Goal: Task Accomplishment & Management: Use online tool/utility

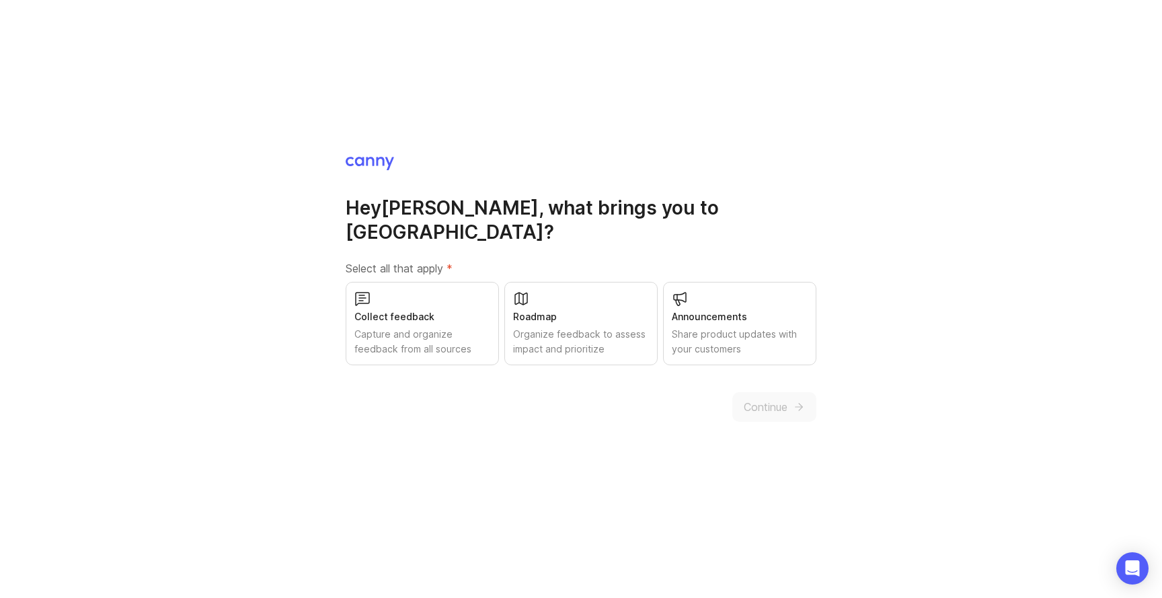
click at [464, 327] on div "Capture and organize feedback from all sources" at bounding box center [422, 342] width 136 height 30
click at [775, 399] on span "Continue" at bounding box center [766, 407] width 44 height 16
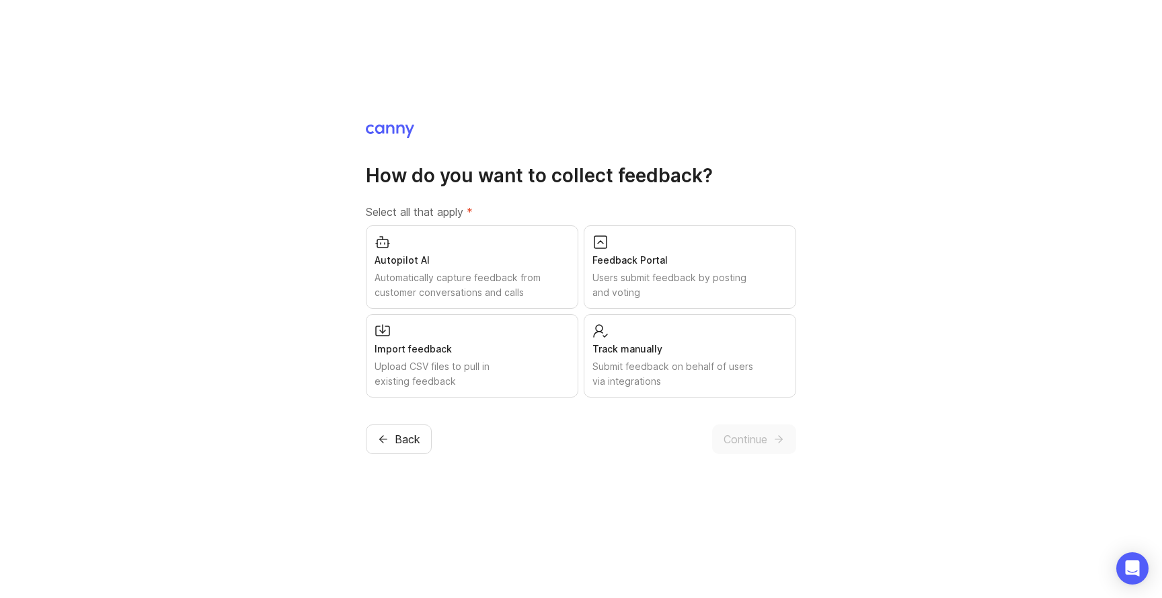
click at [755, 447] on button "Continue" at bounding box center [754, 439] width 84 height 30
click at [702, 371] on div "Submit feedback on behalf of users via integrations" at bounding box center [689, 374] width 195 height 30
click at [739, 437] on span "Continue" at bounding box center [746, 439] width 44 height 16
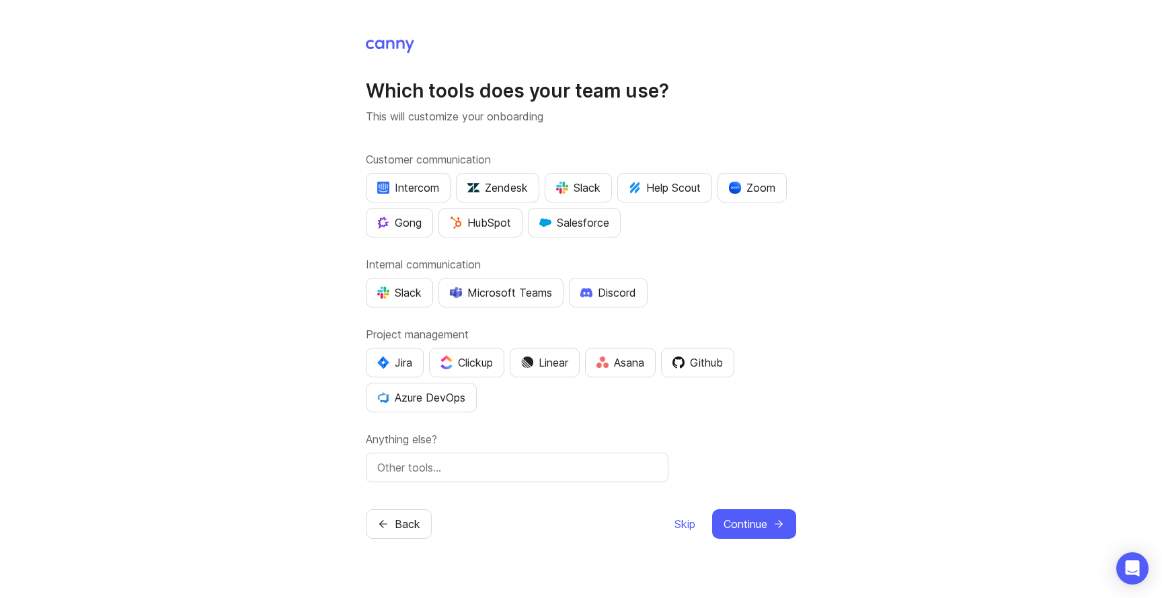
click at [695, 522] on div "Skip Continue" at bounding box center [735, 524] width 122 height 30
click at [687, 523] on span "Skip" at bounding box center [684, 524] width 21 height 16
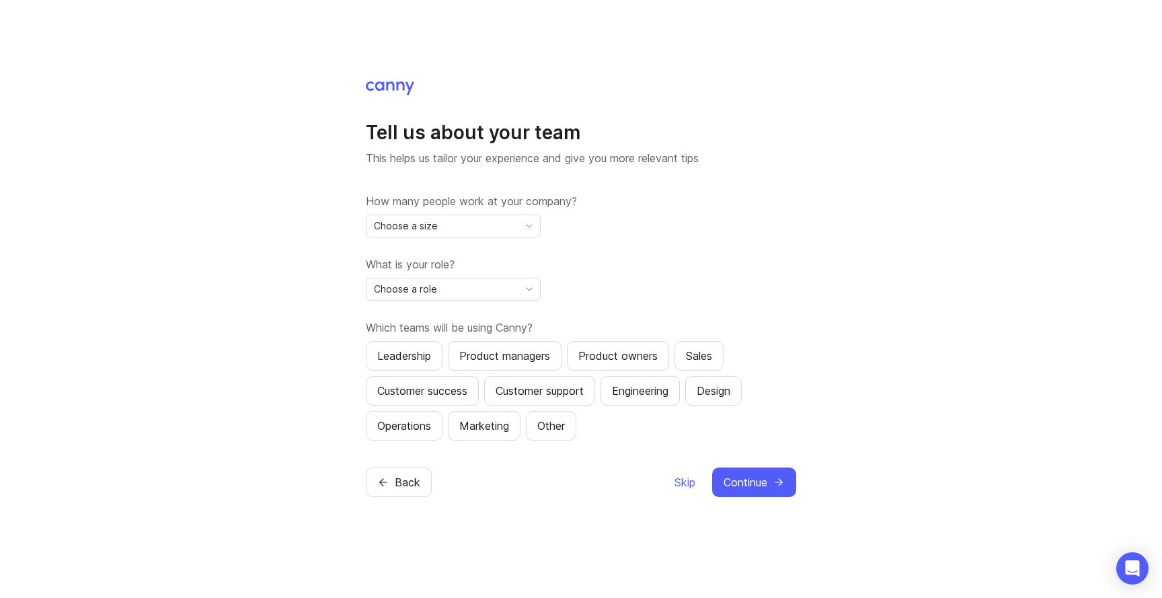
click at [683, 484] on span "Skip" at bounding box center [684, 482] width 21 height 16
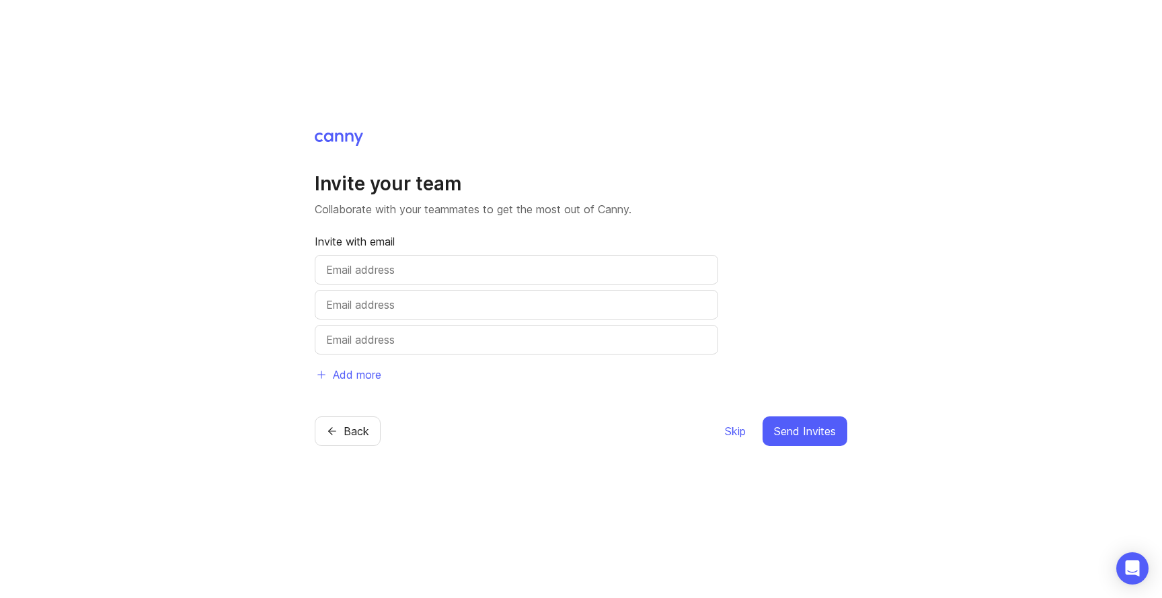
click at [732, 432] on span "Skip" at bounding box center [735, 431] width 21 height 16
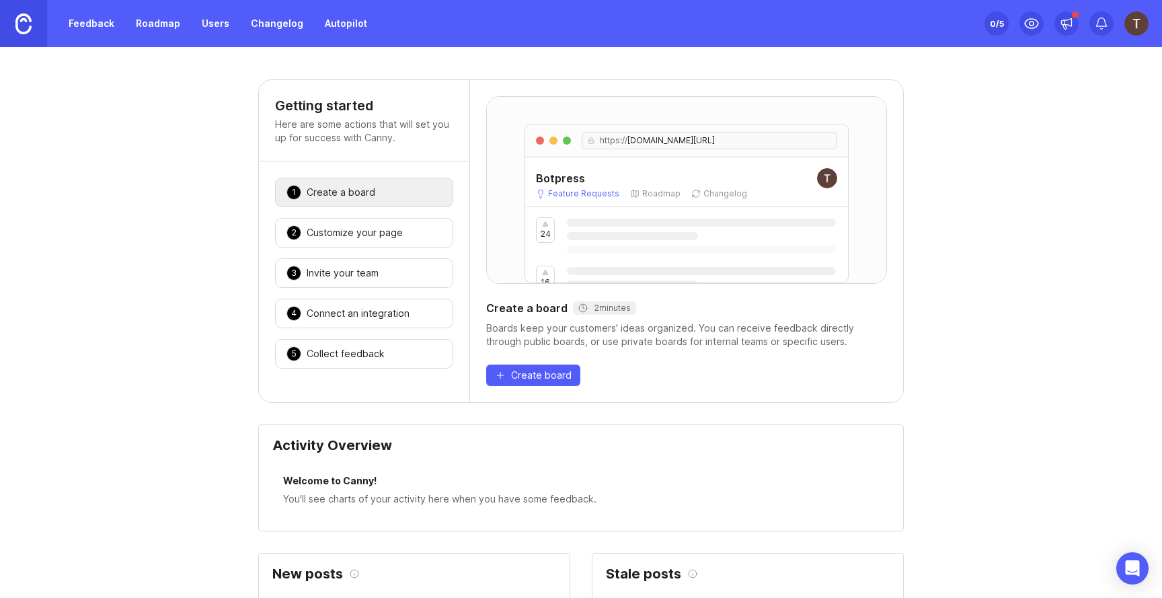
click at [1140, 32] on img at bounding box center [1136, 23] width 24 height 24
click at [30, 23] on img at bounding box center [23, 23] width 16 height 21
click at [1128, 19] on img at bounding box center [1136, 23] width 24 height 24
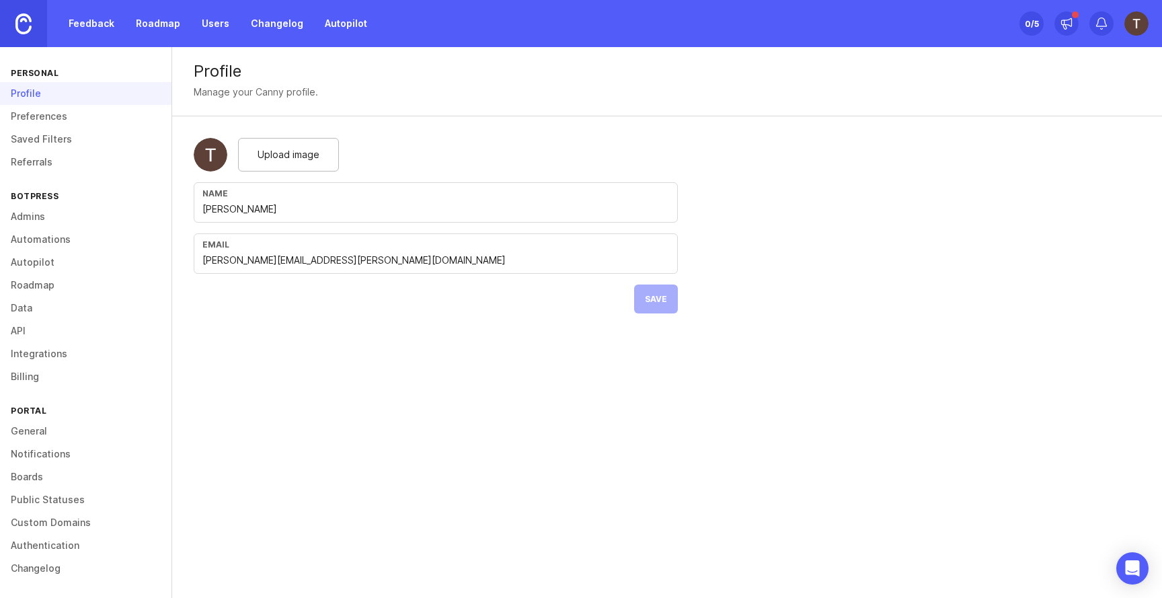
click at [28, 331] on link "API" at bounding box center [85, 330] width 171 height 23
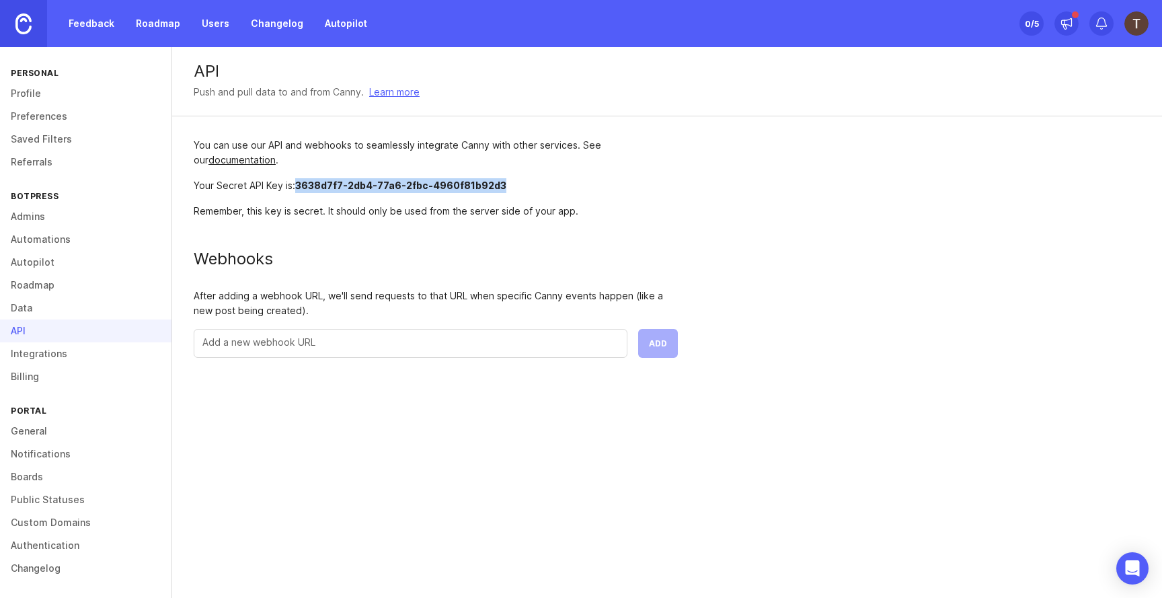
drag, startPoint x: 297, startPoint y: 188, endPoint x: 570, endPoint y: 188, distance: 273.7
click at [570, 188] on div "Your Secret API Key is: 3638d7f7-2db4-77a6-2fbc-4960f81b92d3" at bounding box center [436, 185] width 484 height 15
copy span "3638d7f7-2db4-77a6-2fbc-4960f81b92d3"
click at [34, 27] on link at bounding box center [23, 23] width 47 height 47
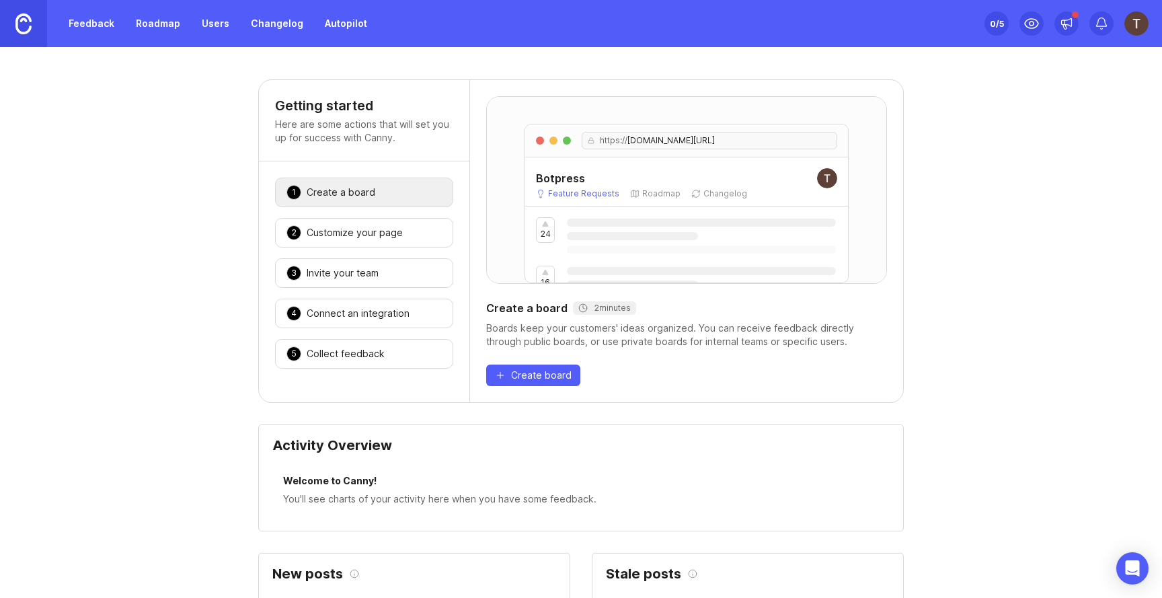
click at [343, 196] on div "Create a board" at bounding box center [341, 192] width 69 height 13
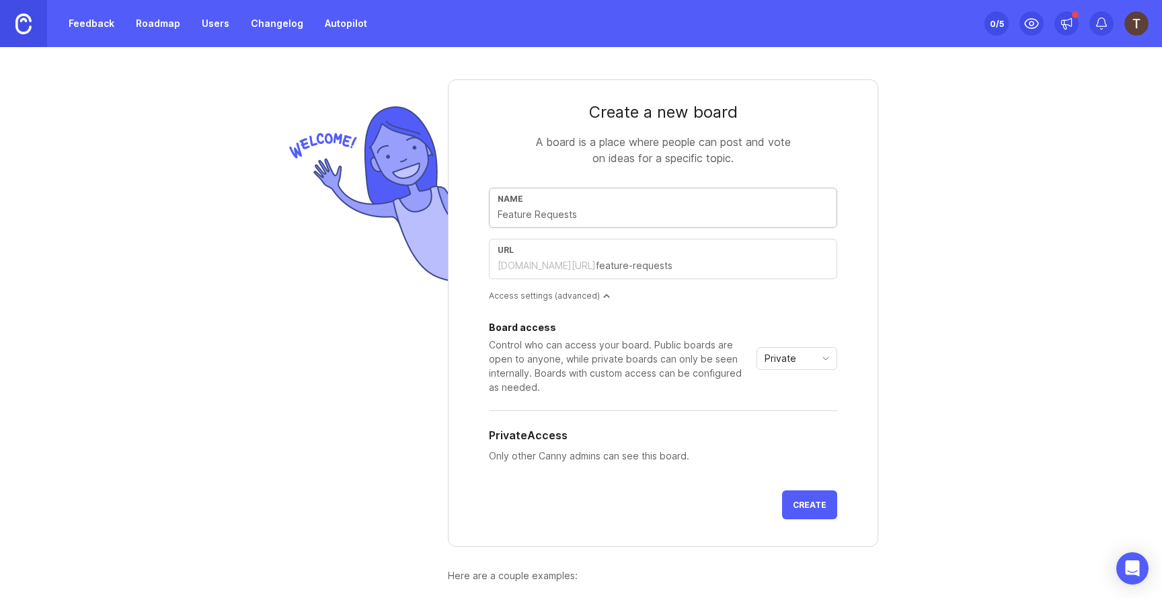
click at [654, 227] on div "Name" at bounding box center [663, 208] width 348 height 40
type input "P"
type input "p"
type input "Pe"
type input "pe"
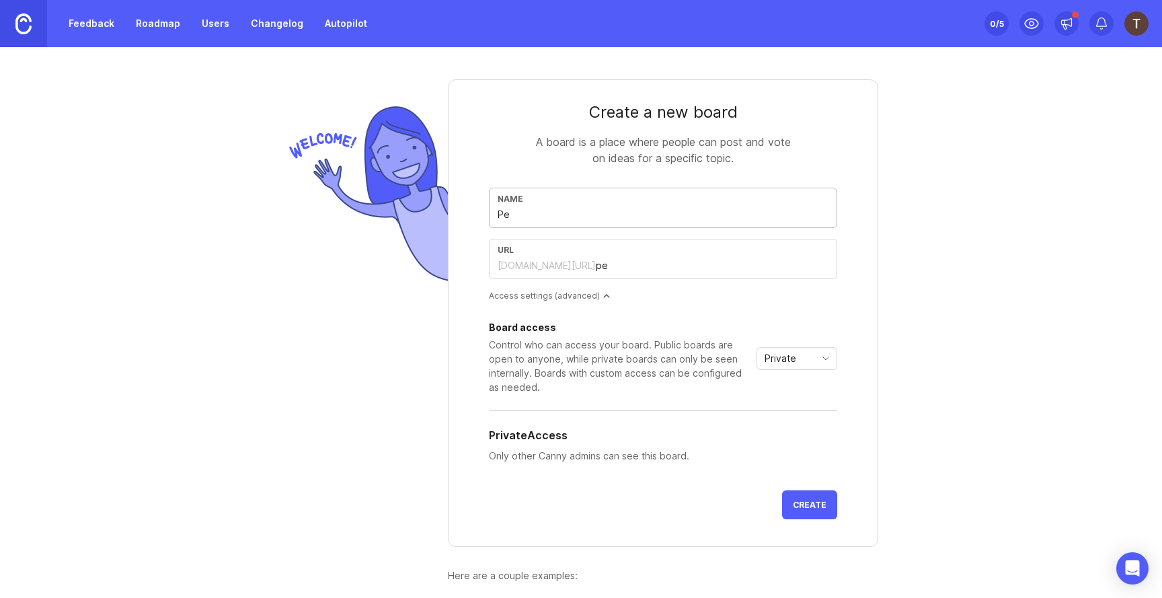
type input "Peo"
type input "peo"
type input "Peop"
type input "peop"
type input "Peopl"
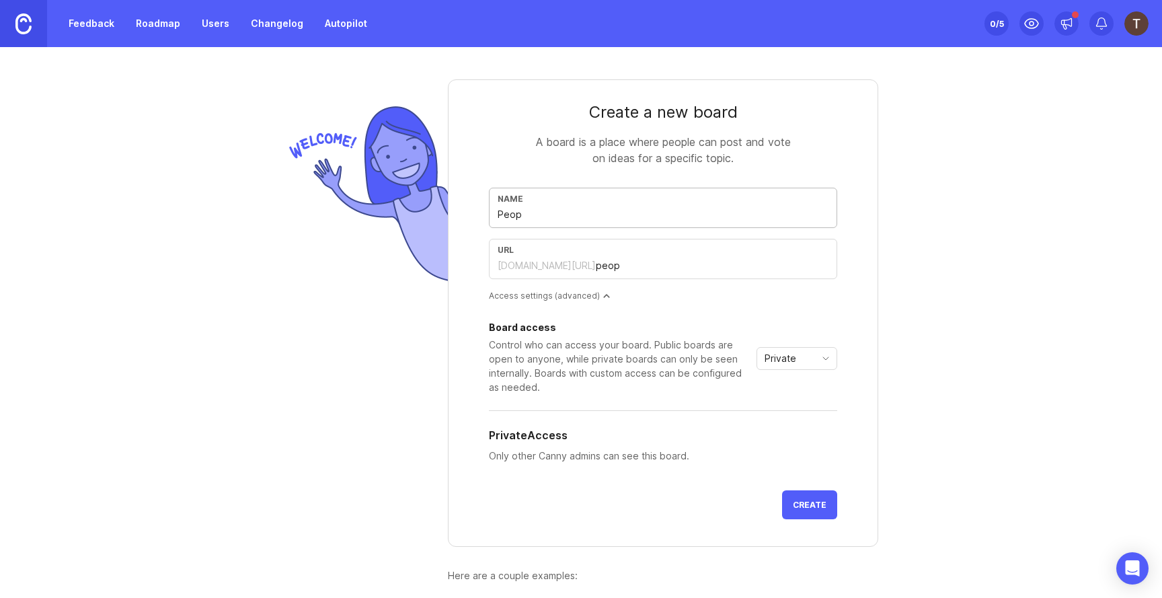
type input "peopl"
type input "People"
type input "people"
type input "People B"
type input "people-b"
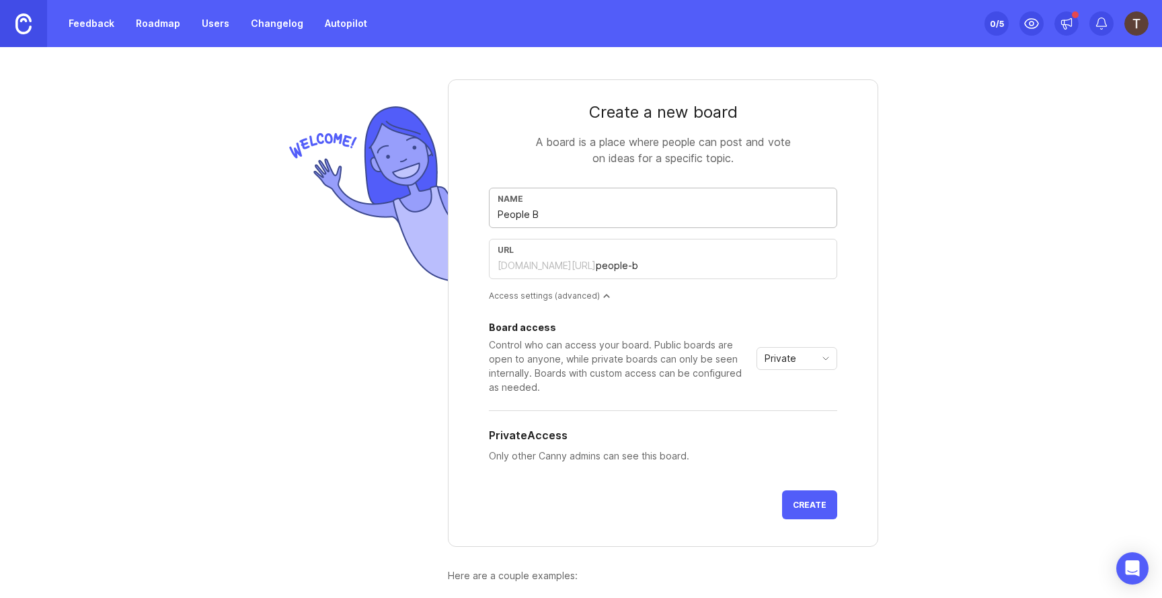
type input "People Bi"
type input "people-bi"
type input "People Bit"
type input "people-bit"
type input "People Bitc"
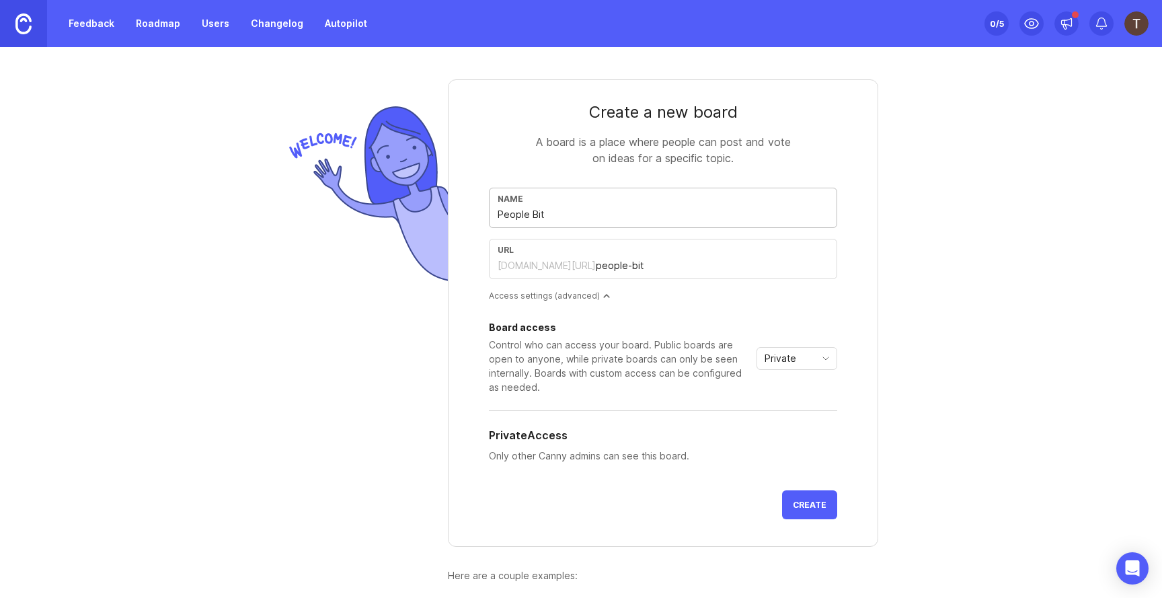
type input "people-bitc"
type input "People Bitch"
type input "people-bitch"
type input "People Bitchi"
type input "people-bitchi"
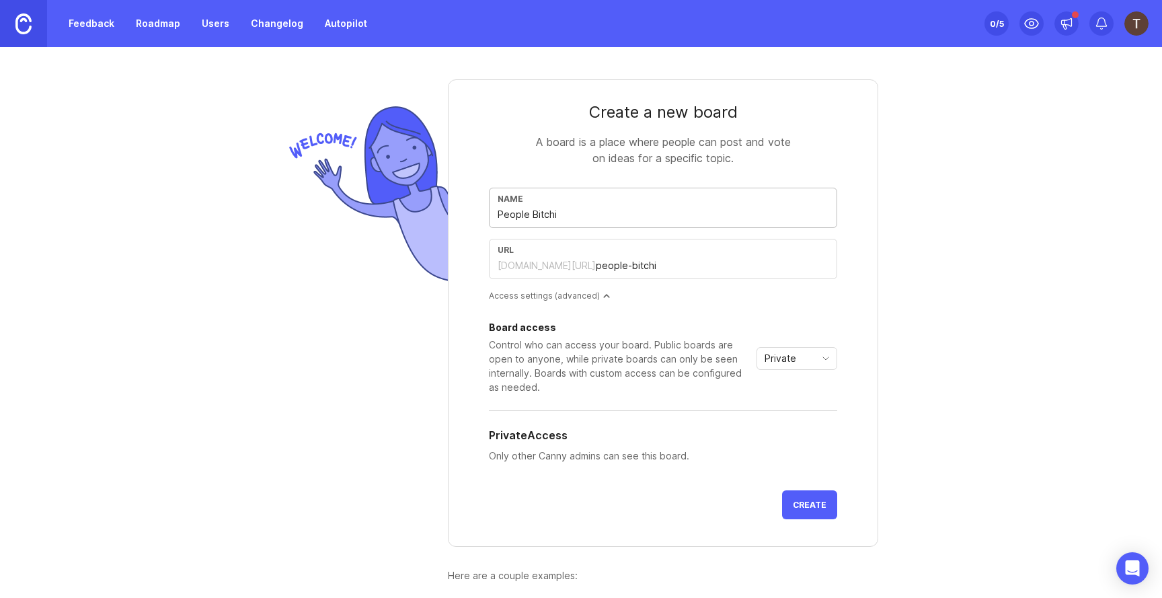
type input "People Bitchin"
type input "people-bitchin"
type input "People Bitching"
type input "people-bitching"
type input "People Bitching a"
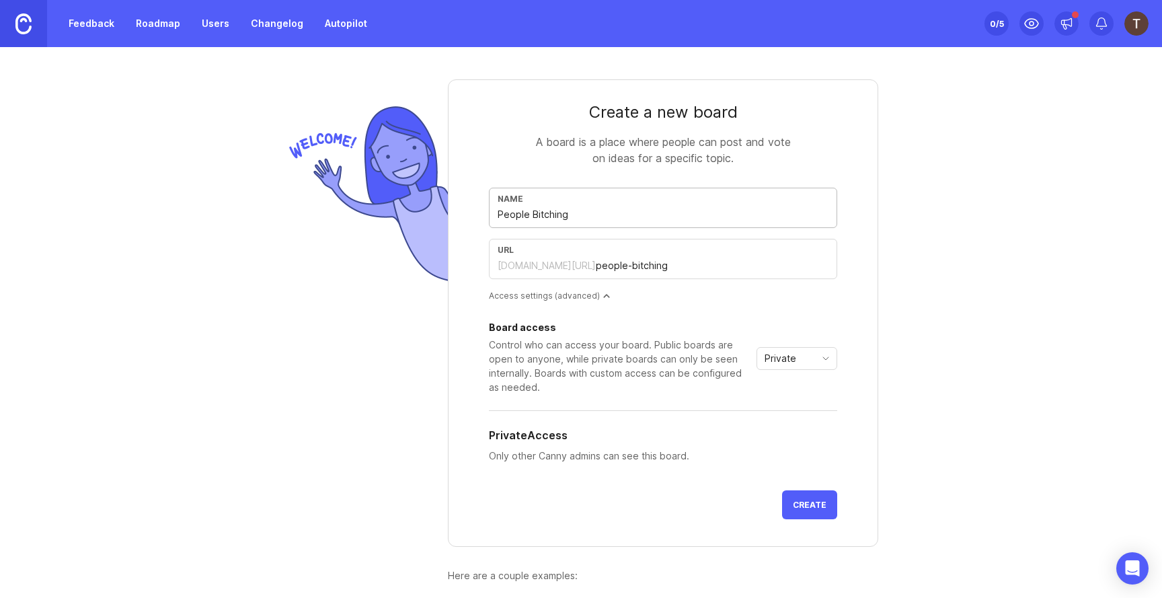
type input "people-bitching-a"
type input "People Bitching ab"
type input "people-bitching-ab"
type input "People Bitching abo"
type input "people-bitching-abo"
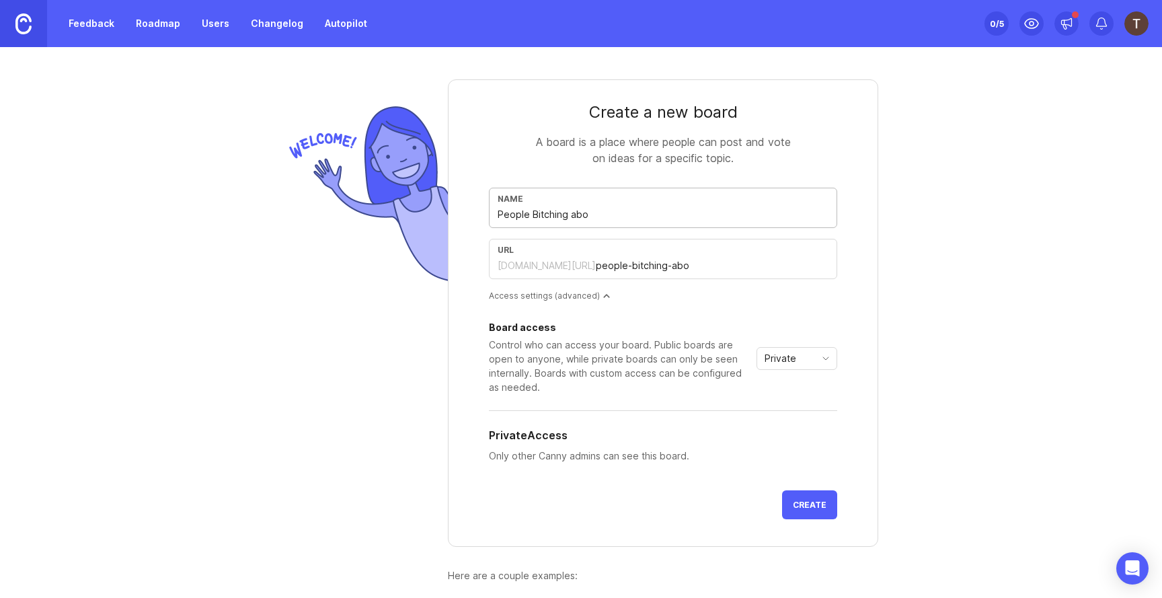
type input "People Bitching abou"
type input "people-bitching-abou"
type input "People Bitching about"
type input "people-bitching-about"
type input "People Bitching abou"
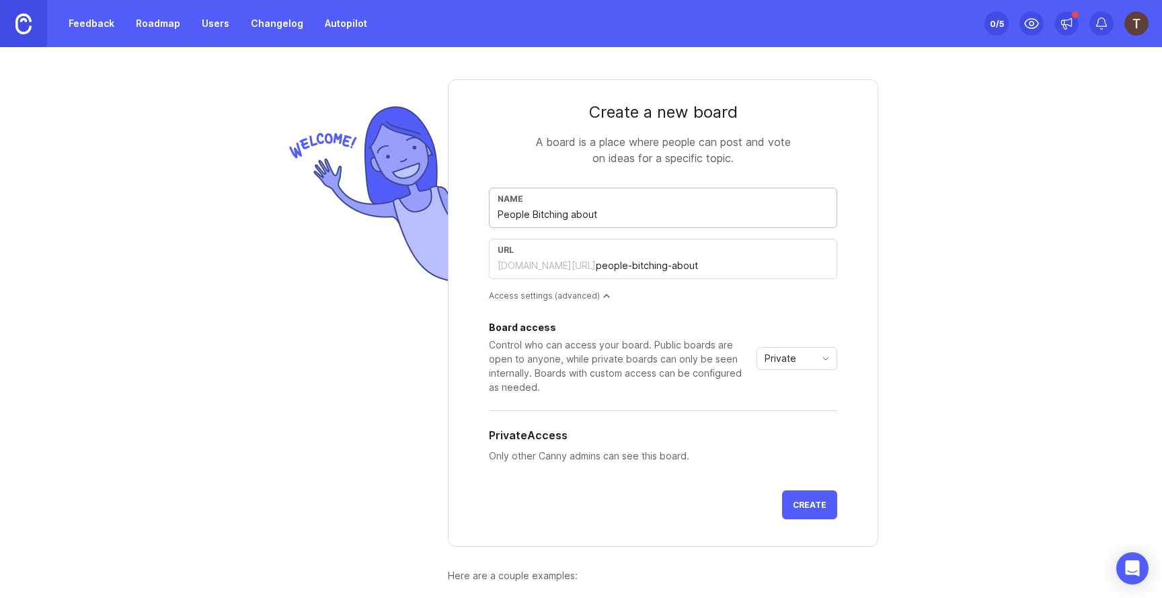
type input "people-bitching-abou"
type input "People Bitching abo"
type input "people-bitching-abo"
type input "People Bitching ab"
type input "people-bitching-ab"
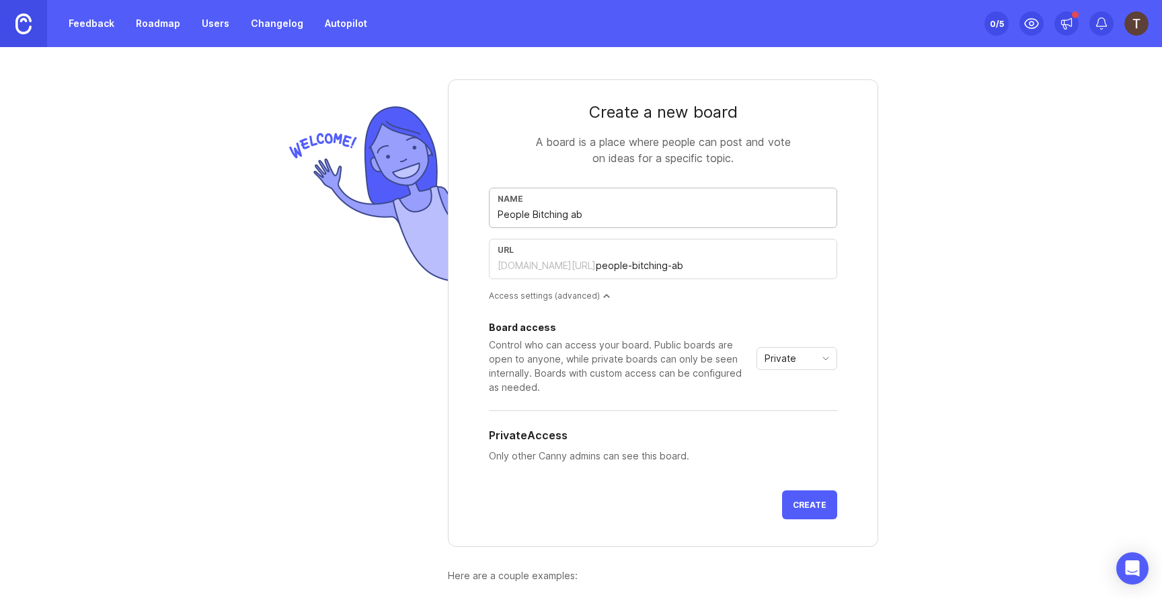
type input "People Bitching a"
type input "people-bitching-a"
type input "People Bitching"
type input "people-bitching"
type input "People Bitchin"
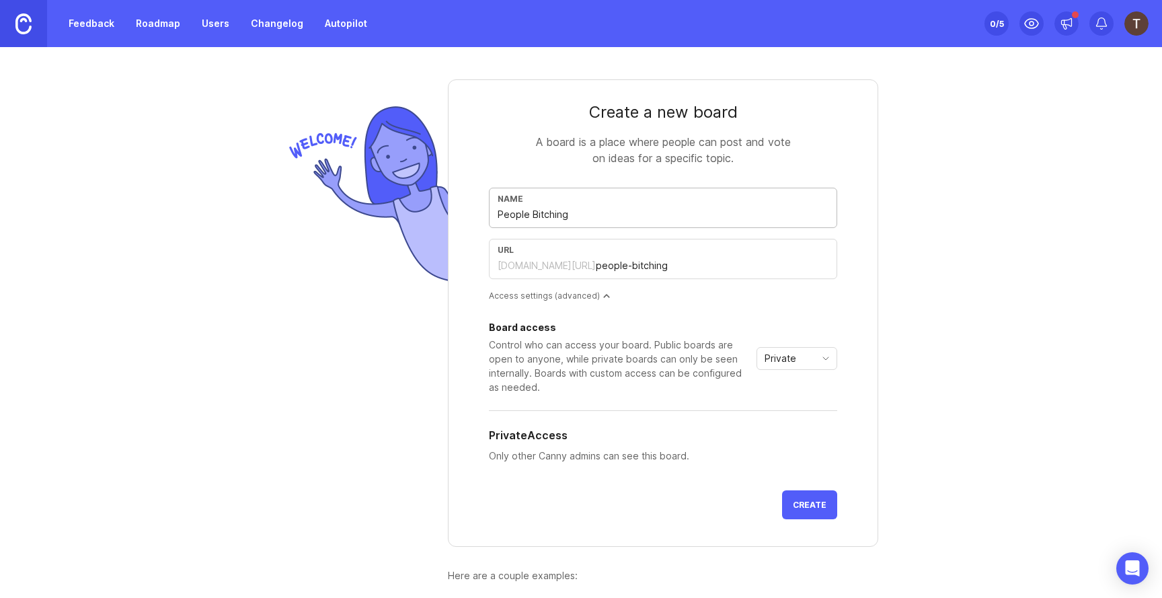
type input "people-bitchin"
type input "People Bitchi"
type input "people-bitchi"
type input "People Bitch"
type input "people-bitch"
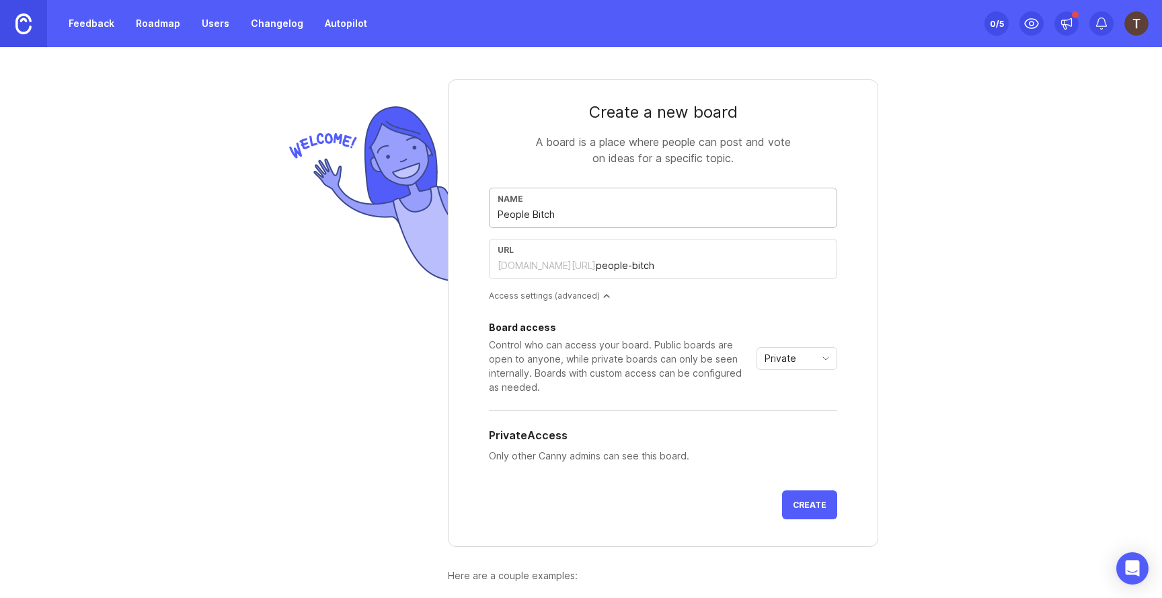
type input "People Bitc"
type input "people-bitc"
type input "People Bit"
type input "people-bit"
type input "People Bi"
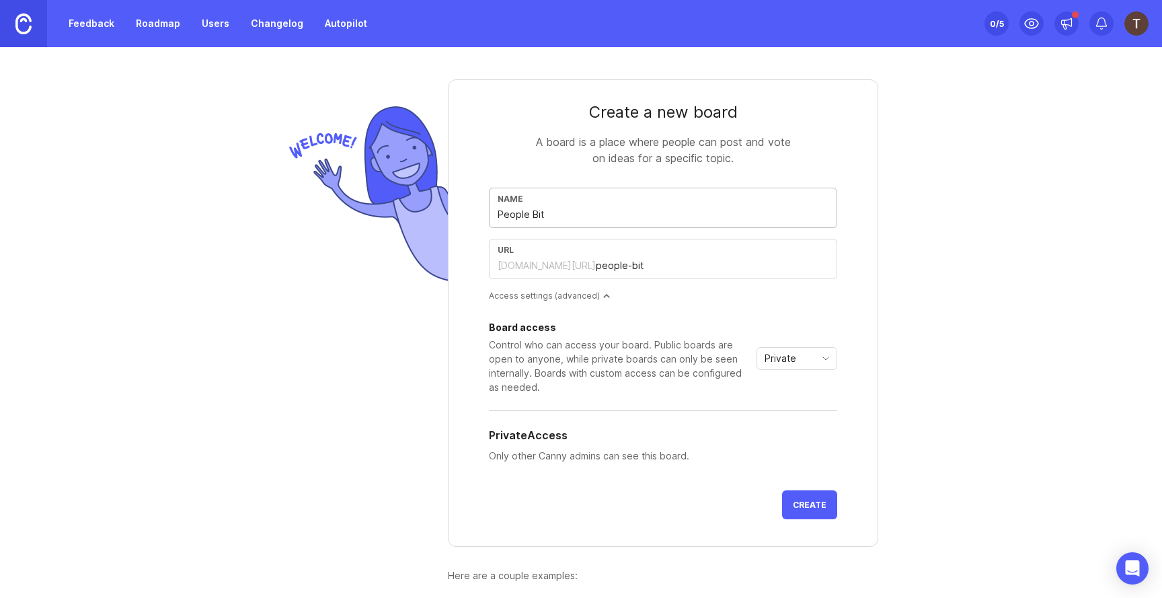
type input "people-bi"
type input "People B"
type input "people-b"
type input "People"
type input "people"
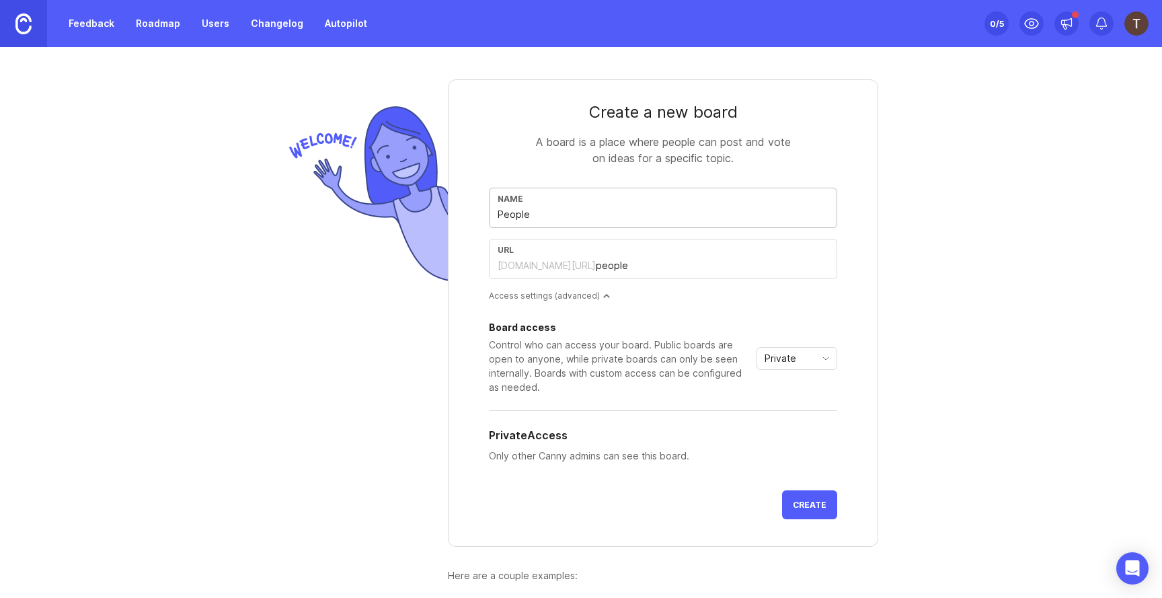
type input "Peopl"
type input "peopl"
type input "Peop"
type input "peop"
type input "Peo"
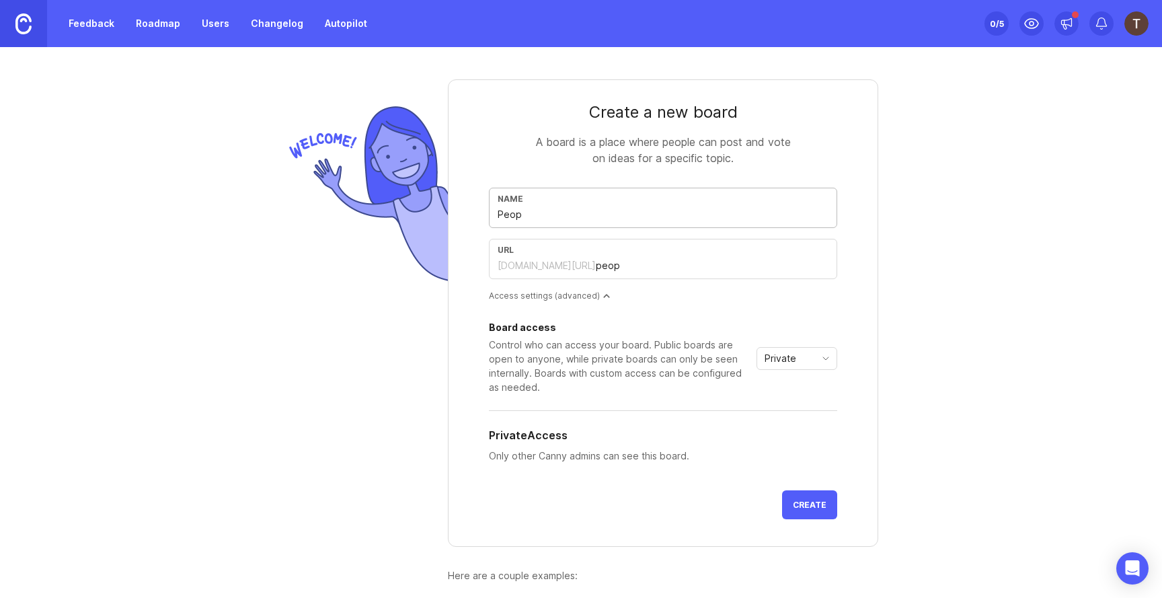
type input "peo"
type input "Pe"
type input "pe"
type input "P"
type input "p"
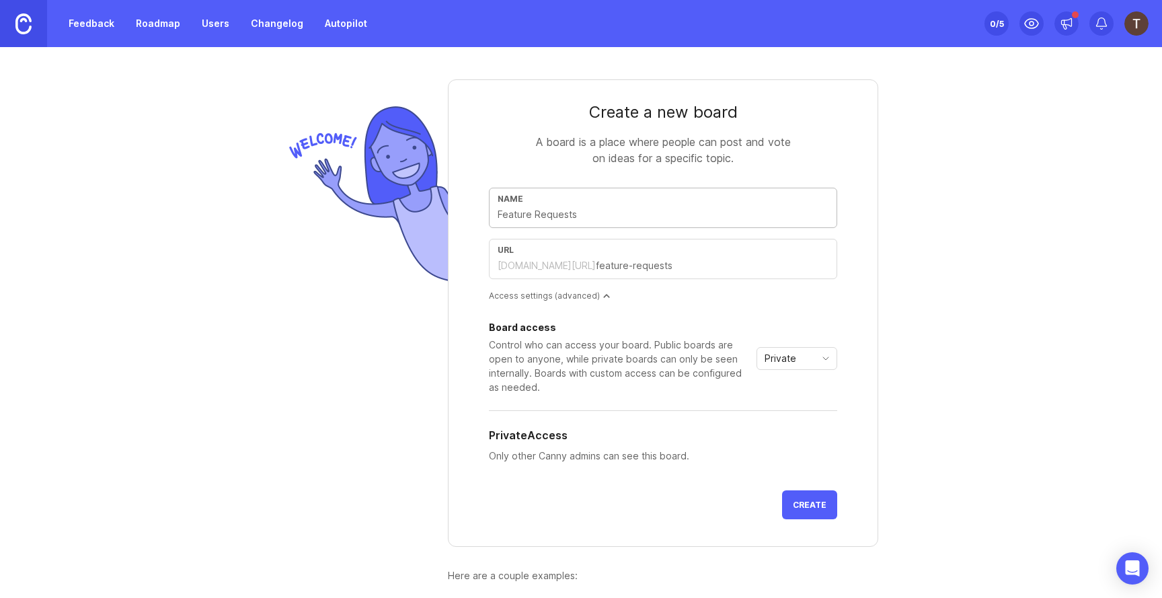
type input "p"
type input "pp"
type input "ppl"
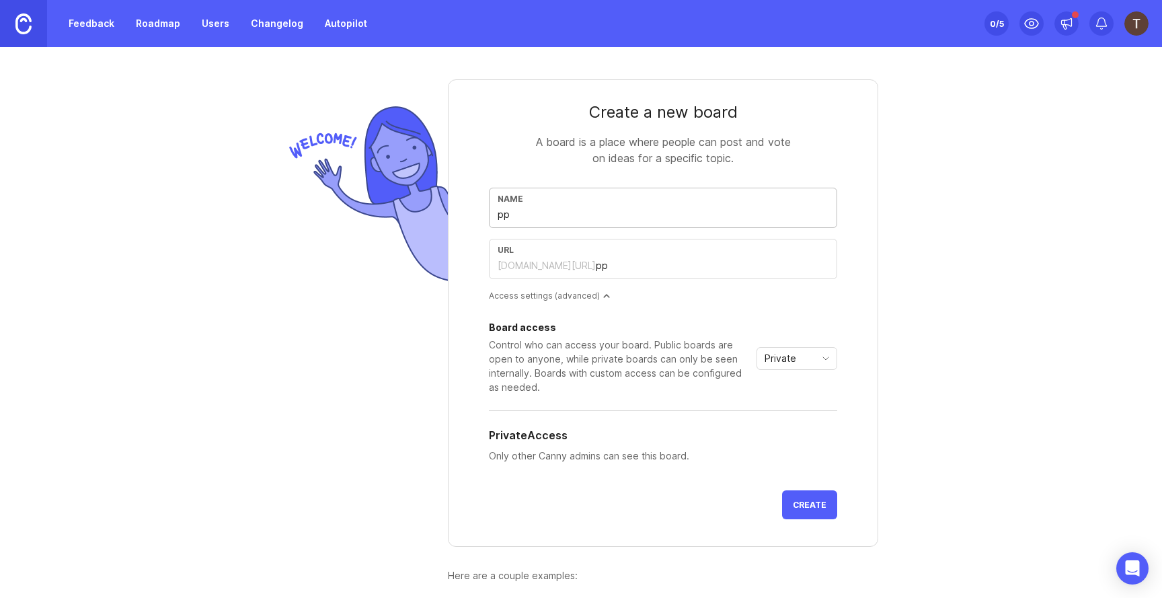
type input "ppl"
type input "ppl b"
type input "ppl-b"
type input "ppl bi"
type input "ppl-bi"
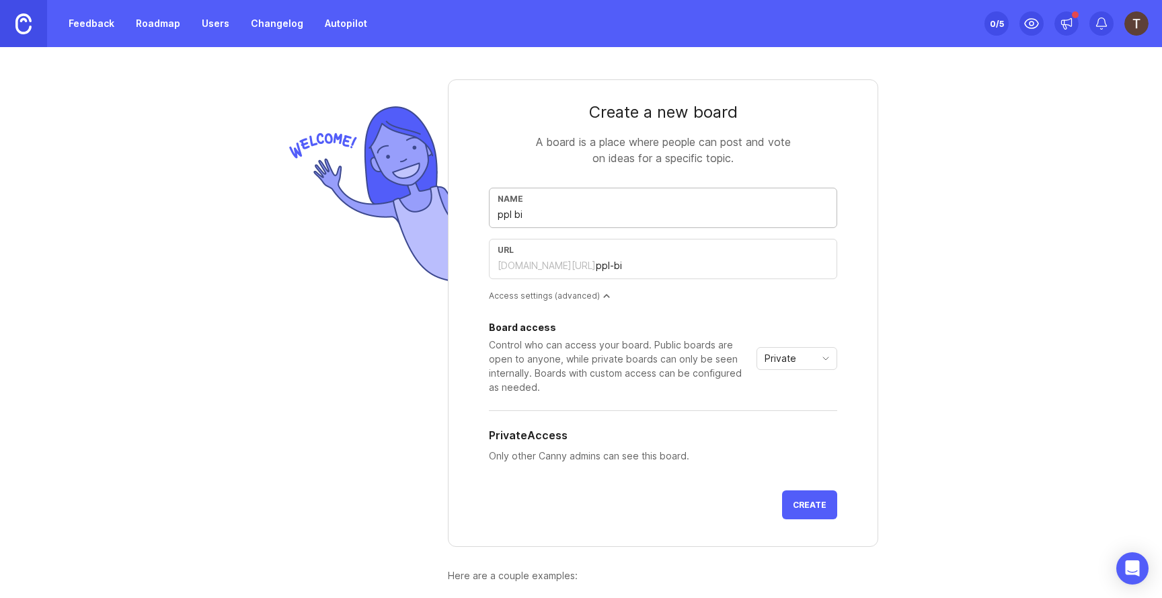
type input "ppl bit"
type input "ppl-bit"
type input "ppl bitc"
type input "ppl-bitc"
type input "ppl bitch"
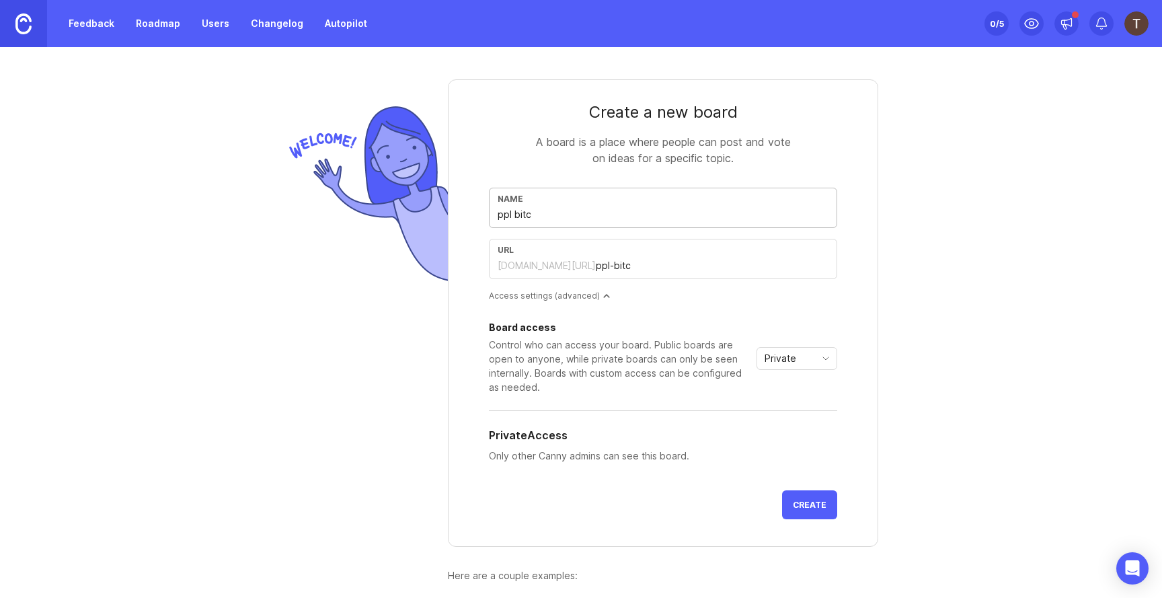
type input "ppl-bitch"
type input "ppl bitchi"
type input "ppl-bitchi"
type input "ppl bitchin"
type input "ppl-bitchin"
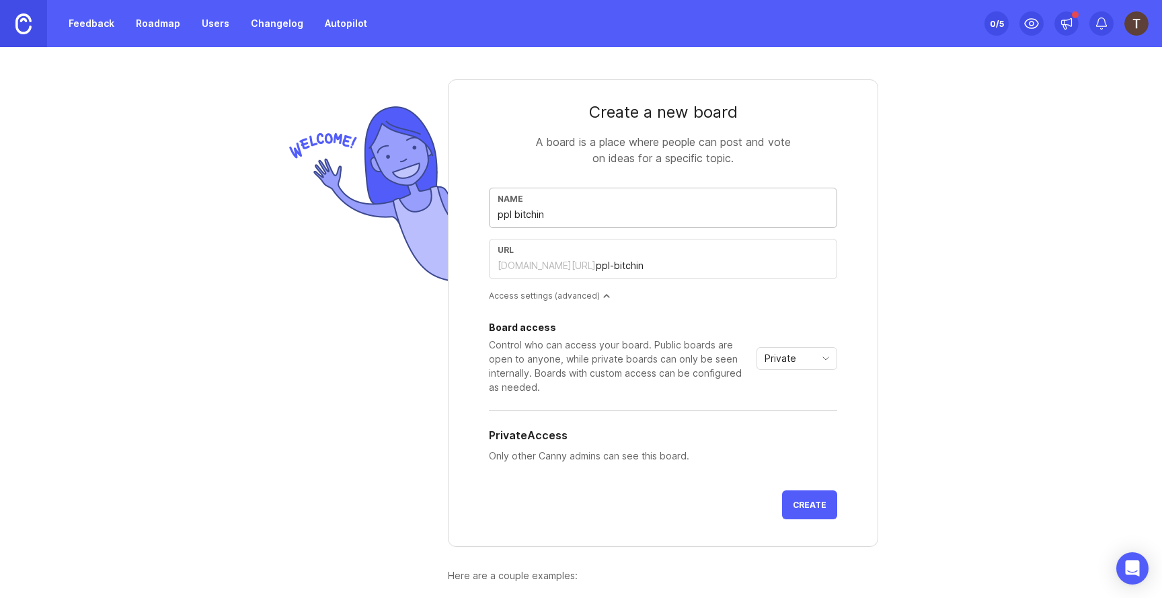
type input "ppl bitching"
type input "ppl-bitching"
type input "ppl bitching a"
type input "ppl-bitching-a"
type input "ppl bitching ab"
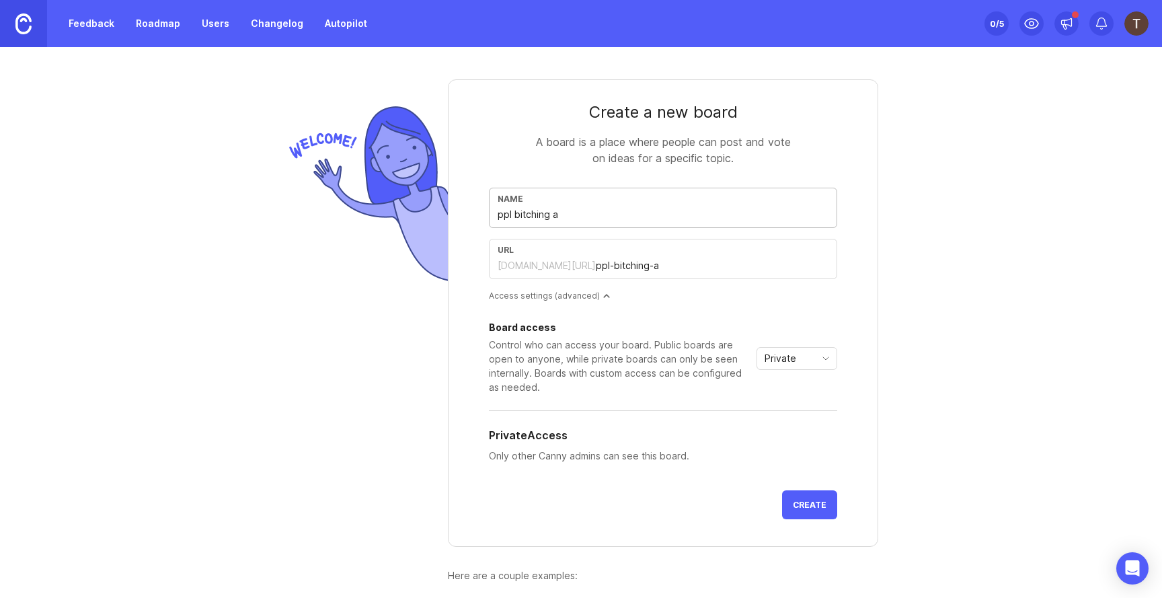
type input "ppl-bitching-ab"
type input "ppl bitching abo"
type input "ppl-bitching-abo"
type input "ppl bitching abou"
type input "ppl-bitching-abou"
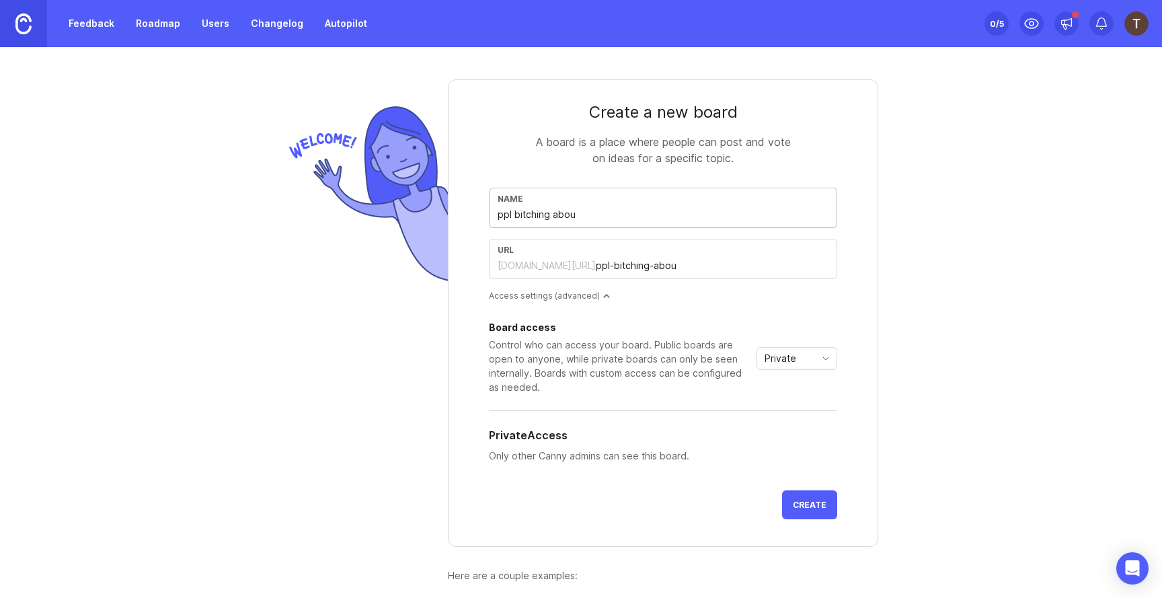
type input "ppl bitching about"
type input "ppl-bitching-about"
type input "ppl bitching about b"
type input "ppl-bitching-about-b"
type input "ppl bitching about br"
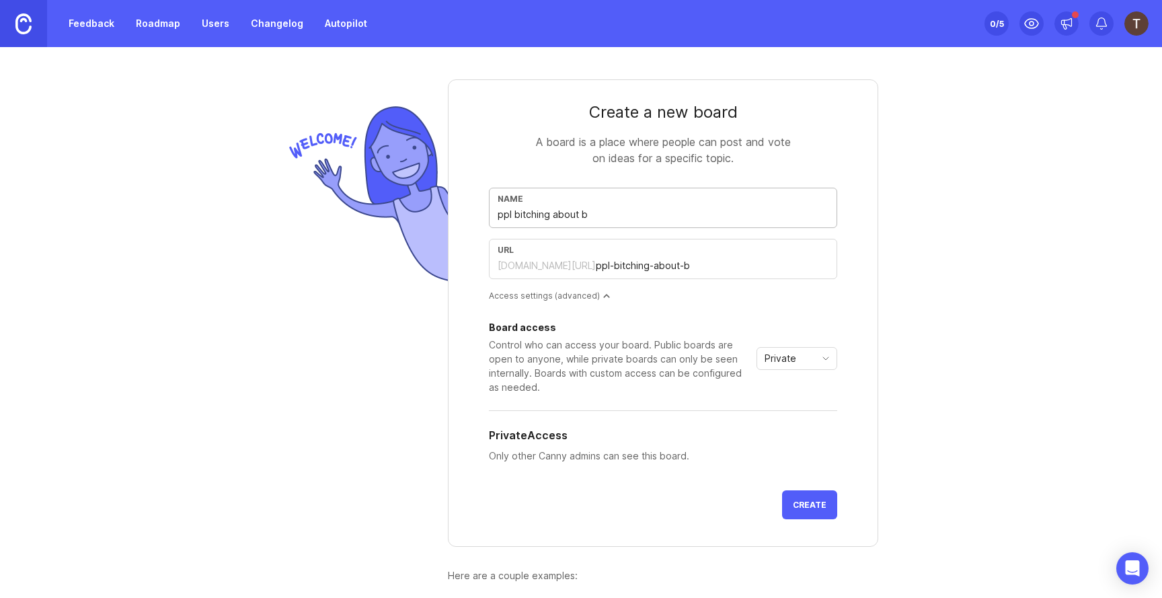
type input "ppl-bitching-about-br"
type input "ppl bitching about bro"
type input "ppl-bitching-about-bro"
type input "ppl bitching about broe"
type input "ppl-bitching-about-broe"
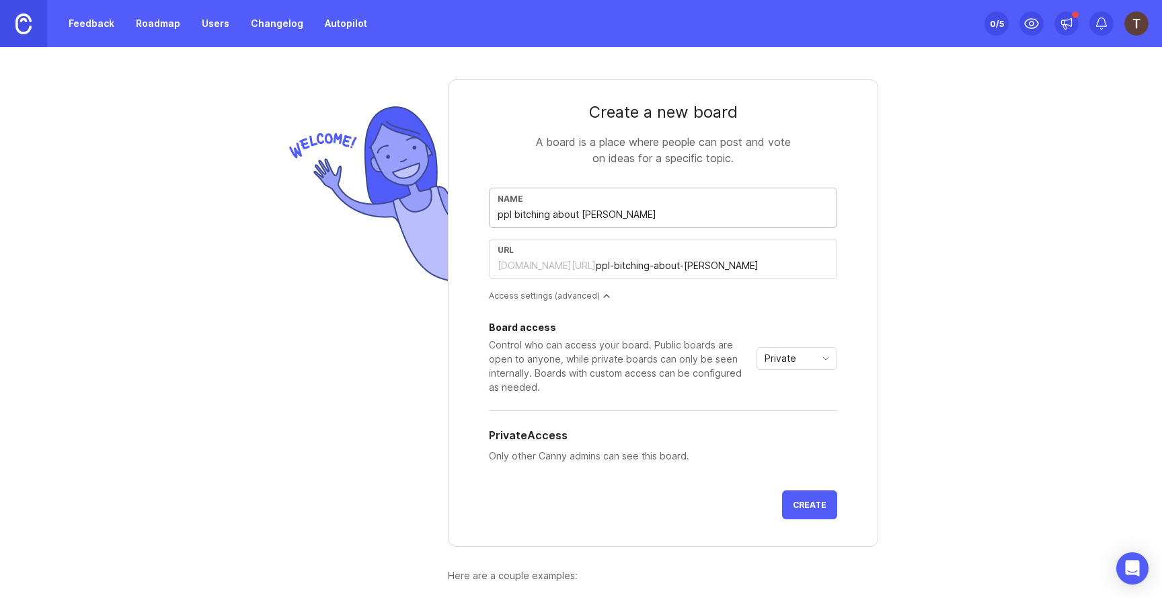
type input "ppl bitching about broek"
type input "ppl-bitching-about-broek"
type input "ppl bitching about broe"
type input "ppl-bitching-about-broe"
type input "ppl bitching about bro"
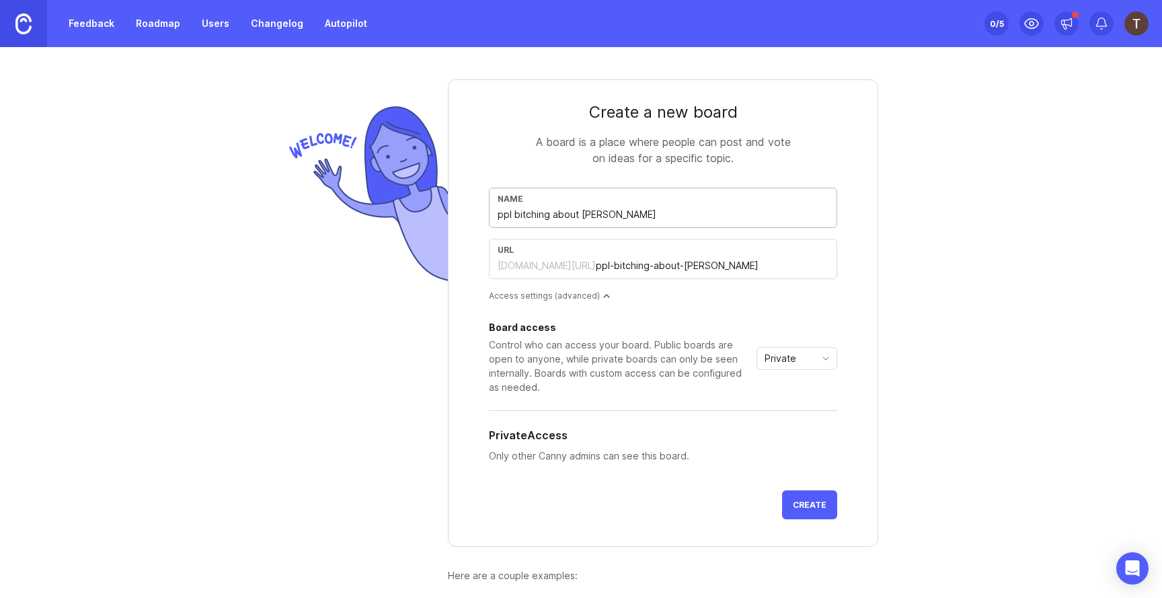
type input "ppl-bitching-about-bro"
type input "ppl bitching about brok"
type input "ppl-bitching-about-brok"
type input "ppl bitching about broke"
type input "ppl-bitching-about-broke"
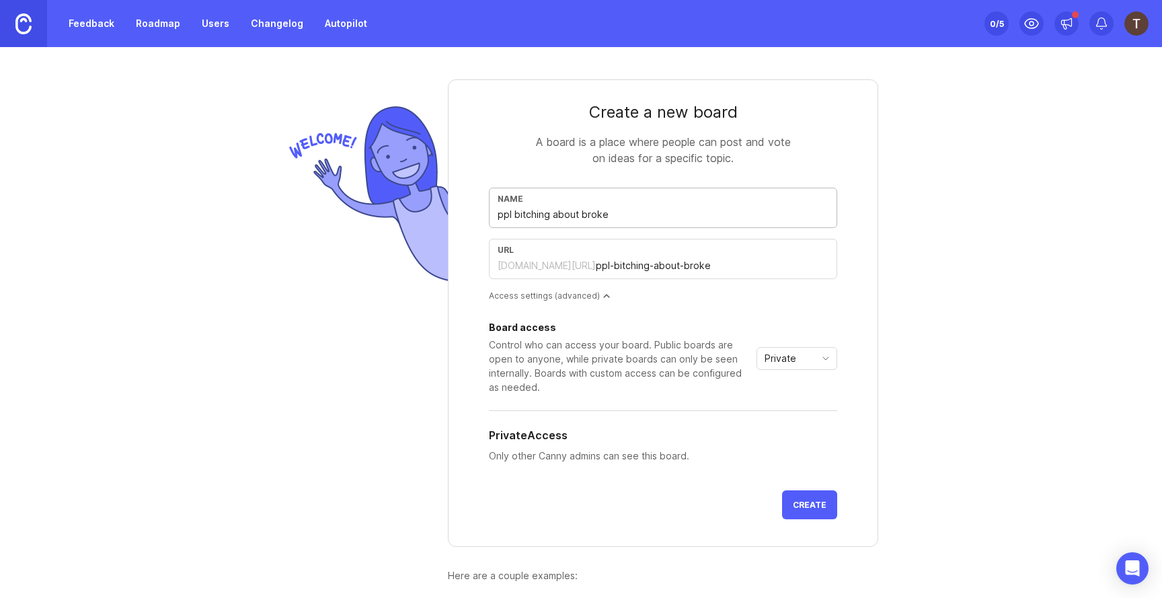
type input "ppl bitching about broken"
type input "ppl-bitching-about-broken"
type input "ppl bitching about broken s"
type input "ppl-bitching-about-broken-s"
type input "ppl bitching about broken sh"
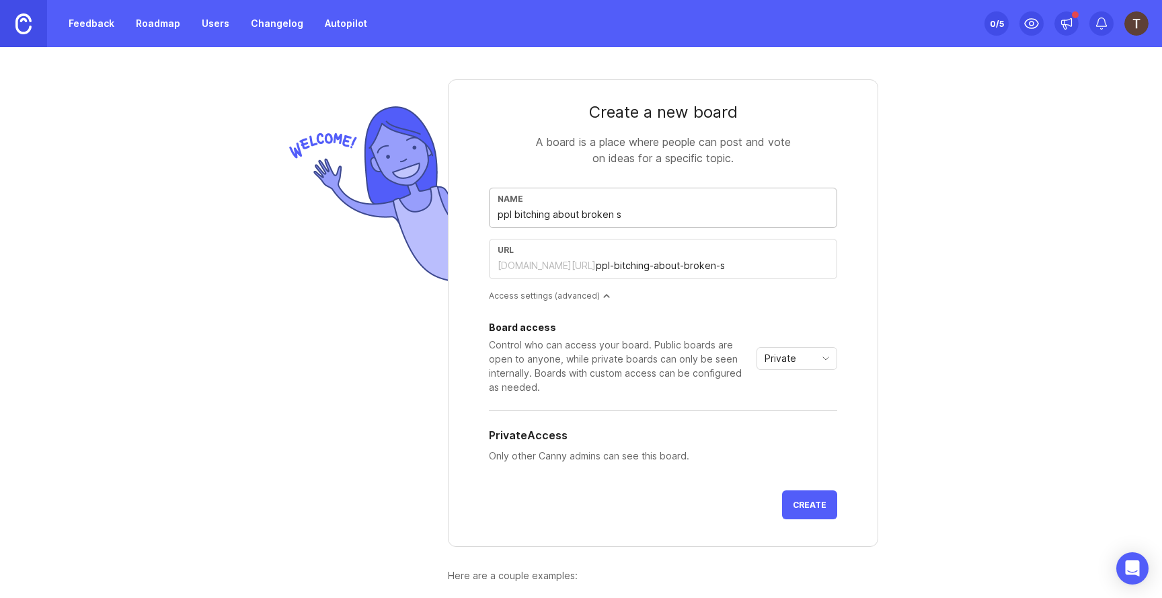
type input "ppl-bitching-about-broken-sh"
type input "ppl bitching about broken shi"
type input "ppl-bitching-about-broken-shi"
type input "ppl bitching about broken shit"
type input "ppl-bitching-about-broken-shit"
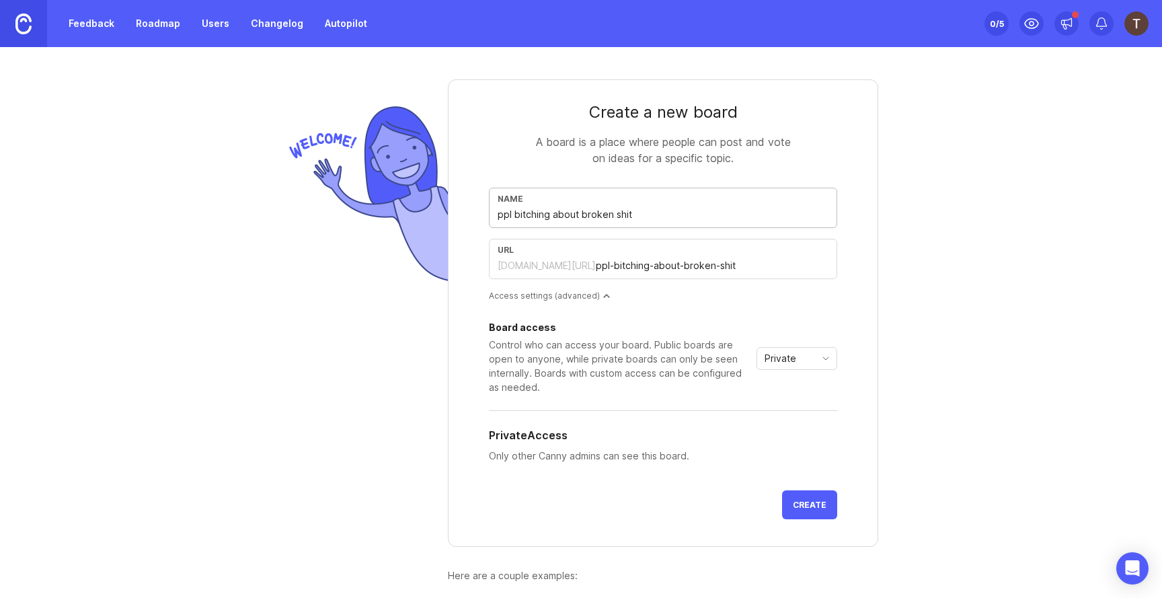
type input "ppl bitching about broken shit"
click at [782, 490] on button "Create" at bounding box center [809, 504] width 55 height 29
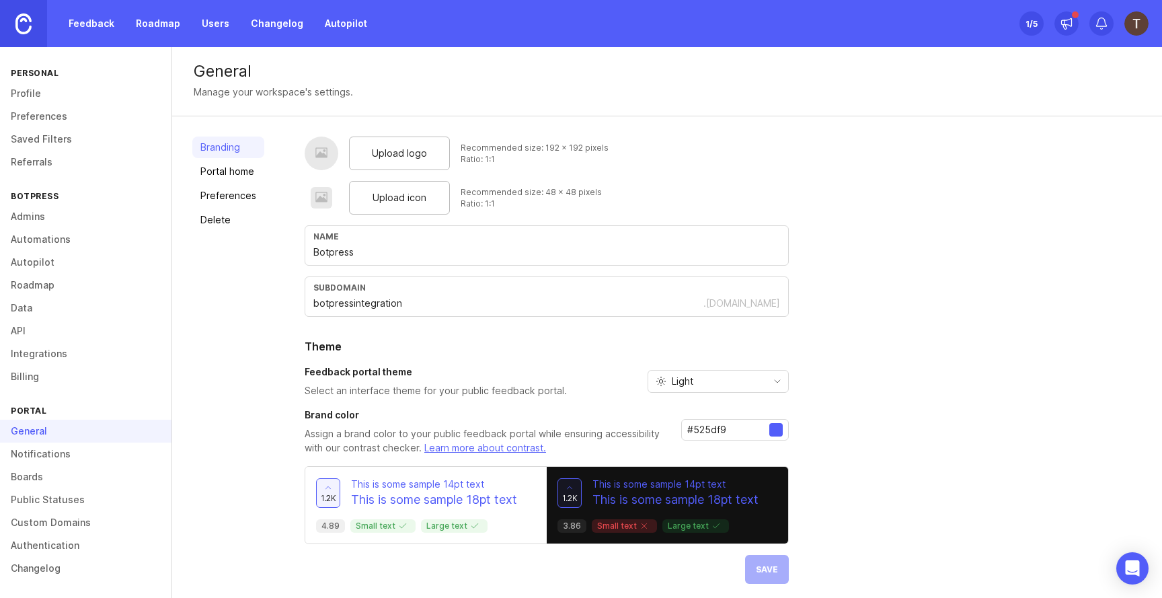
click at [238, 169] on link "Portal home" at bounding box center [228, 172] width 72 height 22
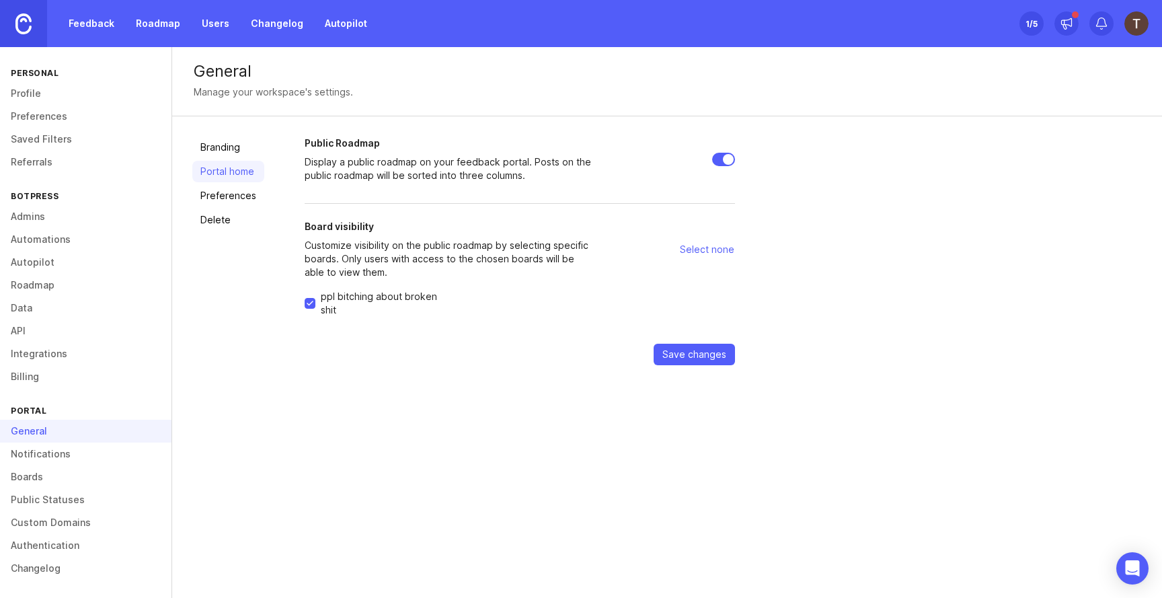
click at [233, 188] on link "Preferences" at bounding box center [228, 196] width 72 height 22
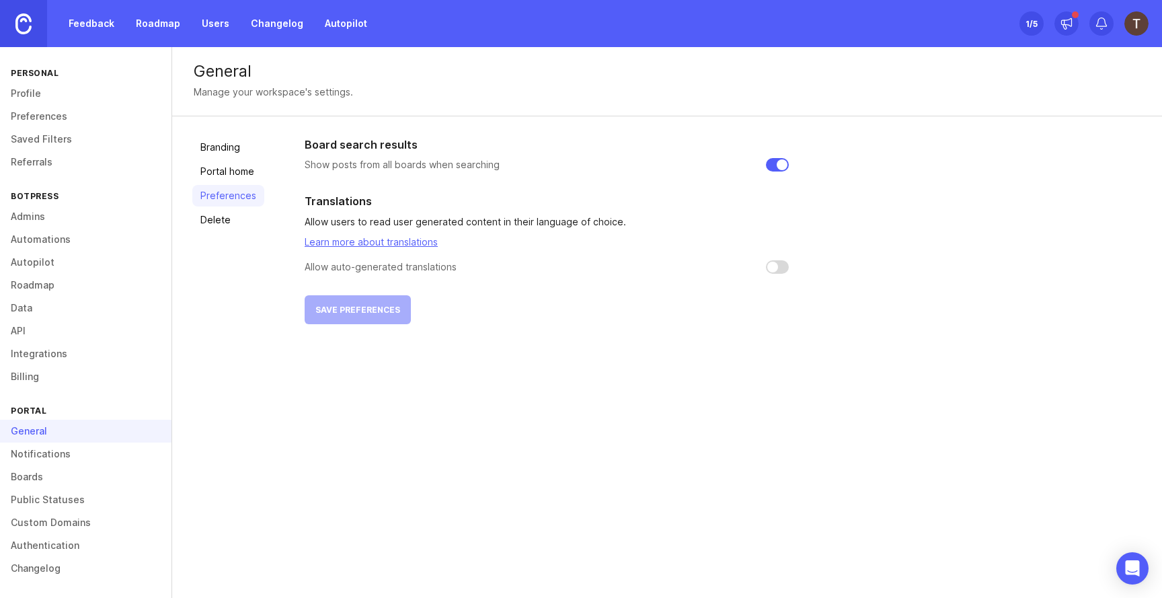
click at [209, 222] on link "Delete" at bounding box center [228, 220] width 72 height 22
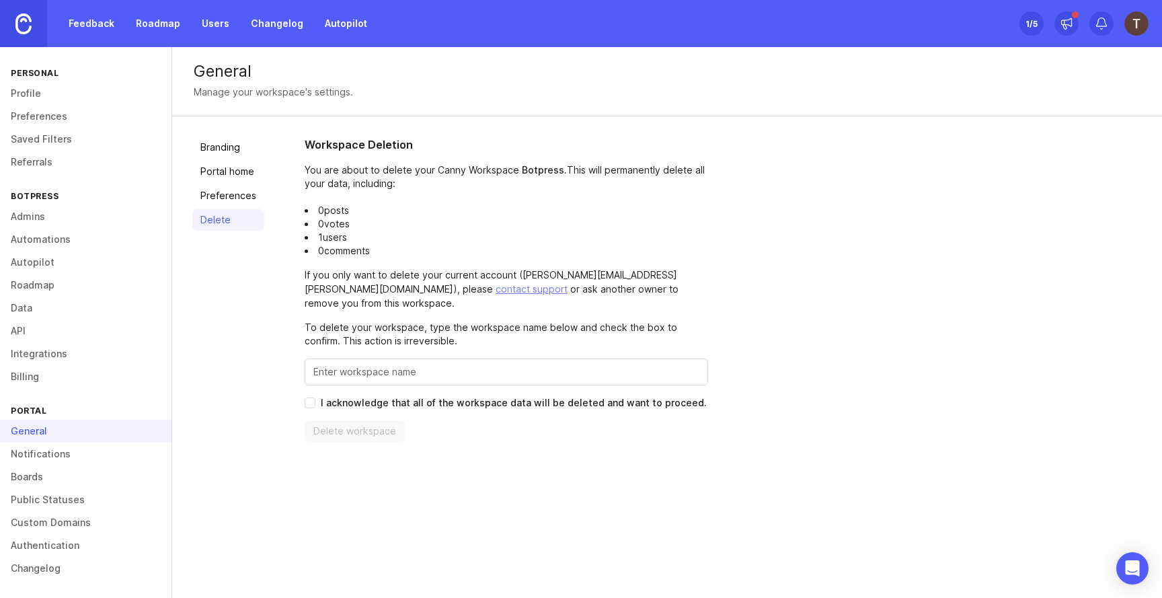
click at [237, 153] on link "Branding" at bounding box center [228, 148] width 72 height 22
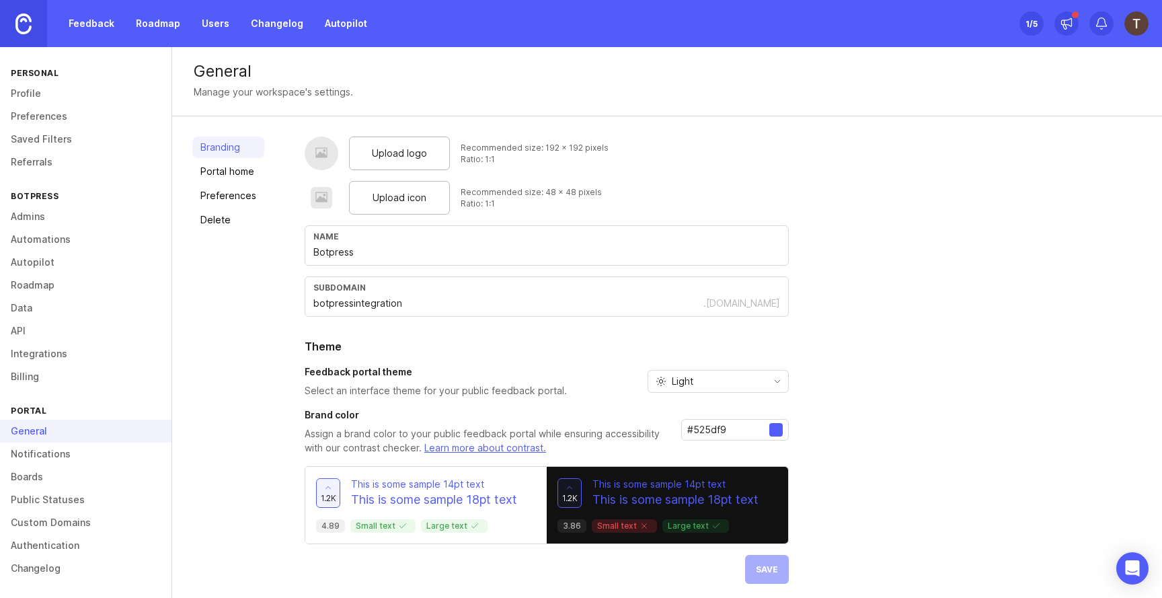
scroll to position [5, 0]
click at [17, 30] on img at bounding box center [23, 23] width 16 height 21
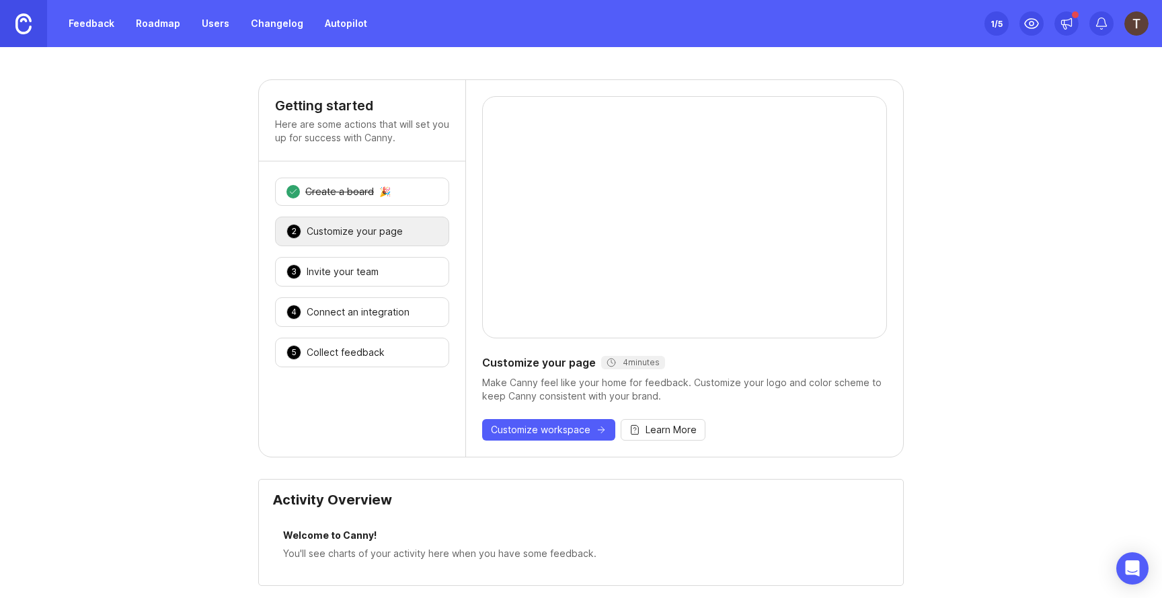
click at [365, 265] on div "Invite your team" at bounding box center [343, 271] width 72 height 13
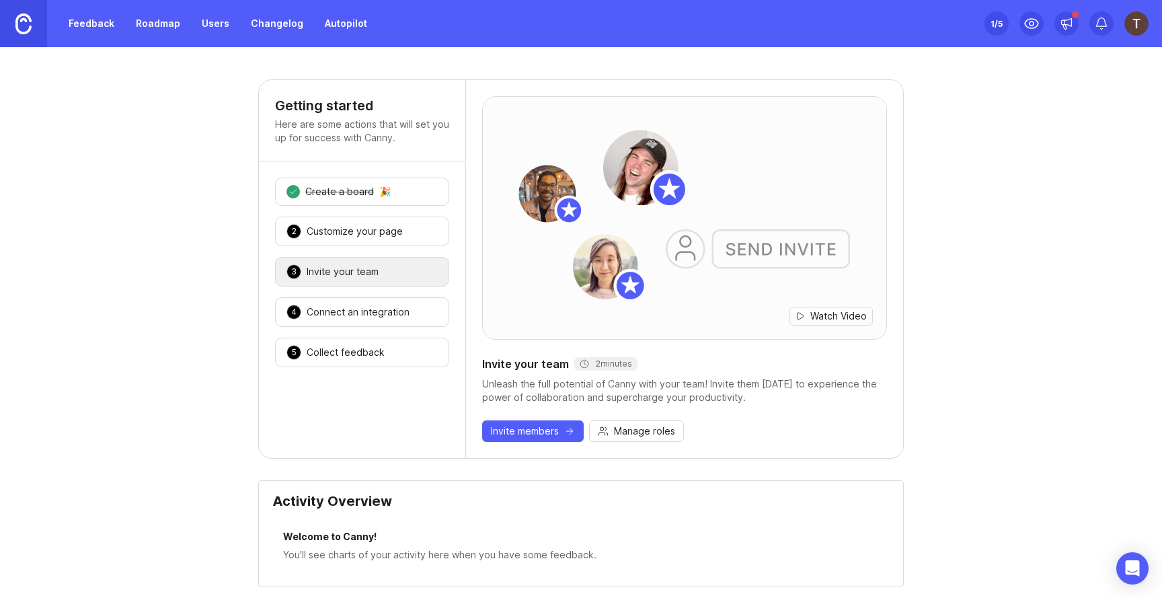
click at [360, 305] on div "Connect an integration" at bounding box center [358, 311] width 103 height 13
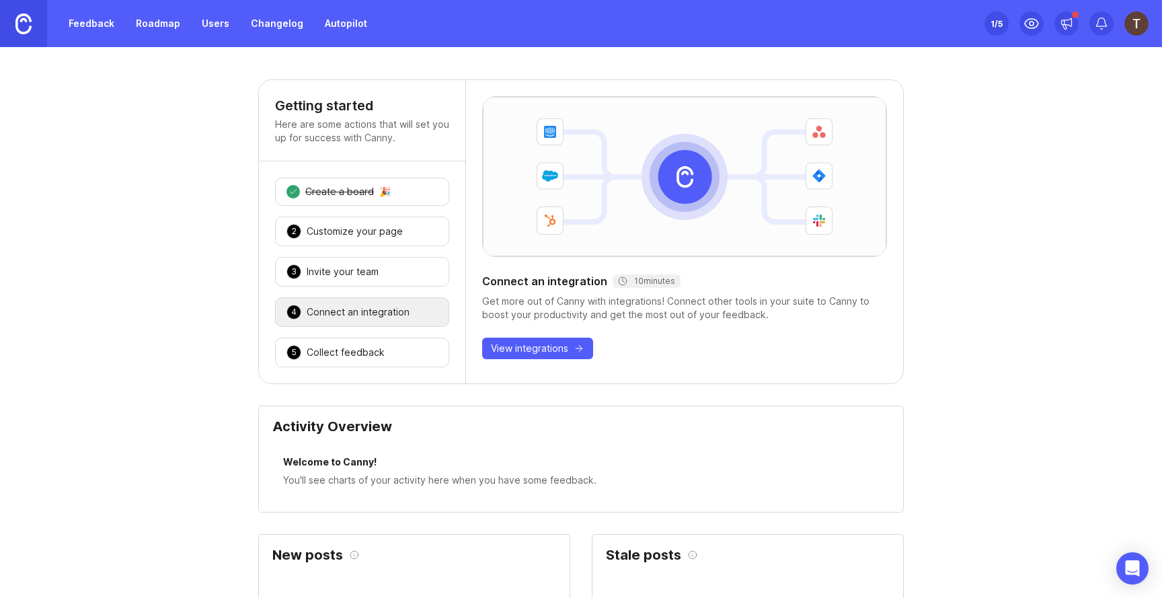
click at [335, 346] on div "Collect feedback" at bounding box center [346, 352] width 78 height 13
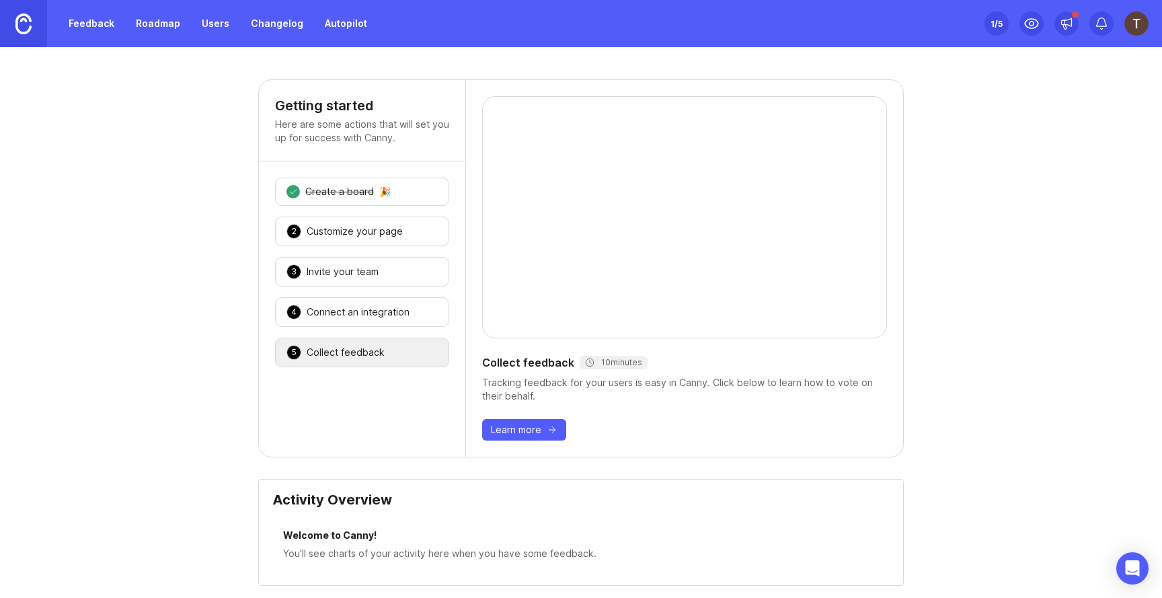
click at [403, 192] on div "1 Create a board 🎉" at bounding box center [362, 192] width 174 height 28
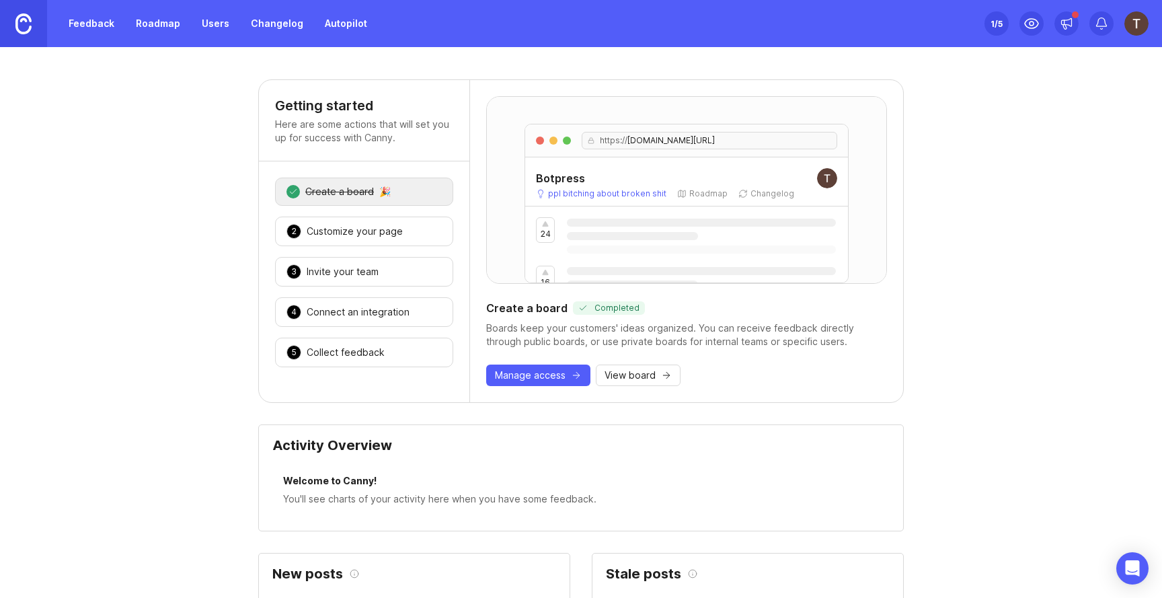
click at [314, 195] on div "Create a board" at bounding box center [339, 191] width 69 height 13
click at [78, 26] on link "Feedback" at bounding box center [92, 23] width 62 height 24
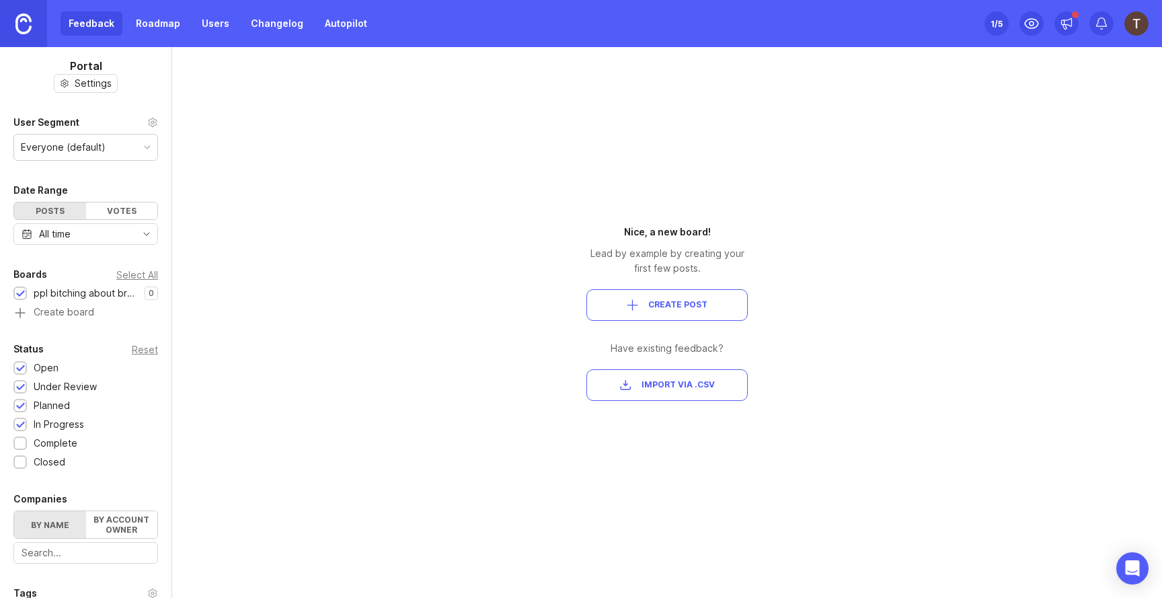
click at [619, 303] on span "Create Post" at bounding box center [667, 304] width 139 height 11
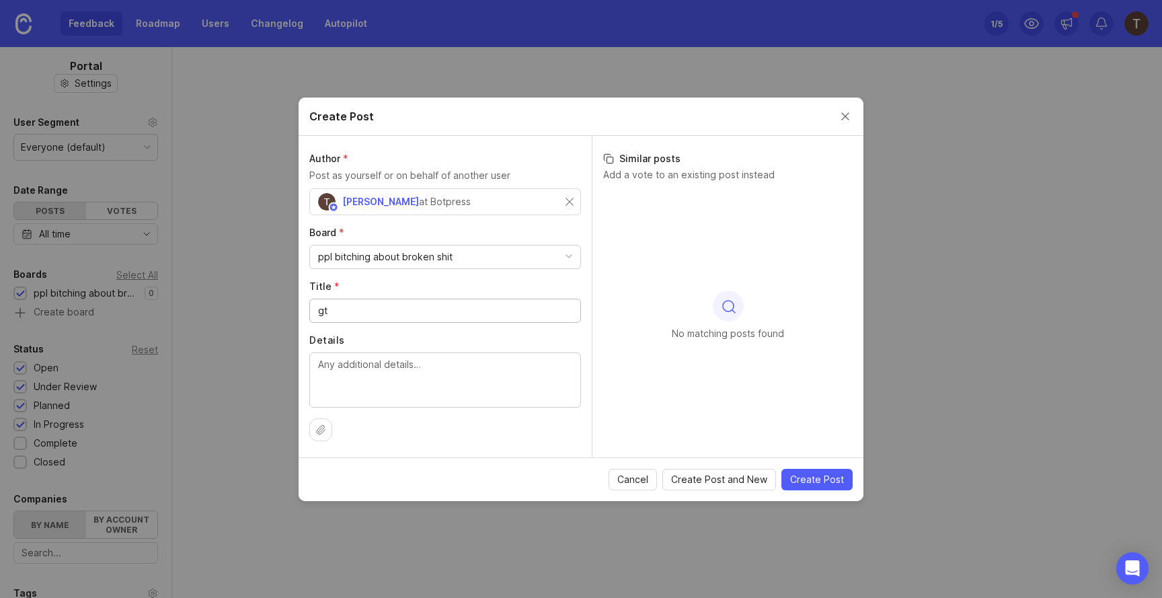
type input "g"
type input "test"
click at [822, 484] on span "Create Post" at bounding box center [817, 479] width 54 height 13
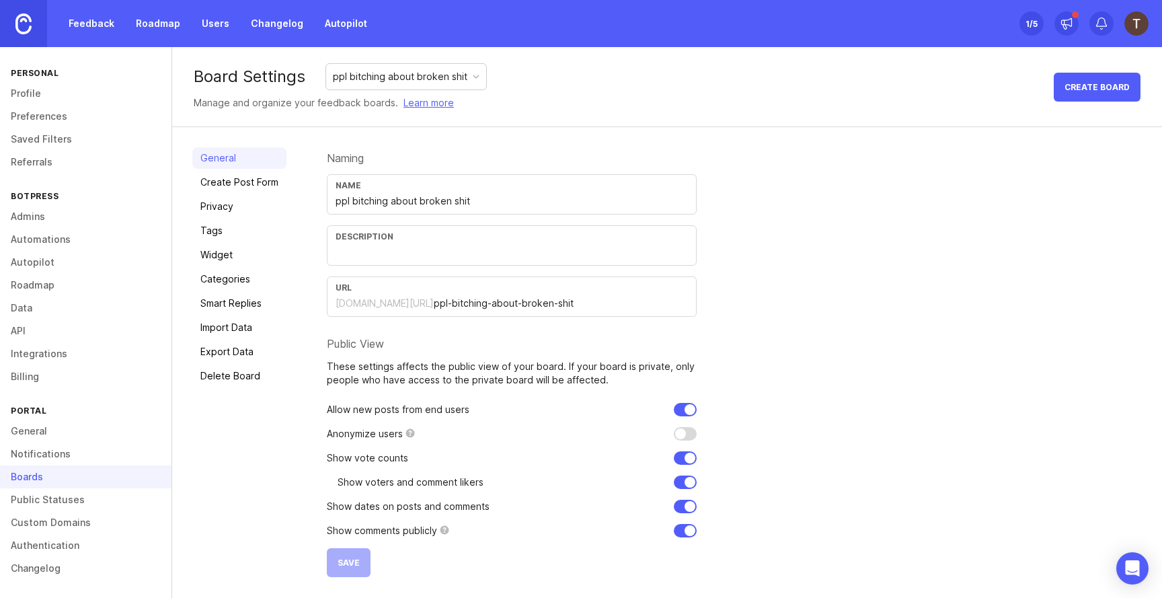
click at [271, 182] on link "Create Post Form" at bounding box center [239, 182] width 94 height 22
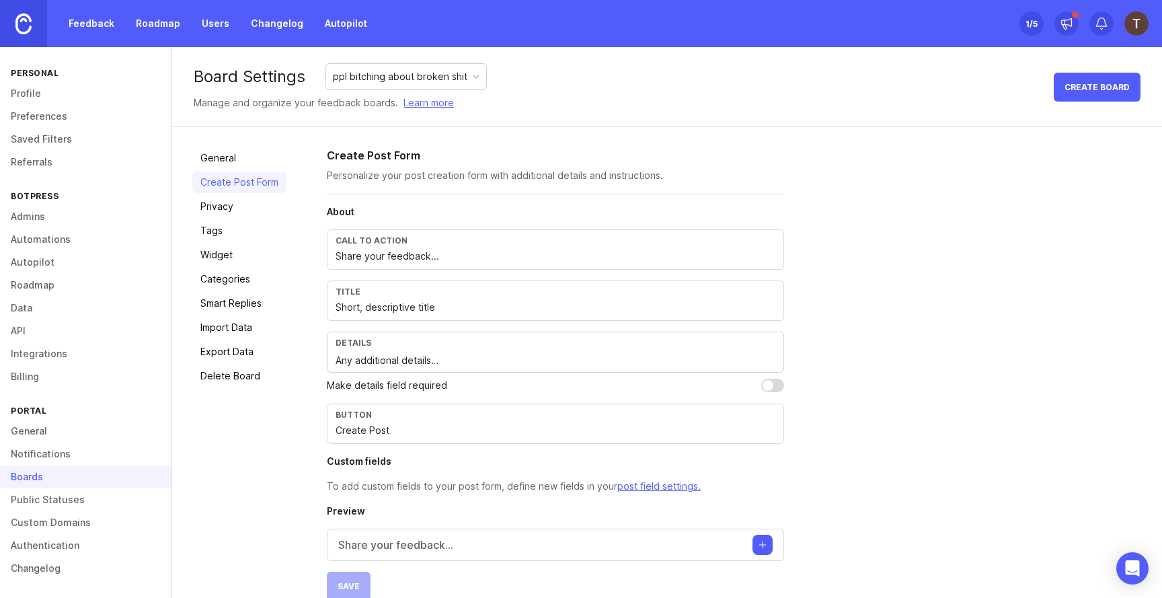
click at [255, 207] on link "Privacy" at bounding box center [239, 207] width 94 height 22
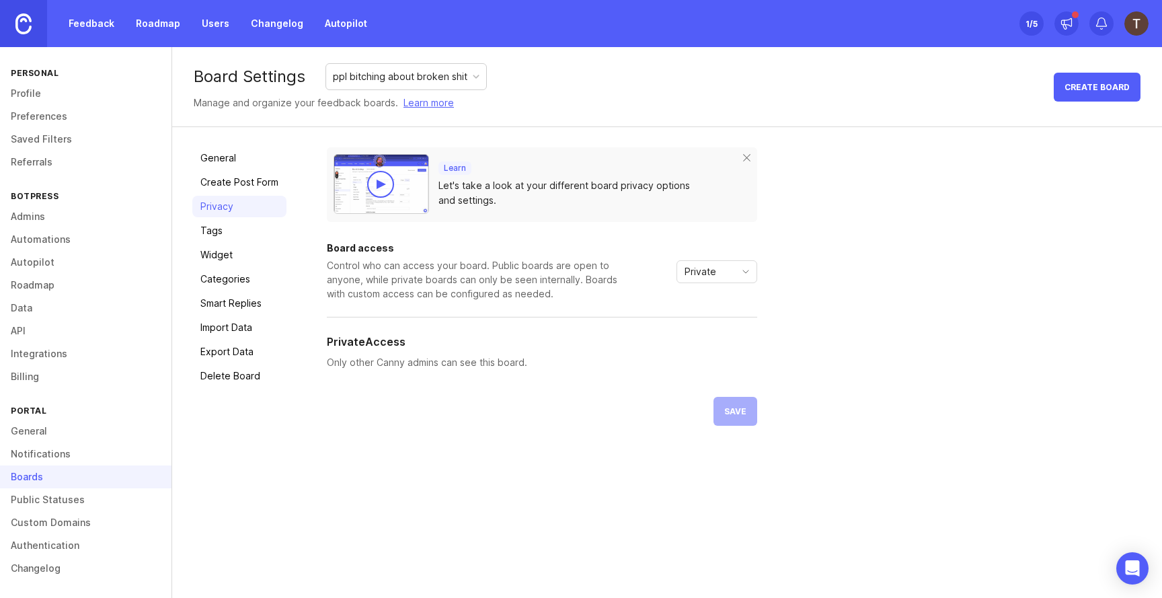
click at [241, 229] on link "Tags" at bounding box center [239, 231] width 94 height 22
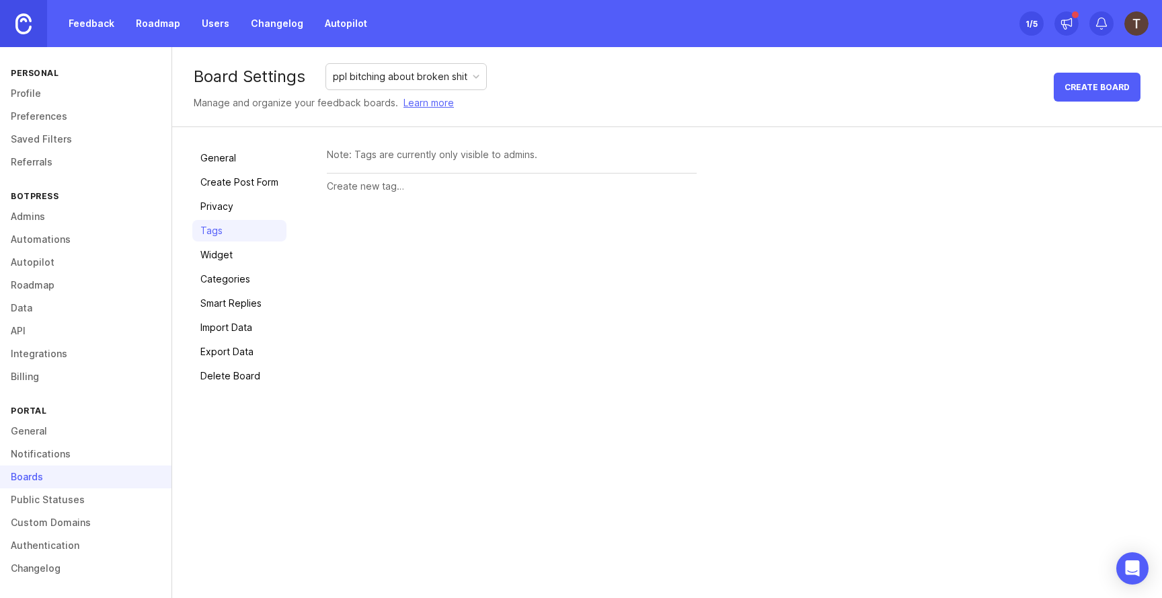
click at [232, 255] on link "Widget" at bounding box center [239, 255] width 94 height 22
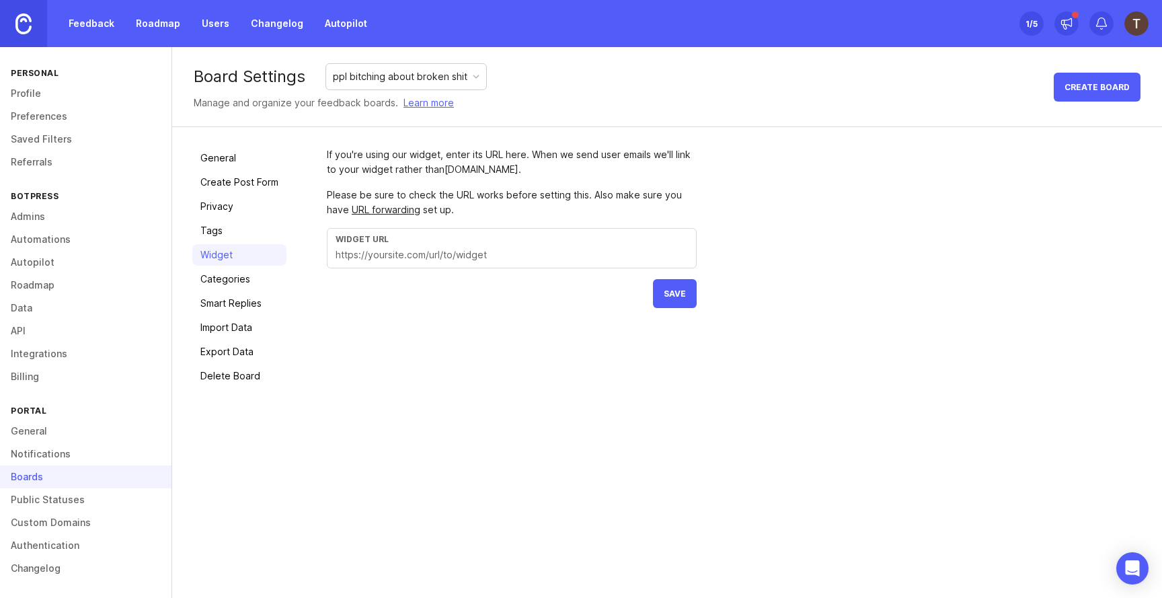
click at [227, 274] on link "Categories" at bounding box center [239, 279] width 94 height 22
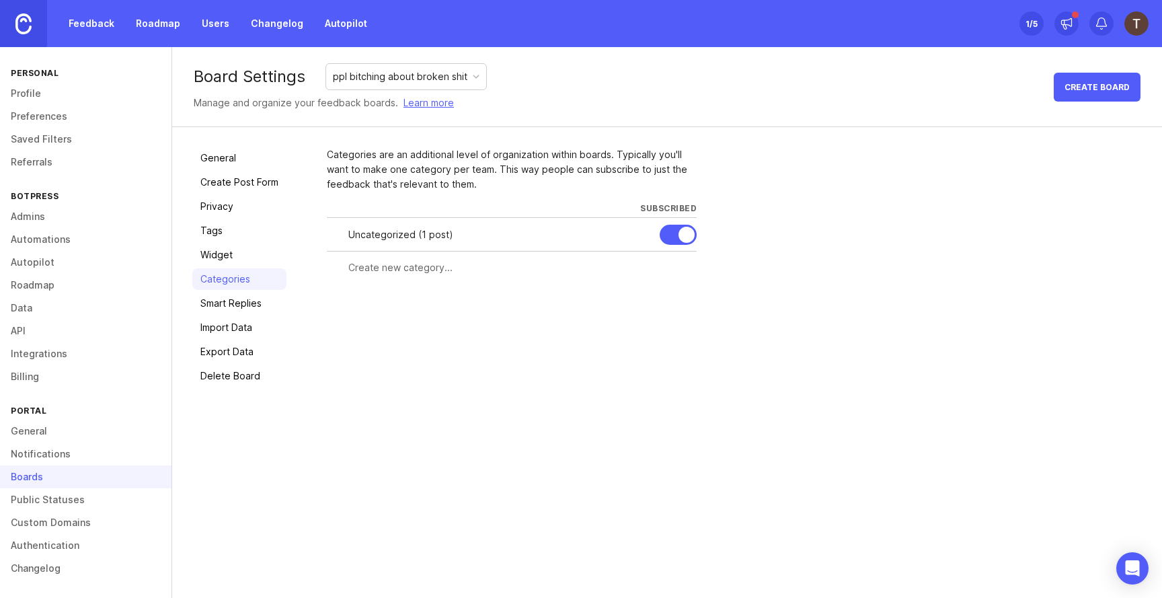
click at [217, 306] on link "Smart Replies" at bounding box center [239, 304] width 94 height 22
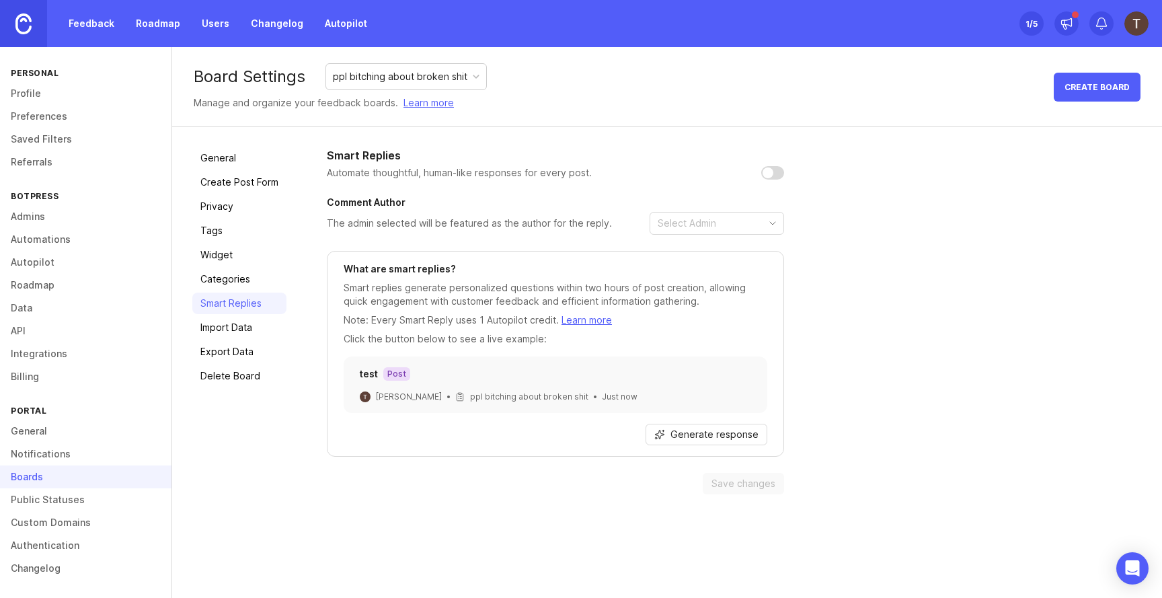
click at [221, 325] on link "Import Data" at bounding box center [239, 328] width 94 height 22
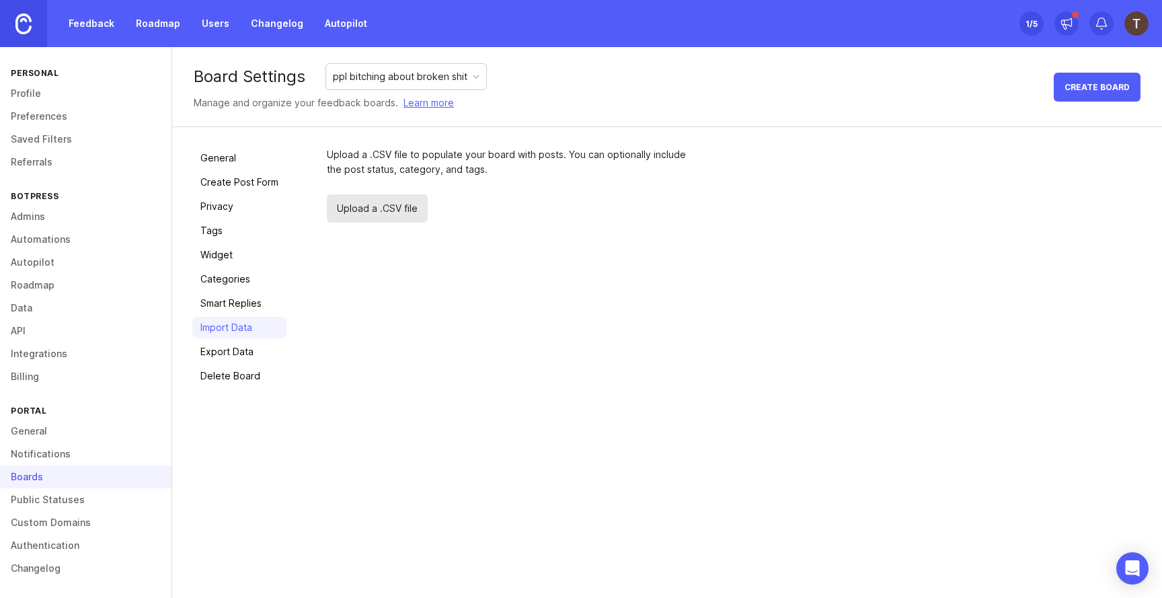
click at [215, 342] on link "Export Data" at bounding box center [239, 352] width 94 height 22
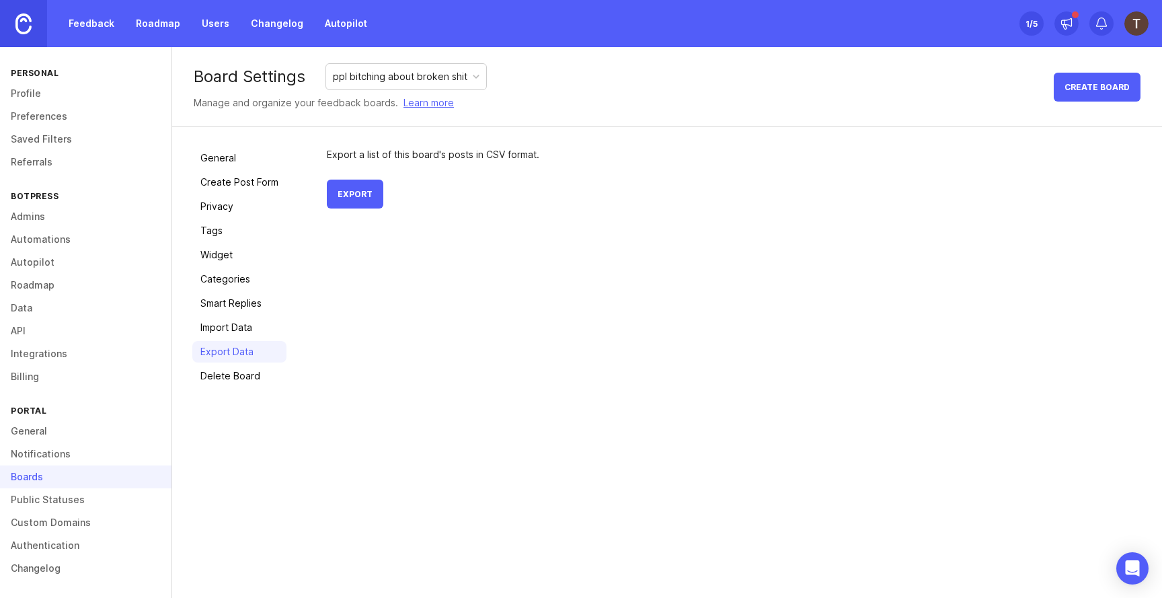
click at [220, 374] on link "Delete Board" at bounding box center [239, 376] width 94 height 22
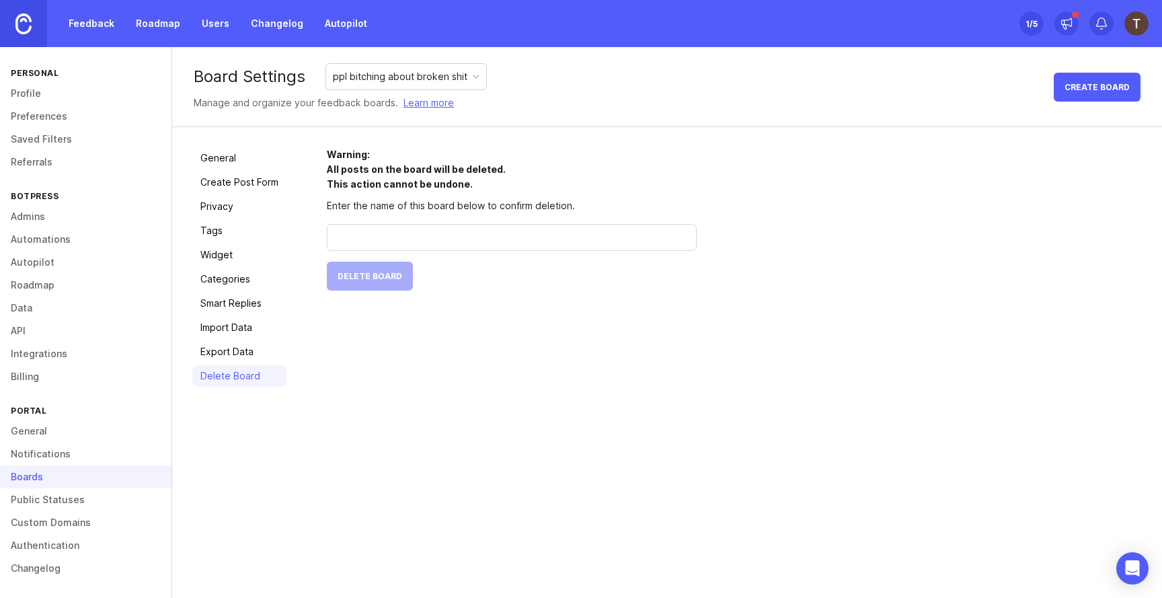
click at [235, 164] on link "General" at bounding box center [239, 158] width 94 height 22
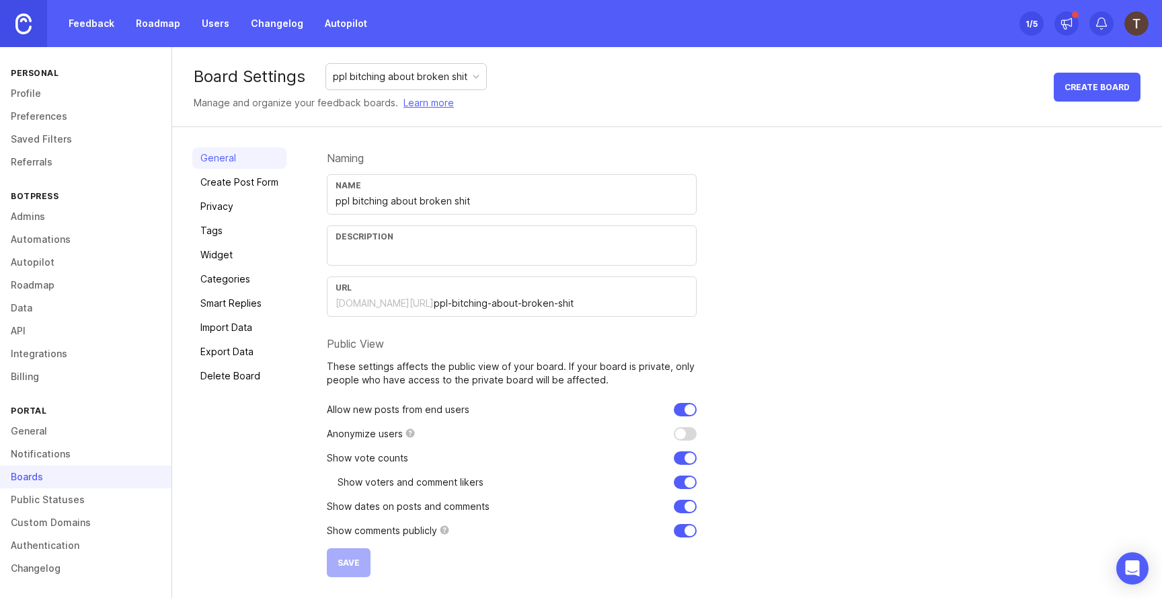
click at [465, 316] on div "URL botpressintegration.canny.io/ ppl-bitching-about-broken-shit" at bounding box center [512, 296] width 370 height 40
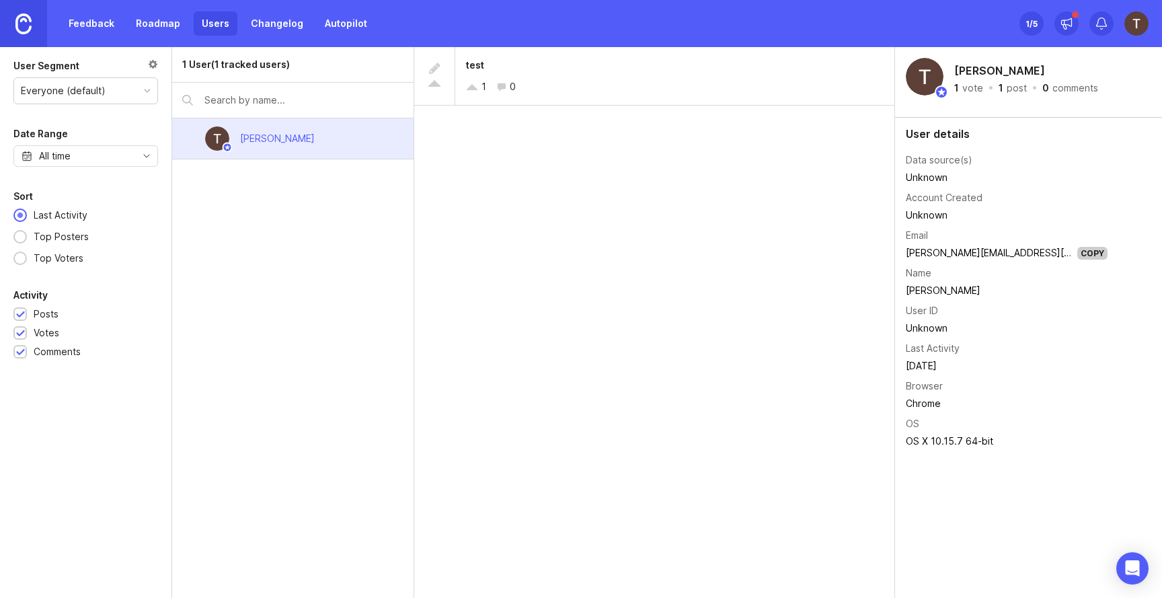
click at [925, 330] on div "Unknown" at bounding box center [1007, 328] width 202 height 15
click at [953, 332] on div "Unknown" at bounding box center [1007, 328] width 202 height 15
click at [1077, 247] on div "Copy" at bounding box center [1092, 253] width 30 height 13
click at [434, 69] on div at bounding box center [434, 69] width 13 height 15
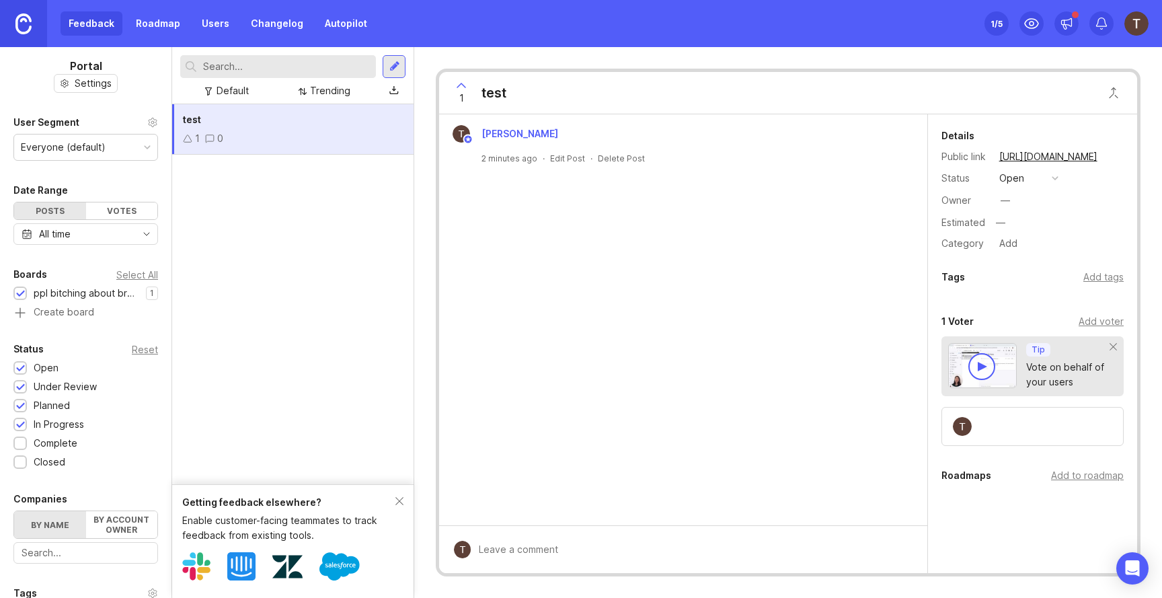
click at [529, 130] on span "[PERSON_NAME]" at bounding box center [519, 133] width 77 height 11
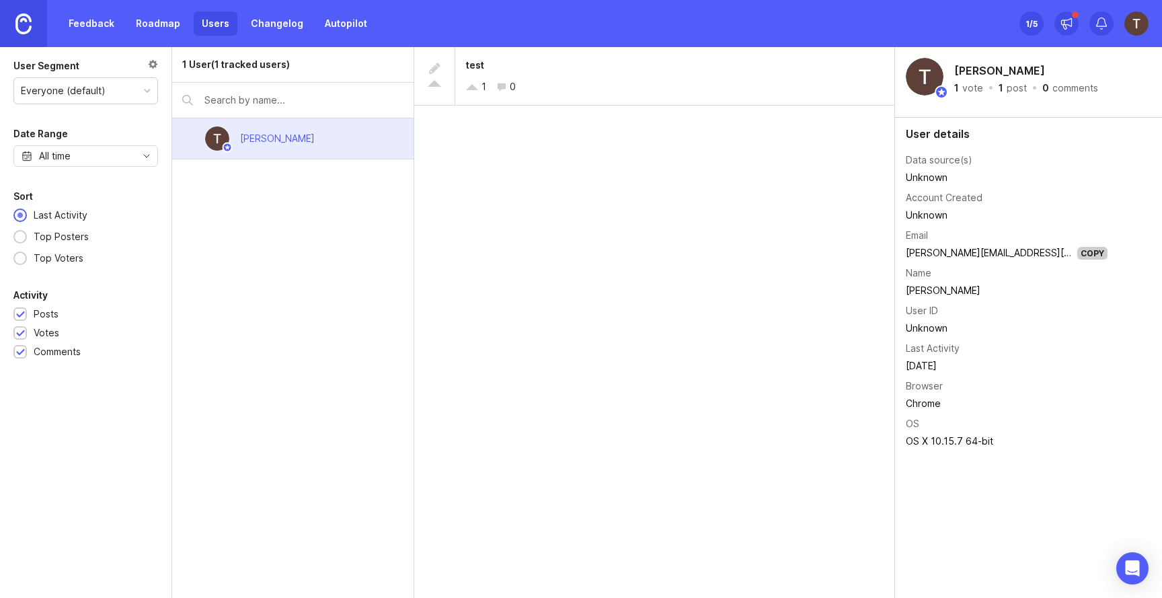
click at [207, 202] on div "1 User (1 tracked users) [PERSON_NAME]" at bounding box center [293, 322] width 242 height 551
click at [914, 292] on td "[PERSON_NAME]" at bounding box center [1007, 290] width 202 height 17
click at [867, 306] on div "test 1 0" at bounding box center [654, 322] width 481 height 551
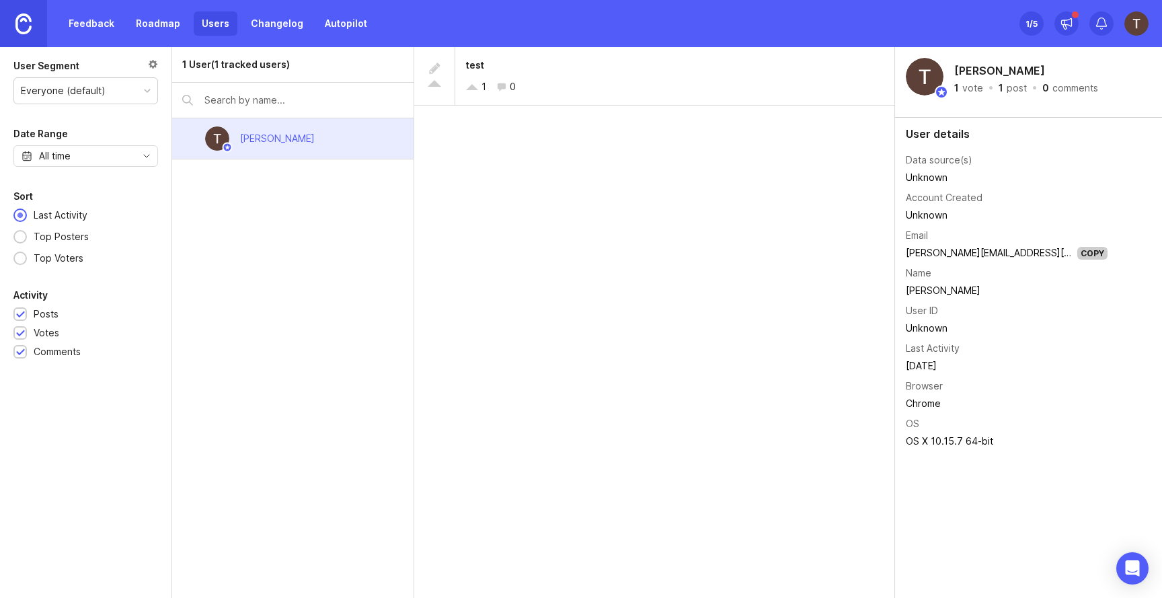
click at [65, 163] on div "All time" at bounding box center [85, 156] width 145 height 22
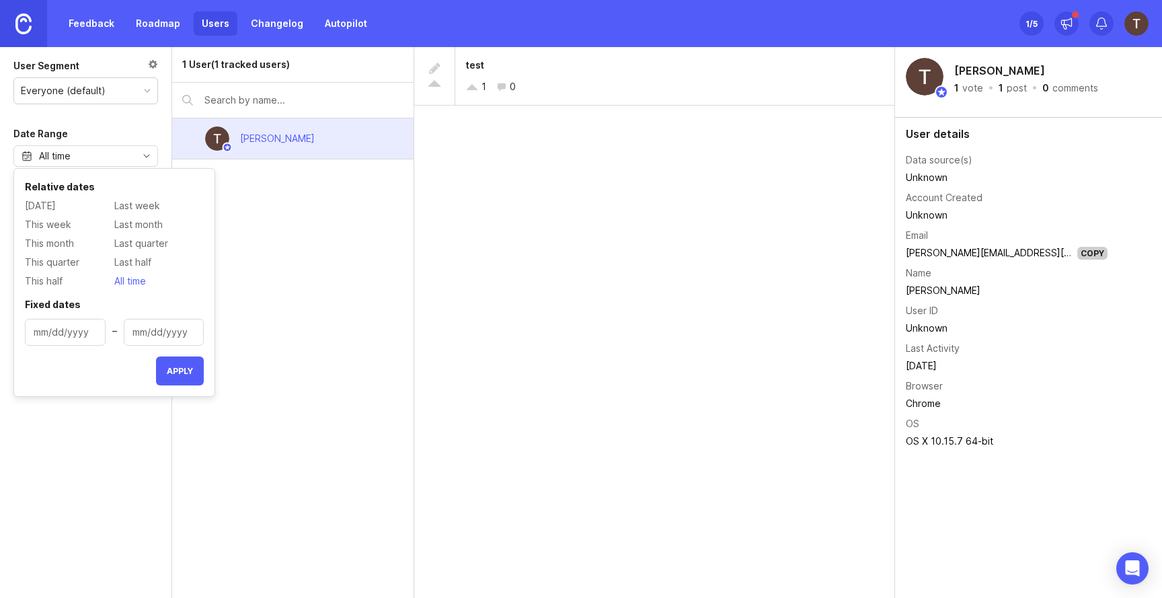
click at [65, 161] on div "All time" at bounding box center [55, 156] width 32 height 15
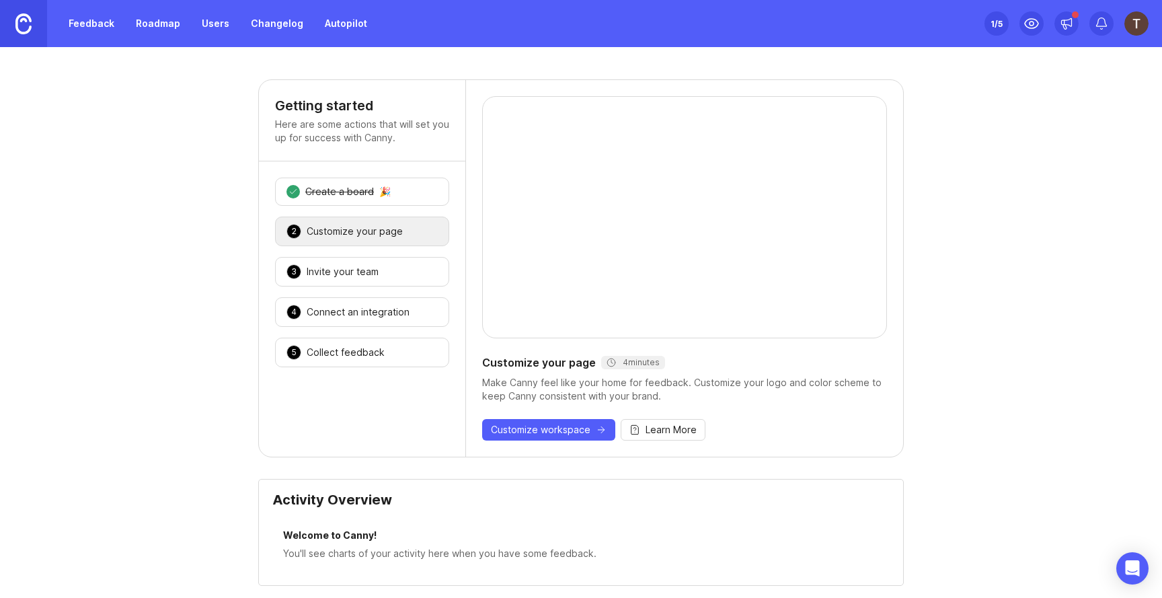
click at [356, 188] on div "Create a board" at bounding box center [339, 191] width 69 height 13
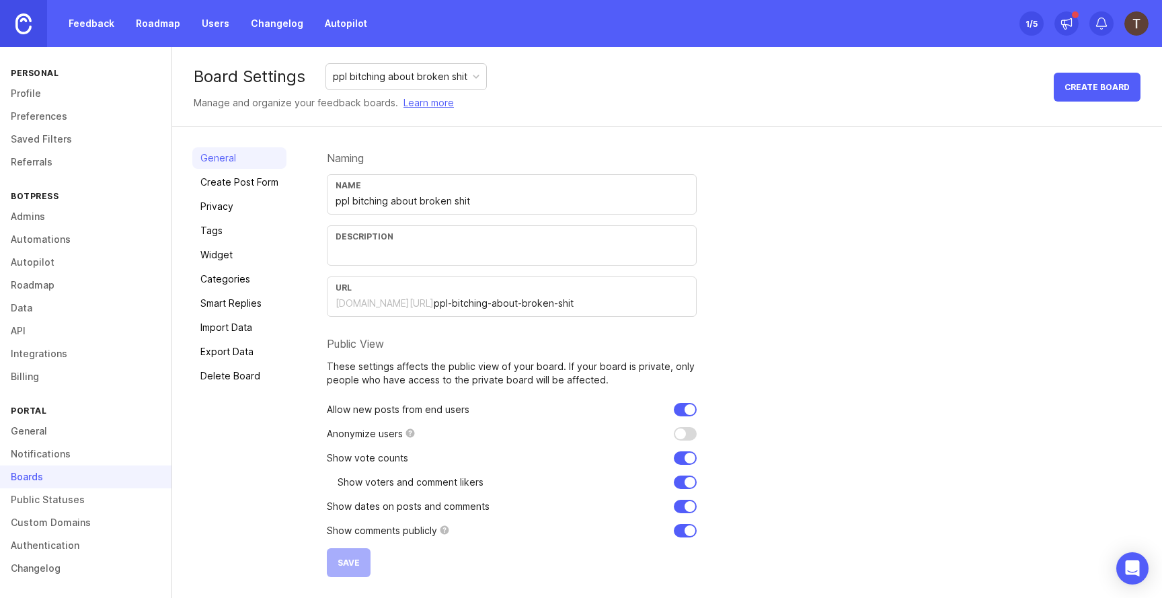
click at [390, 70] on div "ppl bitching about broken shit" at bounding box center [400, 76] width 134 height 15
click at [420, 67] on div "ppl bitching about broken shit" at bounding box center [406, 77] width 160 height 26
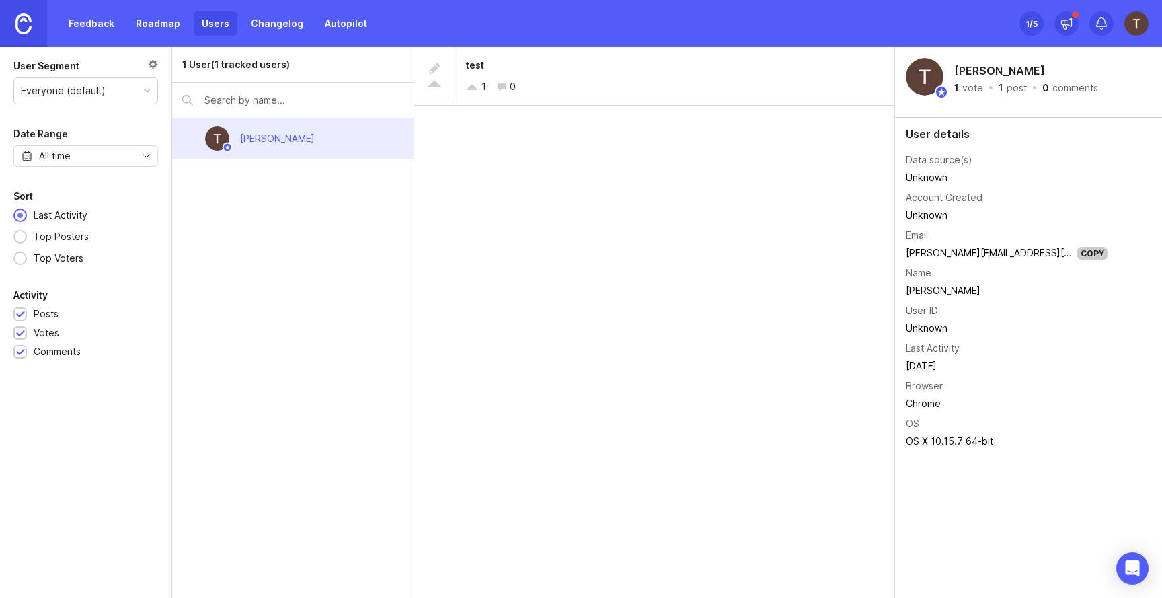
click at [936, 327] on div "Unknown" at bounding box center [1007, 328] width 202 height 15
click at [1056, 136] on div "User details" at bounding box center [1028, 133] width 245 height 11
click at [1134, 565] on icon "Open Intercom Messenger" at bounding box center [1131, 567] width 15 height 17
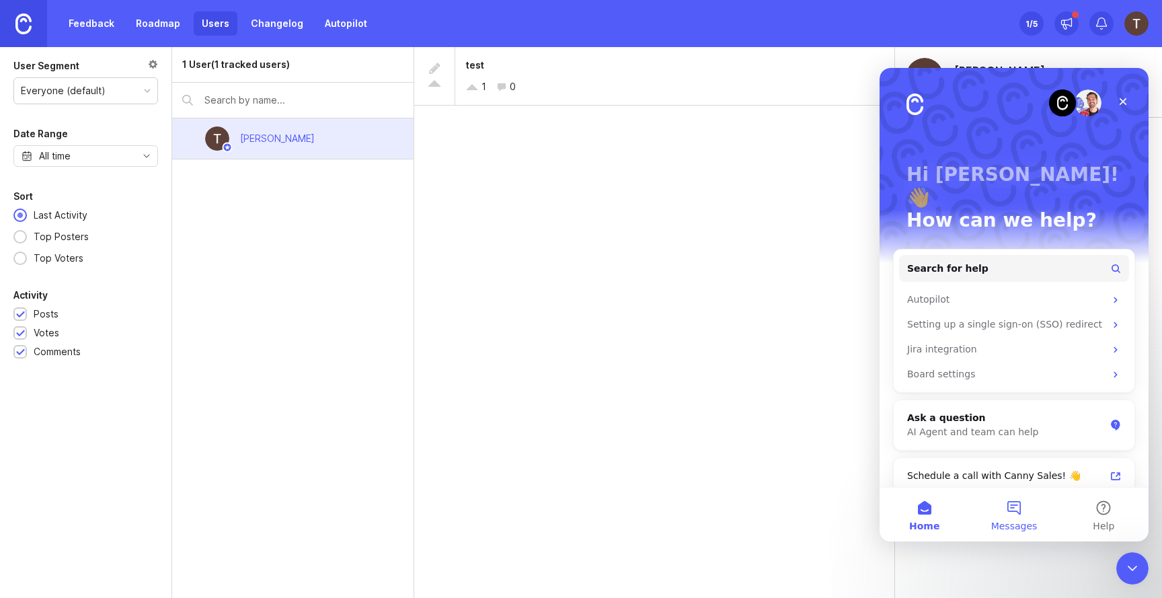
click at [1015, 512] on button "Messages" at bounding box center [1013, 515] width 89 height 54
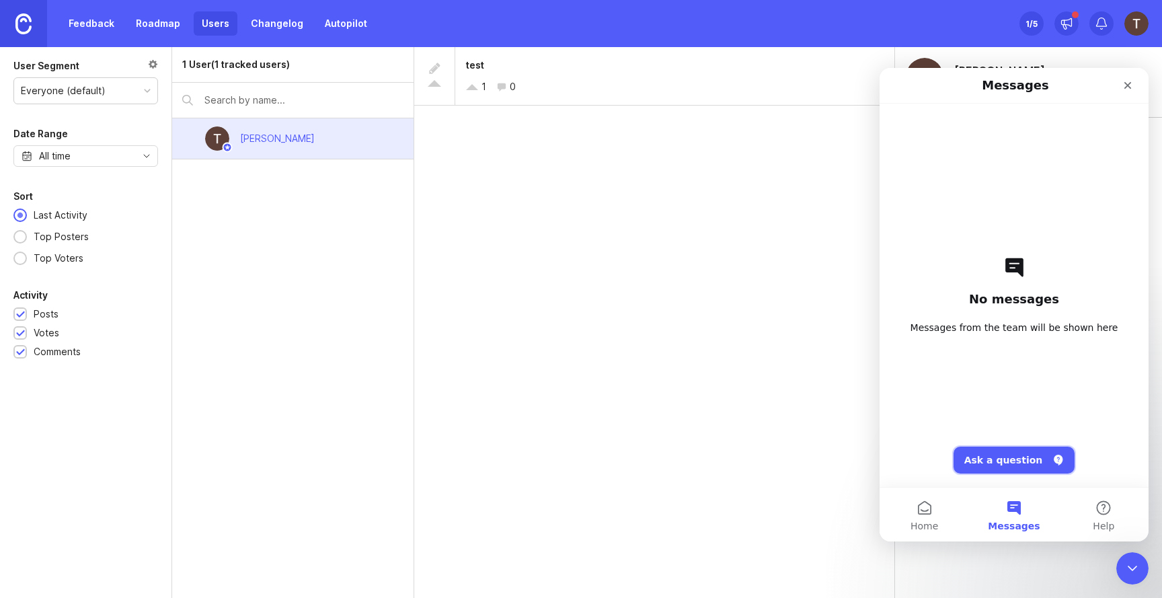
click at [1034, 464] on button "Ask a question" at bounding box center [1015, 460] width 122 height 27
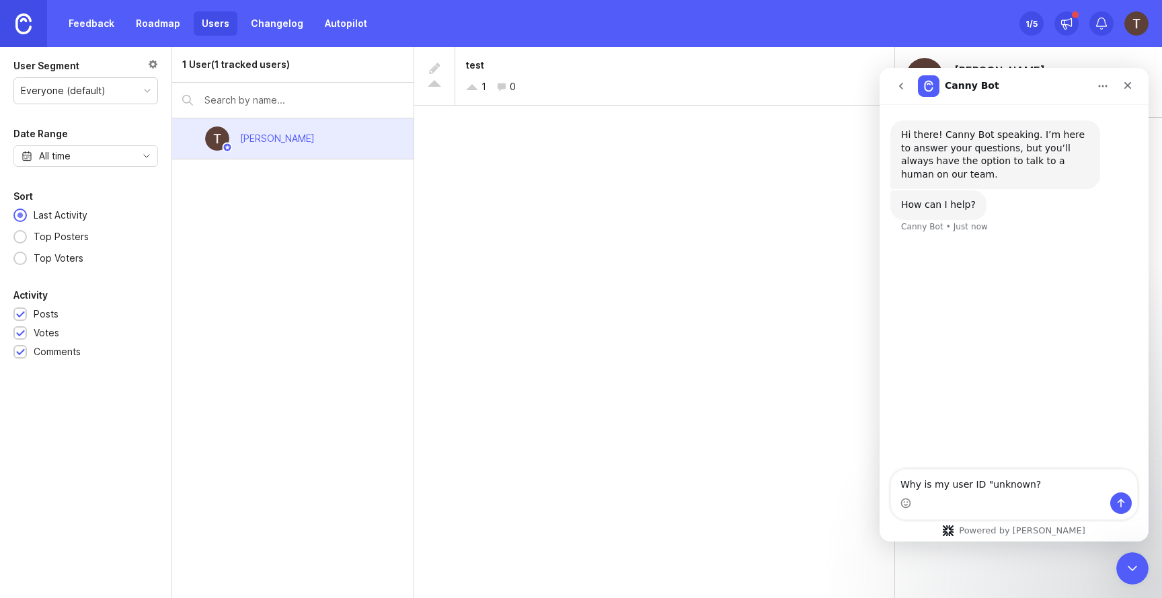
type textarea "Why is my user ID "unknown?""
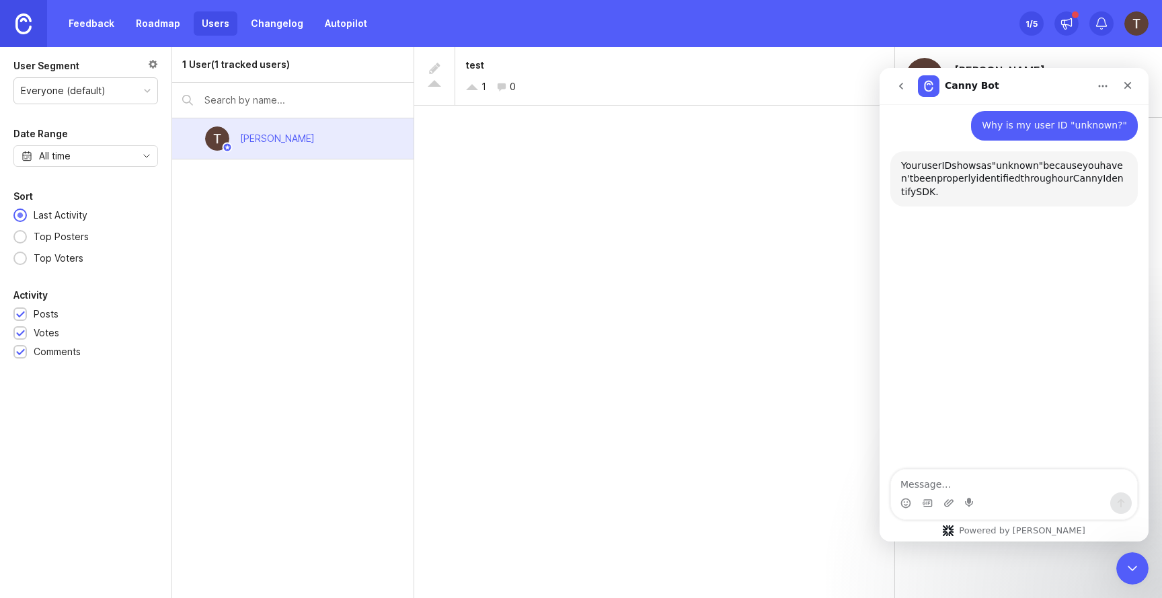
scroll to position [130, 0]
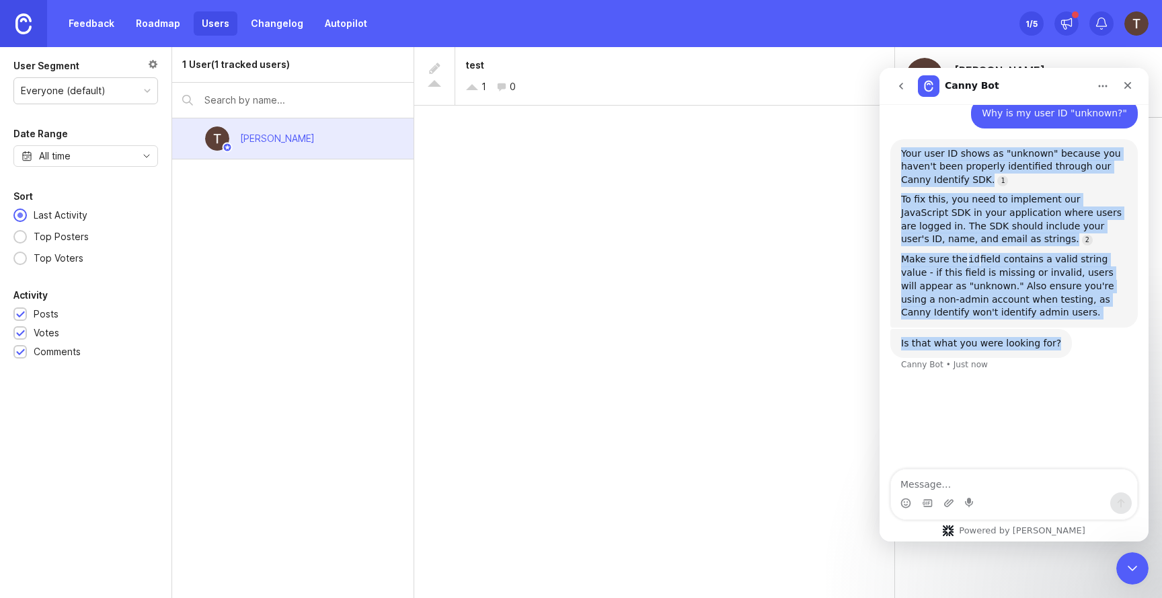
drag, startPoint x: 1046, startPoint y: 342, endPoint x: 897, endPoint y: 158, distance: 237.1
click at [897, 158] on div "Hi there! Canny Bot speaking. I’m here to answer your questions, but you’ll alw…" at bounding box center [1013, 188] width 247 height 399
copy div "Your user ID shows as "unknown" because you haven't been properly identified th…"
click at [904, 85] on icon "go back" at bounding box center [901, 86] width 11 height 11
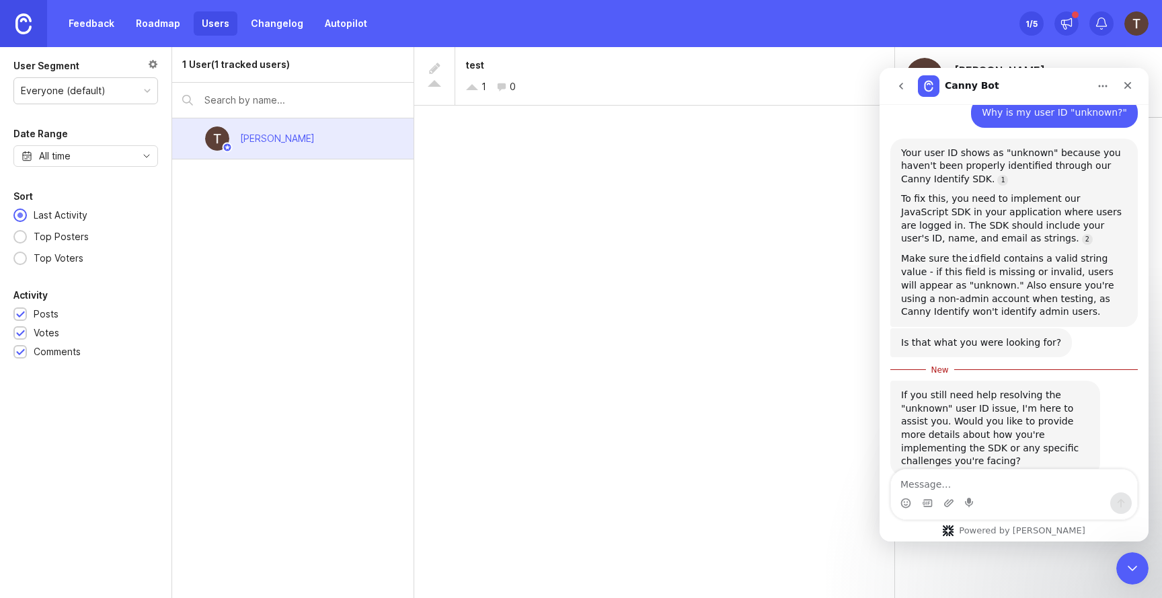
scroll to position [154, 0]
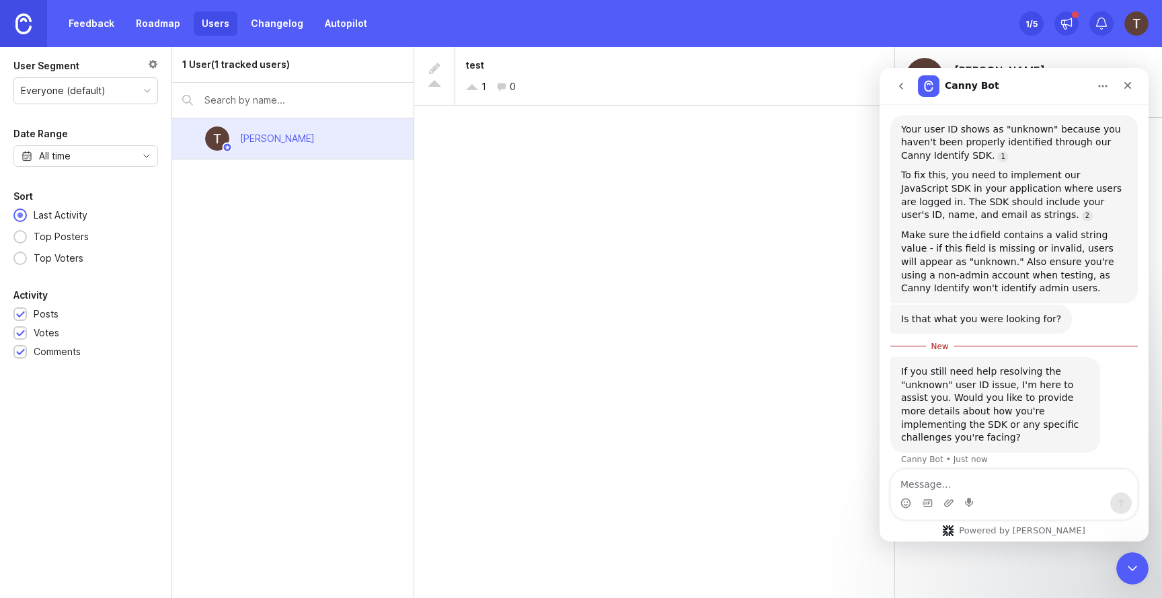
click at [810, 307] on div "test 1 0" at bounding box center [654, 322] width 481 height 551
click at [1122, 83] on icon "Close" at bounding box center [1127, 85] width 11 height 11
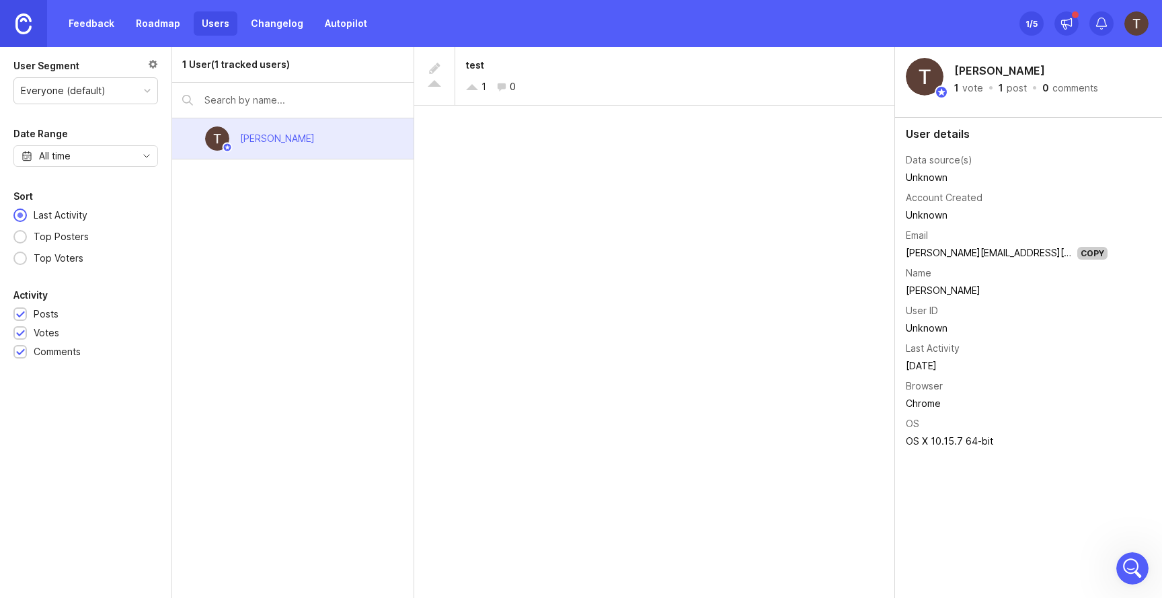
scroll to position [132, 0]
click at [1130, 559] on icon "Open Intercom Messenger" at bounding box center [1131, 566] width 22 height 22
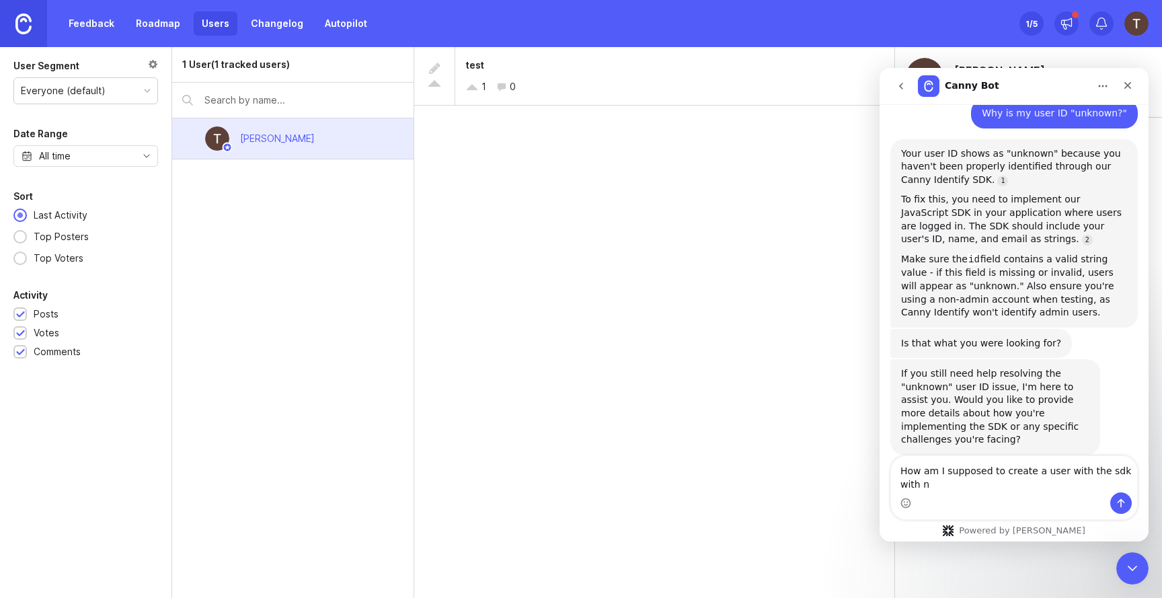
scroll to position [145, 0]
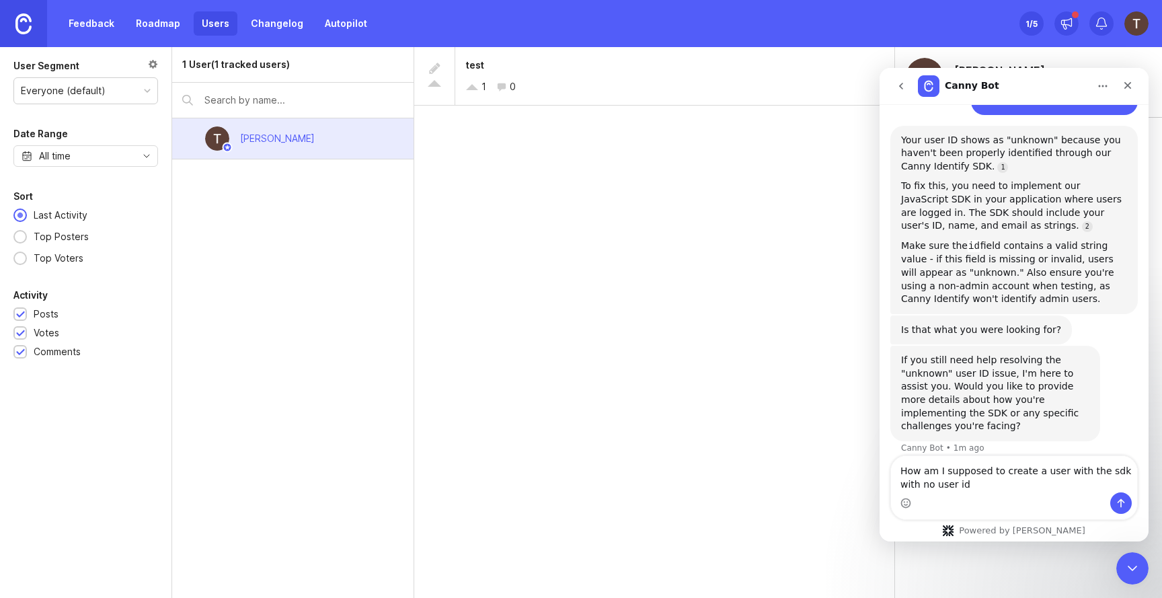
type textarea "How am I supposed to create a user with the sdk with no user id>"
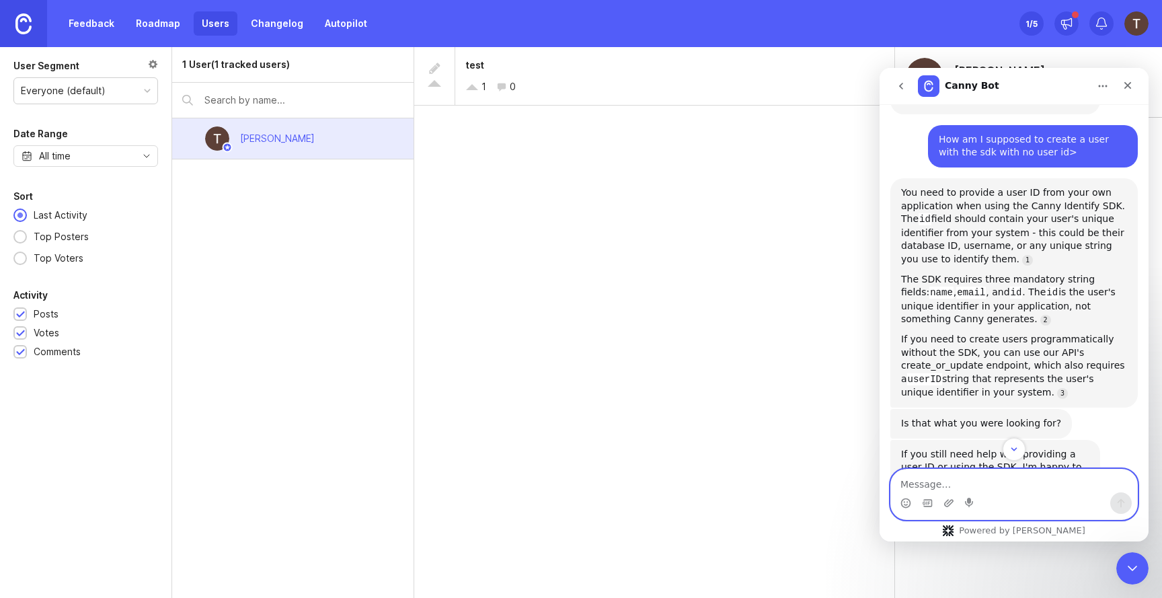
scroll to position [471, 0]
click at [281, 158] on div "[PERSON_NAME]" at bounding box center [292, 138] width 241 height 41
click at [287, 149] on div "[PERSON_NAME]" at bounding box center [277, 139] width 96 height 30
click at [288, 143] on div "[PERSON_NAME]" at bounding box center [277, 138] width 75 height 15
click at [1134, 86] on div "Close" at bounding box center [1128, 85] width 24 height 24
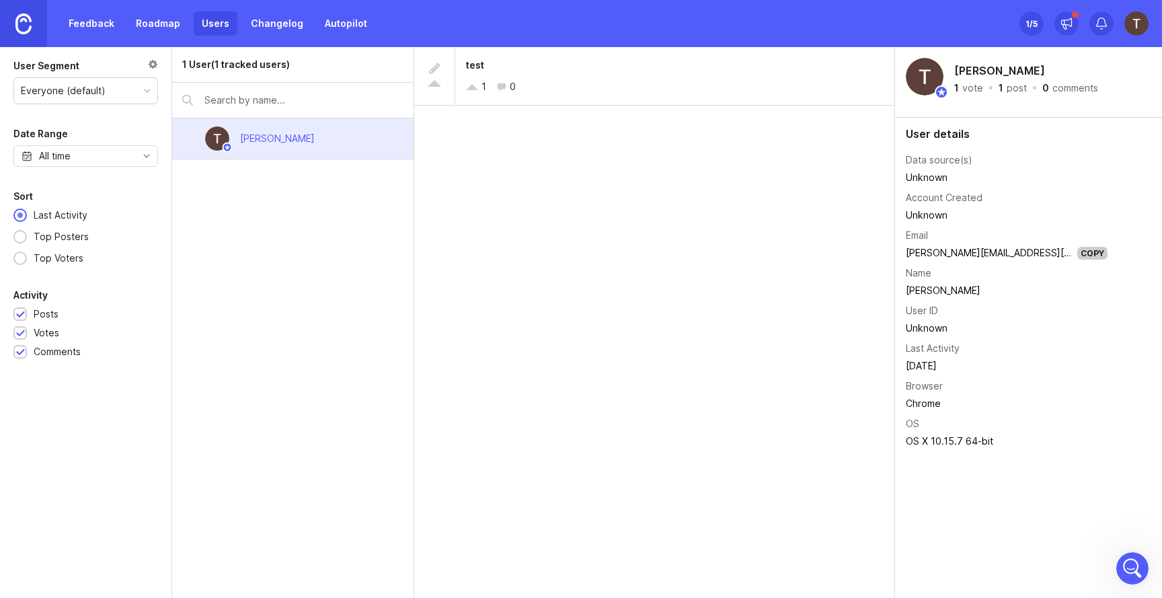
click at [1077, 250] on div "Copy" at bounding box center [1092, 253] width 30 height 13
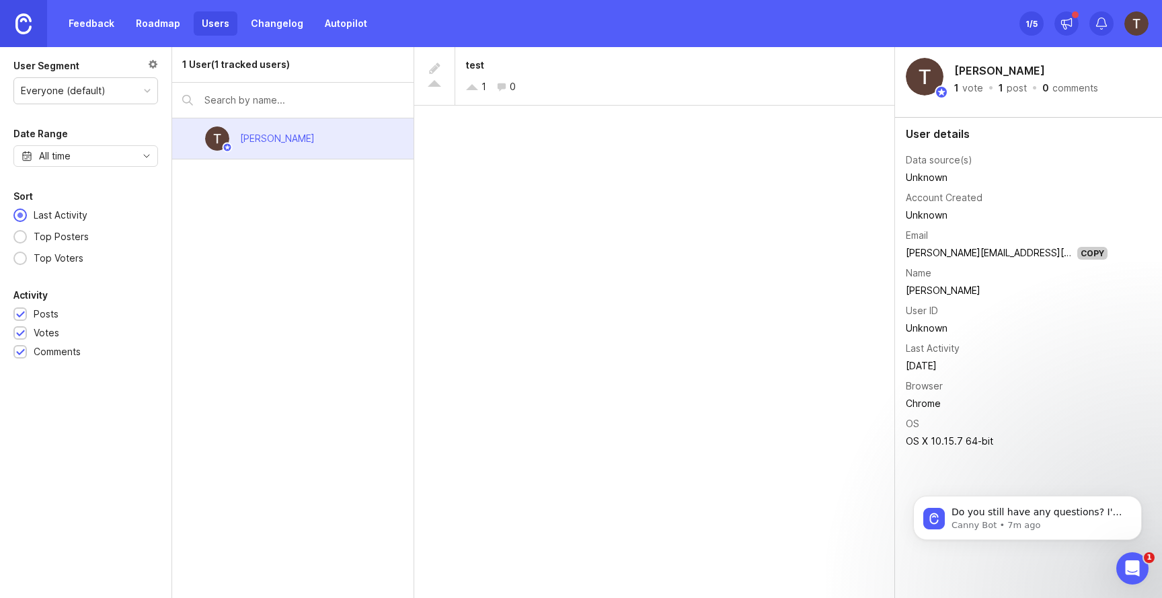
click at [95, 19] on link "Feedback" at bounding box center [92, 23] width 62 height 24
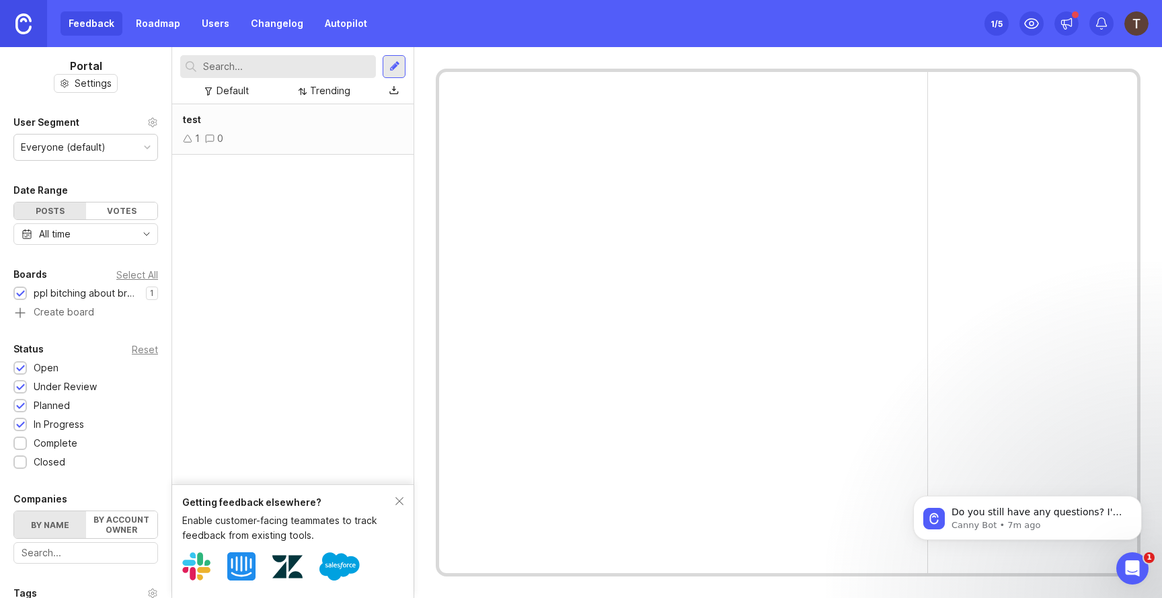
click at [16, 22] on img at bounding box center [23, 23] width 16 height 21
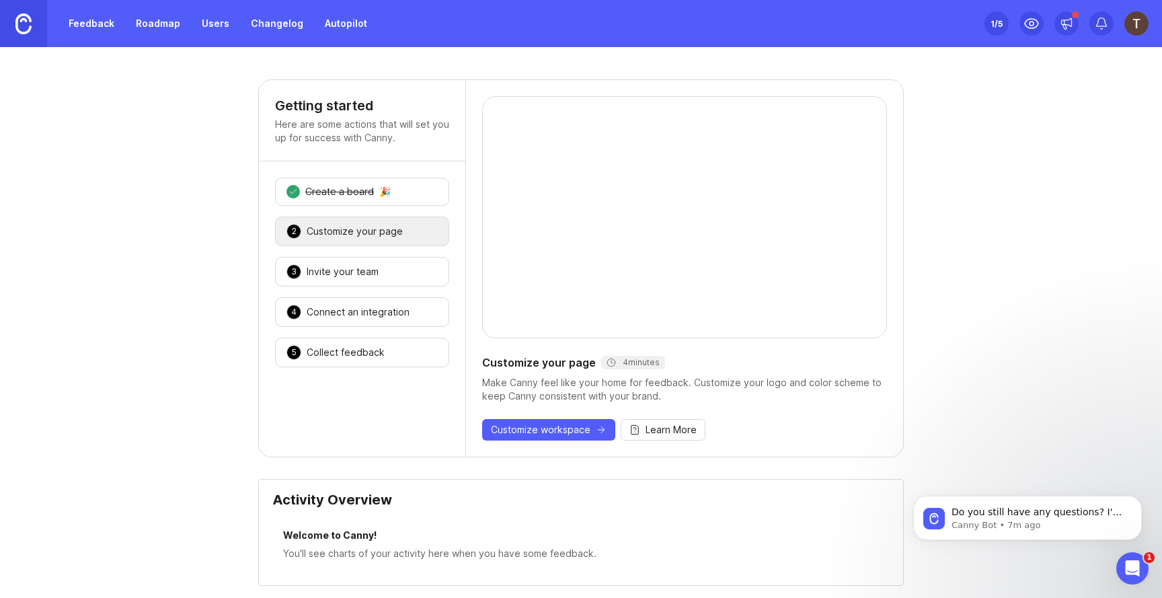
click at [329, 257] on div "3 Invite your team 🎉" at bounding box center [362, 272] width 174 height 30
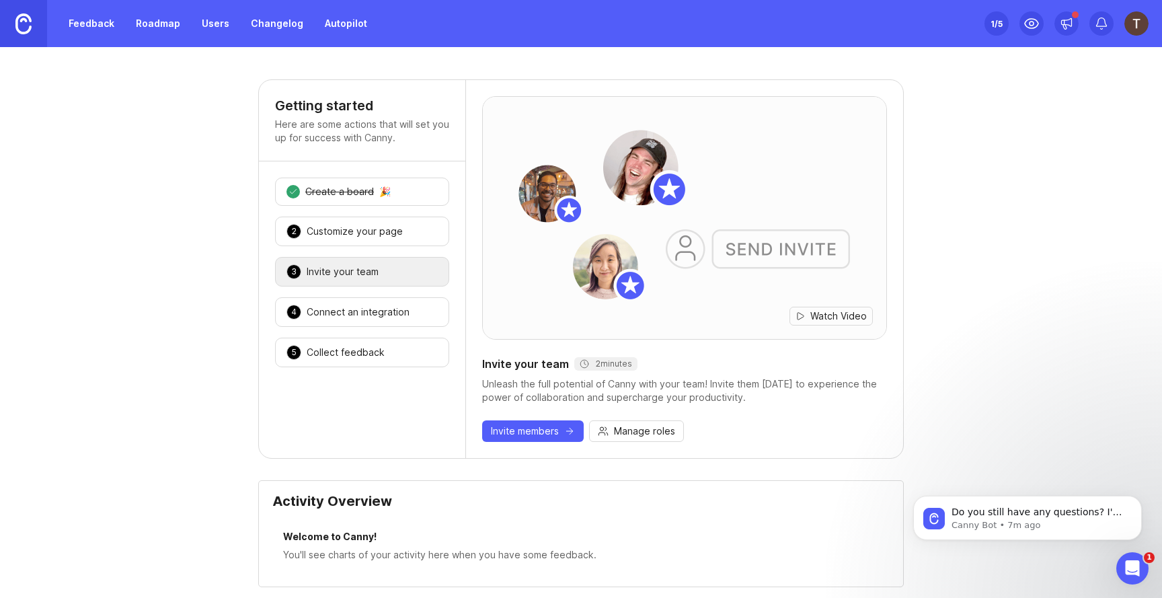
click at [1142, 24] on img at bounding box center [1136, 23] width 24 height 24
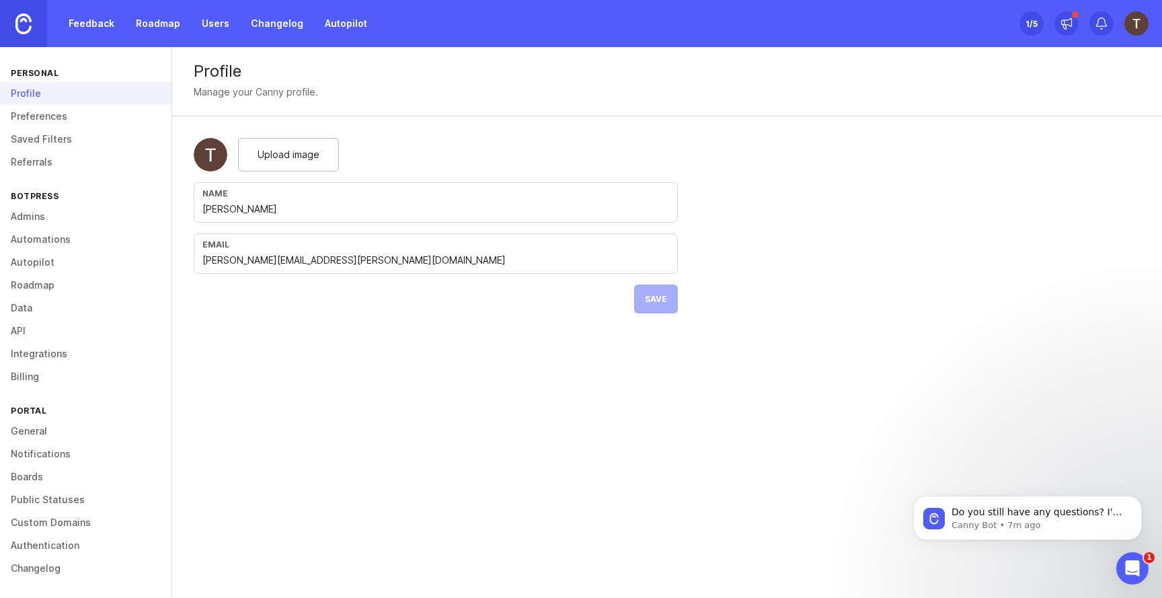
click at [42, 322] on link "API" at bounding box center [85, 330] width 171 height 23
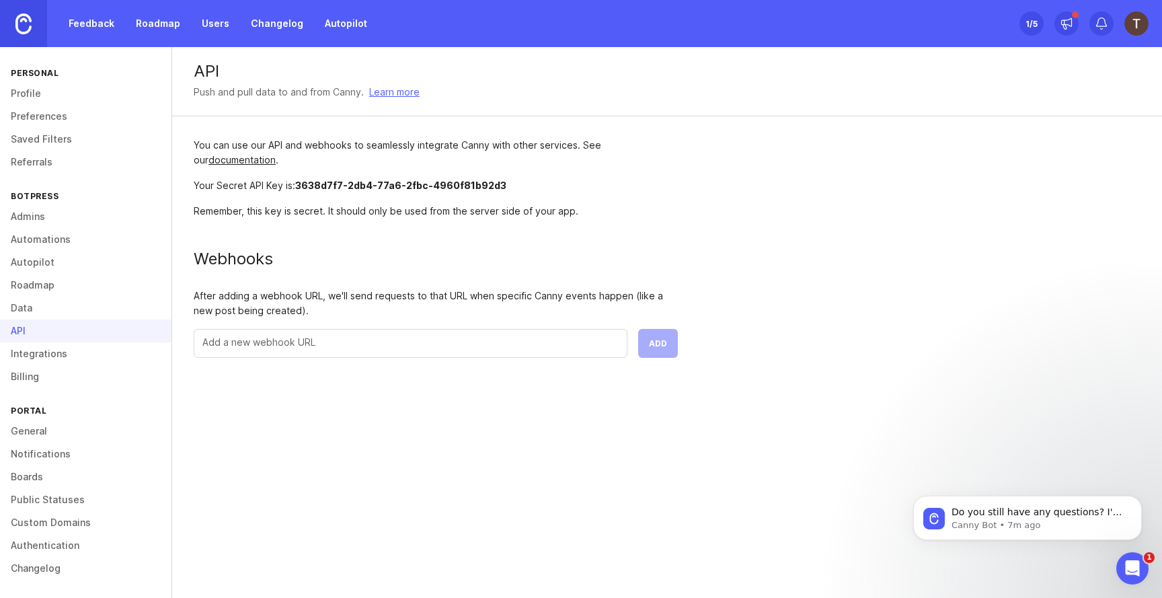
click at [38, 303] on link "Data" at bounding box center [85, 308] width 171 height 23
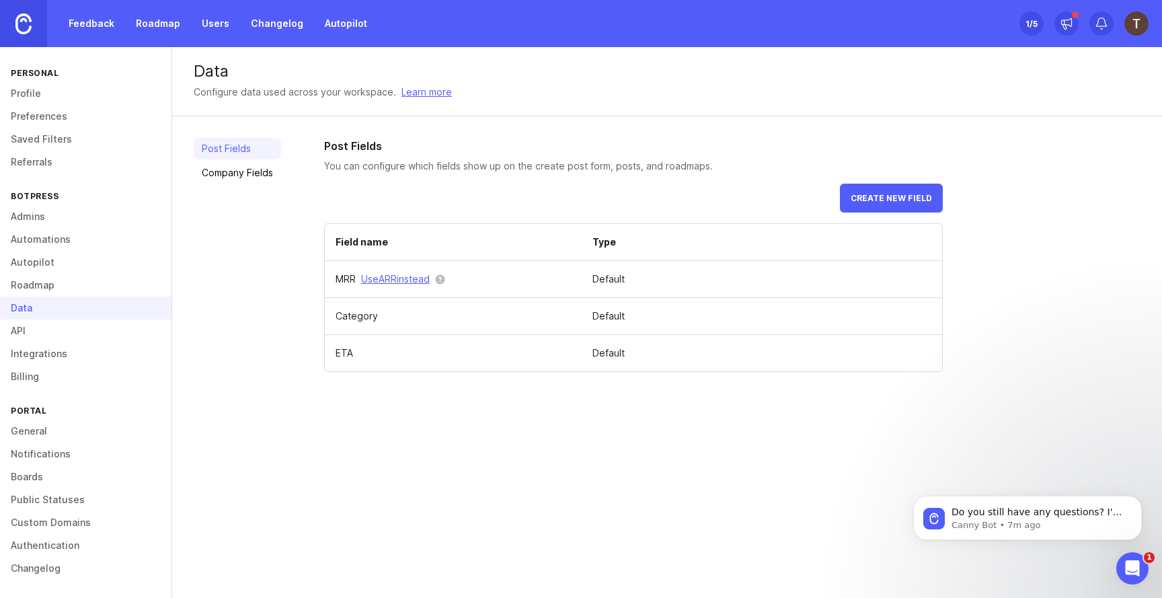
click at [48, 286] on link "Roadmap" at bounding box center [85, 285] width 171 height 23
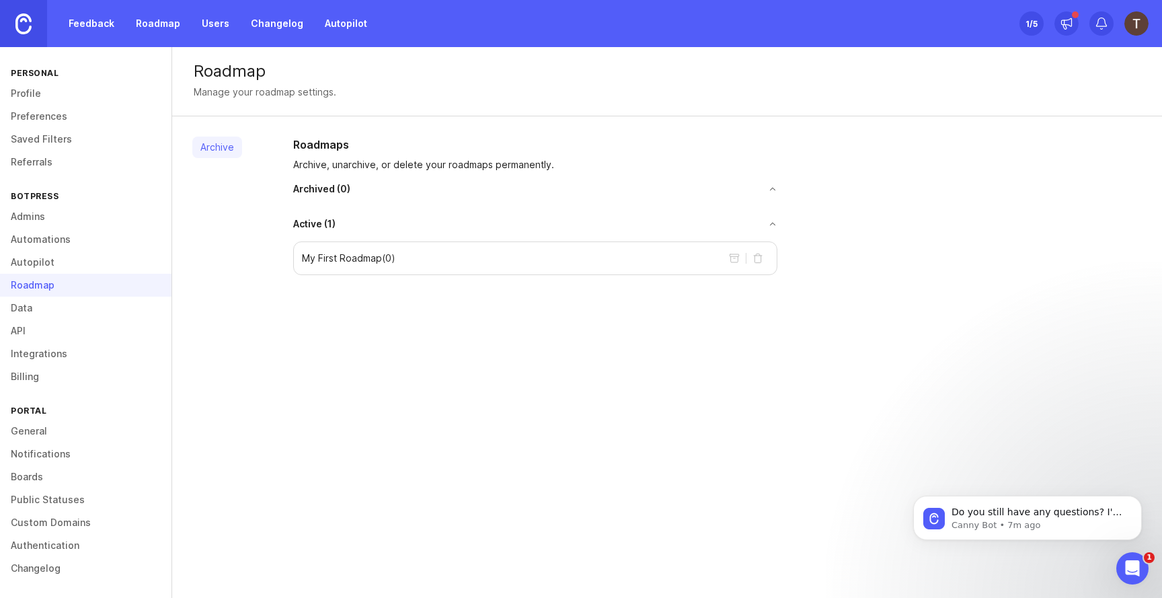
click at [57, 265] on link "Autopilot" at bounding box center [85, 262] width 171 height 23
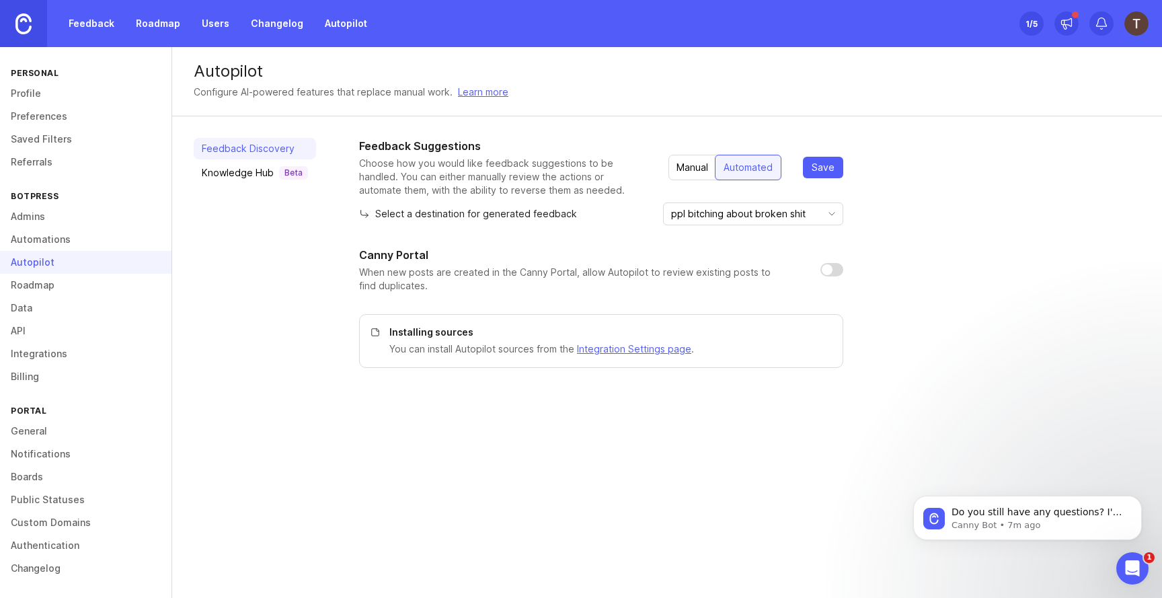
click at [50, 243] on link "Automations" at bounding box center [85, 239] width 171 height 23
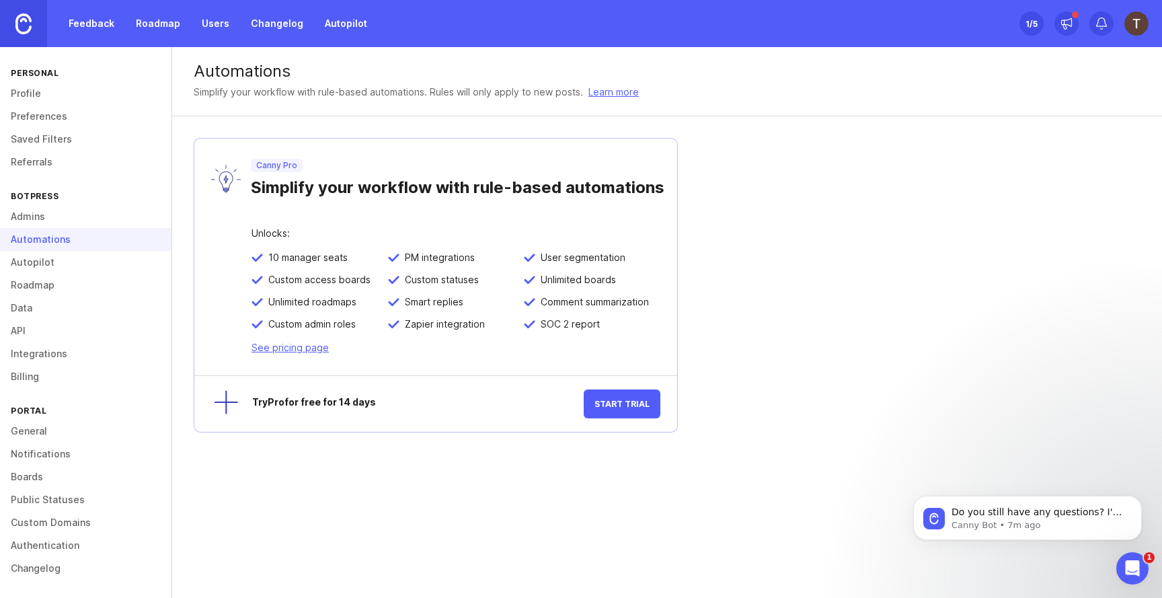
click at [49, 218] on link "Admins" at bounding box center [85, 216] width 171 height 23
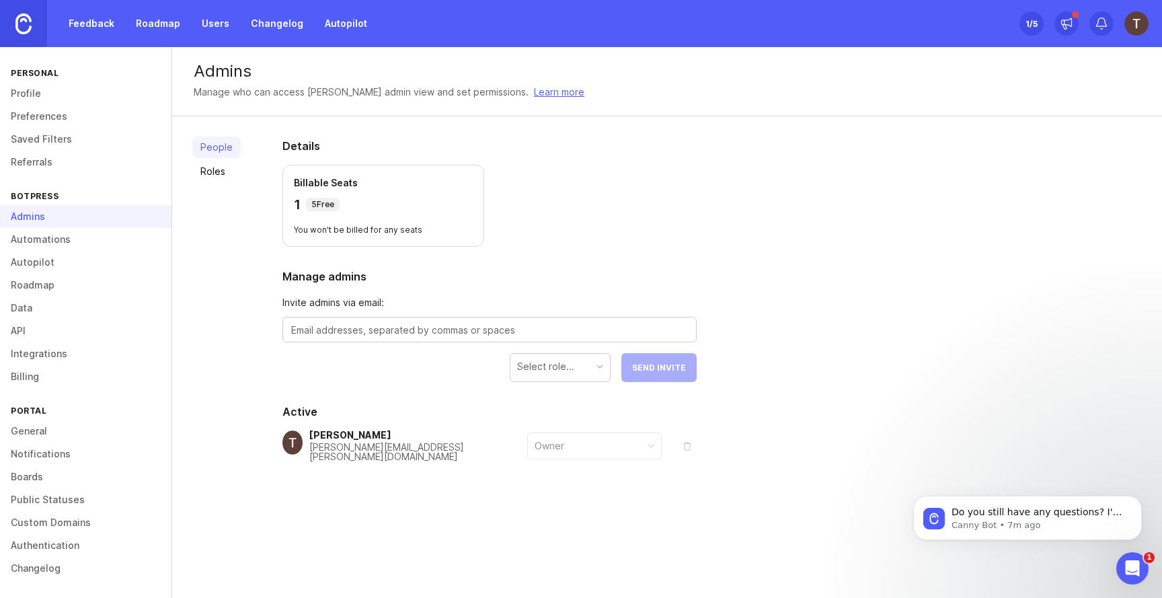
click at [346, 440] on div "[PERSON_NAME]" at bounding box center [418, 434] width 218 height 9
click at [81, 377] on link "Billing" at bounding box center [85, 376] width 171 height 23
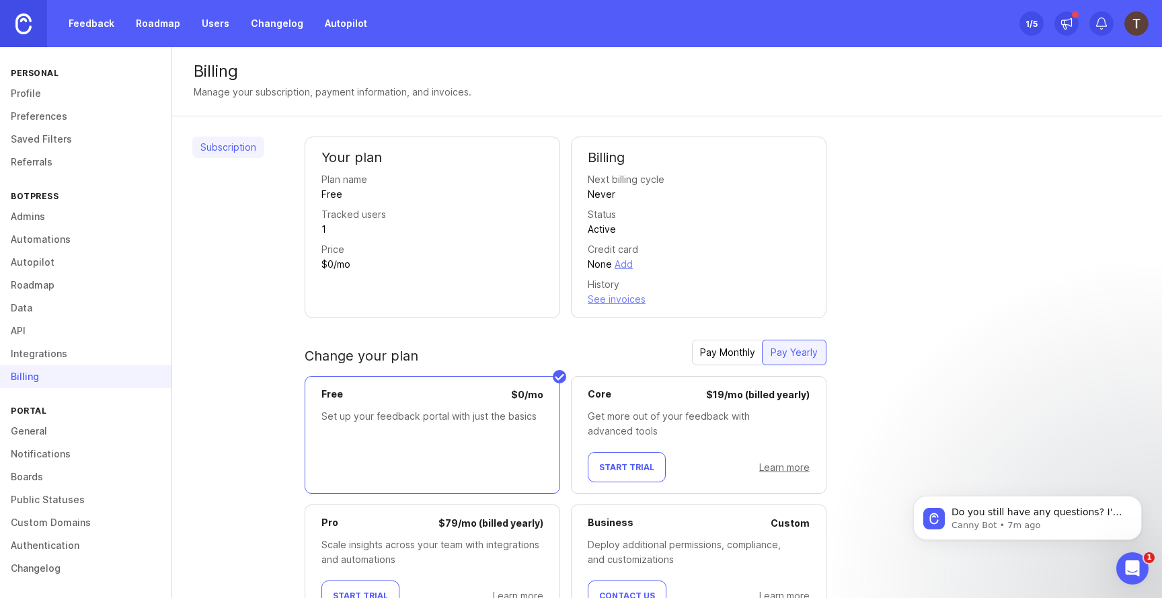
click at [225, 28] on link "Users" at bounding box center [216, 23] width 44 height 24
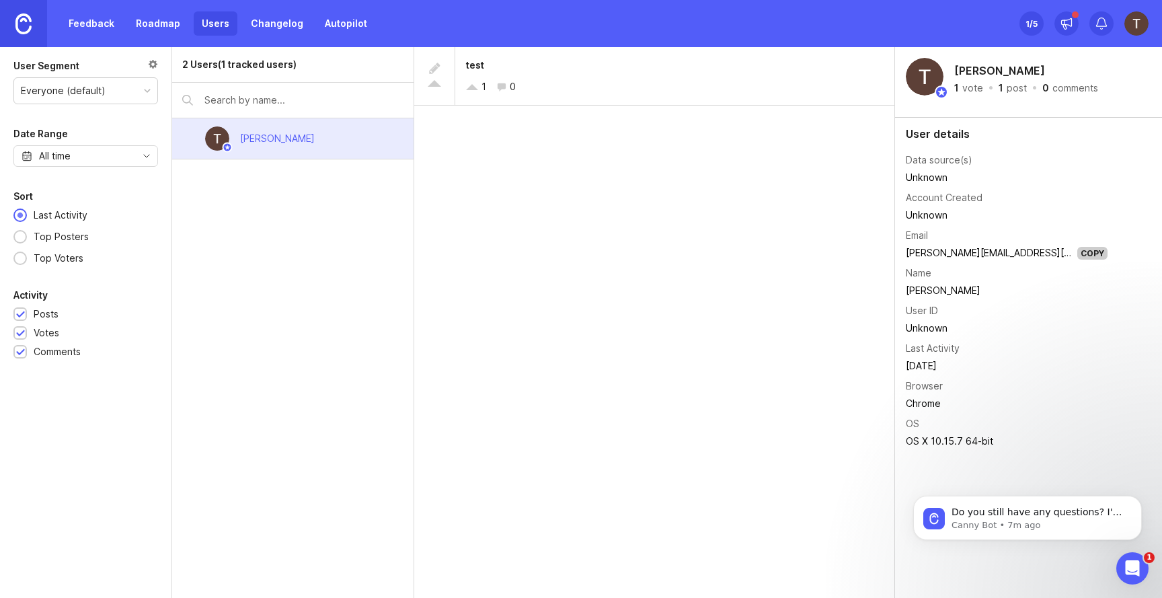
click at [931, 327] on div "Unknown" at bounding box center [1007, 328] width 202 height 15
click at [20, 15] on img at bounding box center [23, 23] width 16 height 21
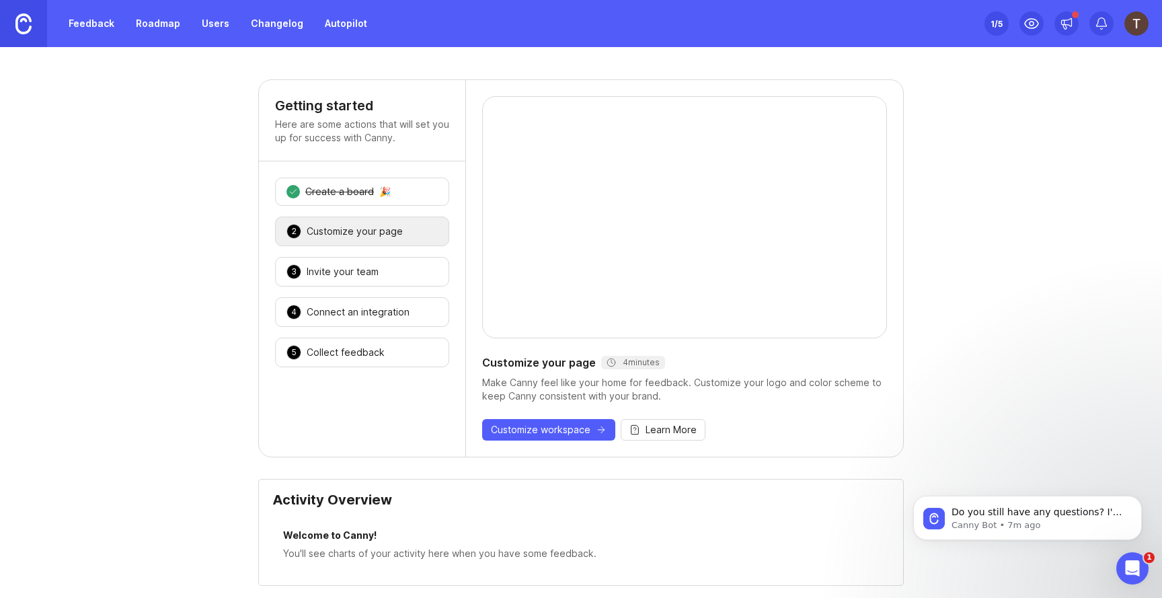
click at [340, 185] on div "Create a board" at bounding box center [339, 191] width 69 height 13
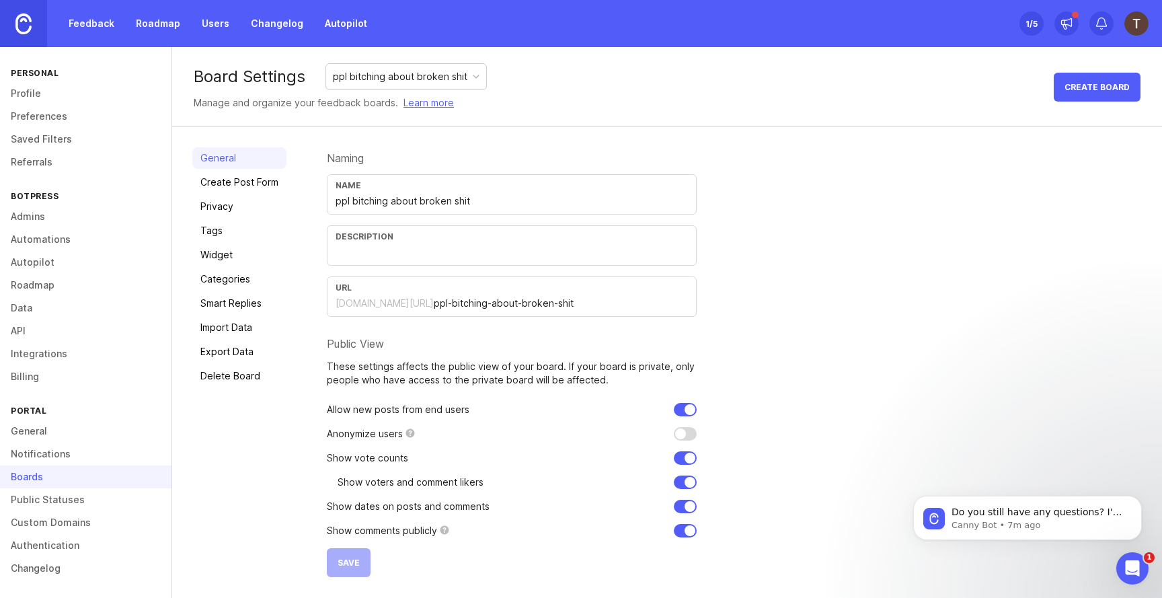
click at [9, 15] on link at bounding box center [23, 23] width 47 height 47
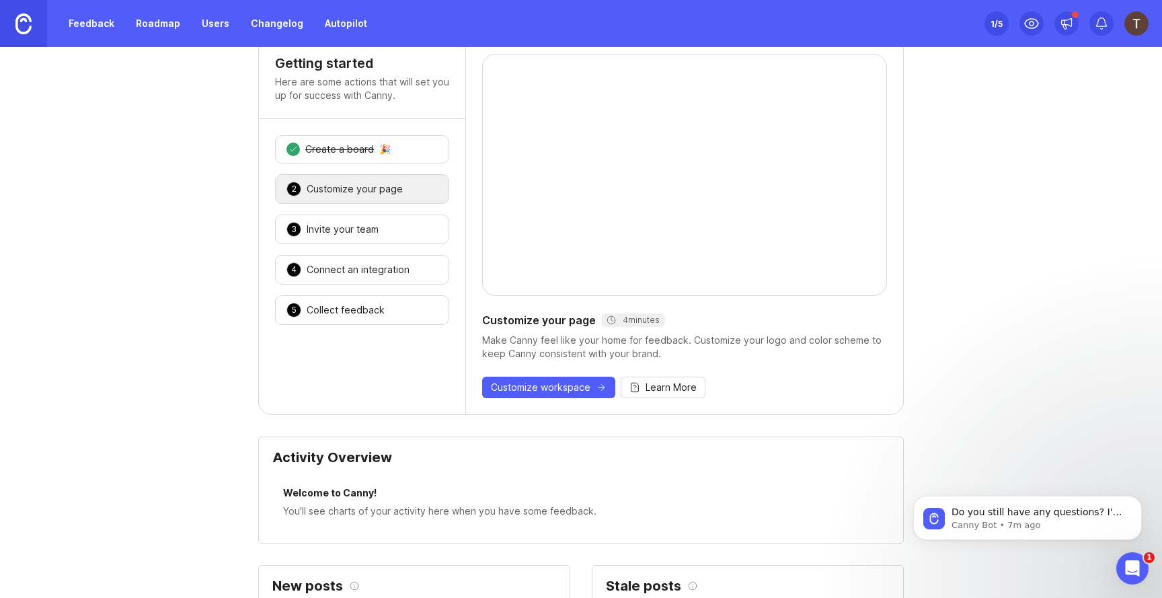
scroll to position [48, 0]
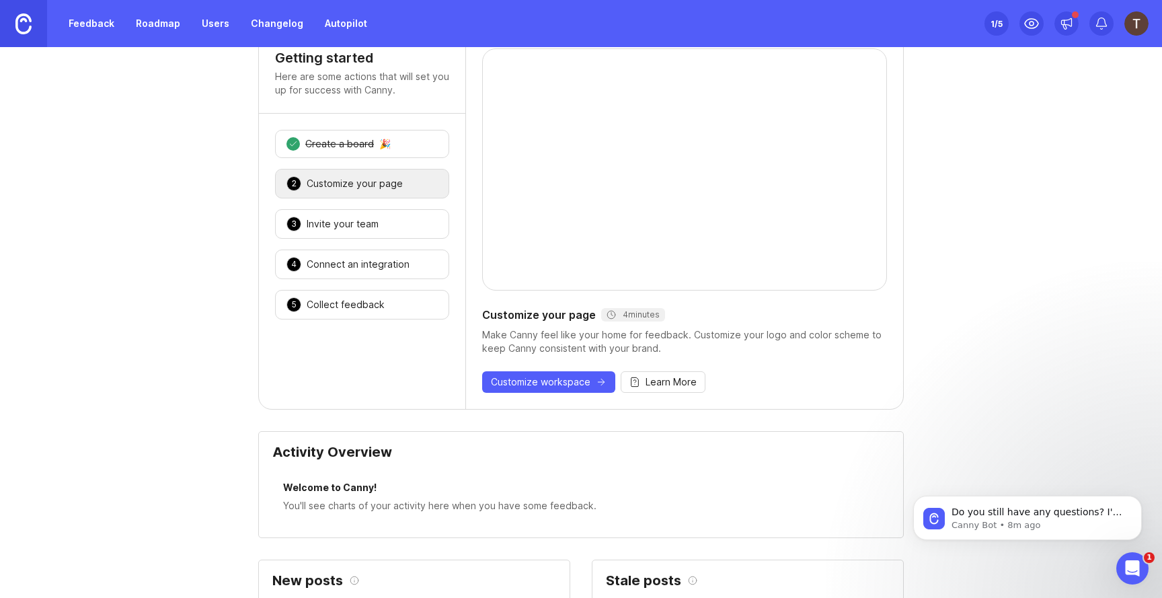
click at [396, 307] on div "5 Collect feedback 🎉" at bounding box center [362, 305] width 174 height 30
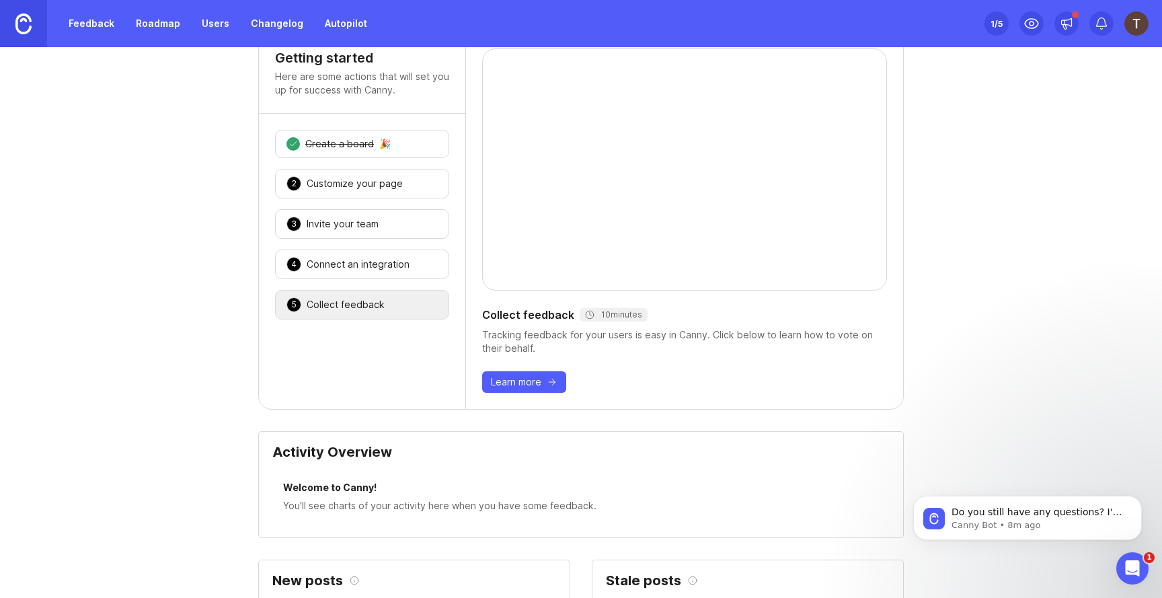
click at [502, 378] on span "Learn more" at bounding box center [516, 381] width 50 height 13
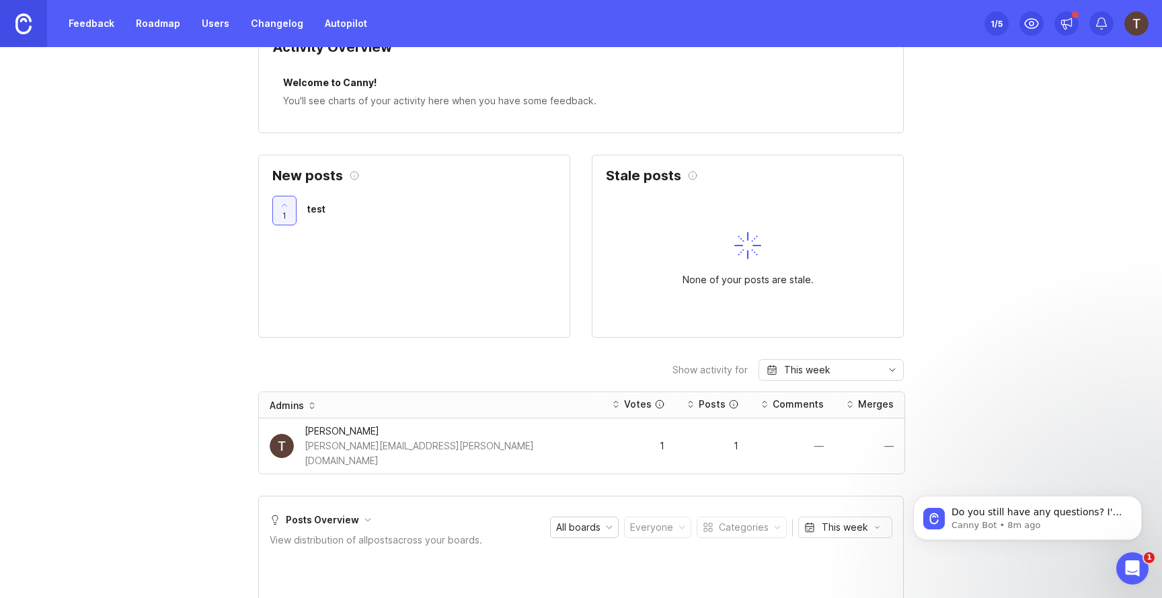
scroll to position [451, 0]
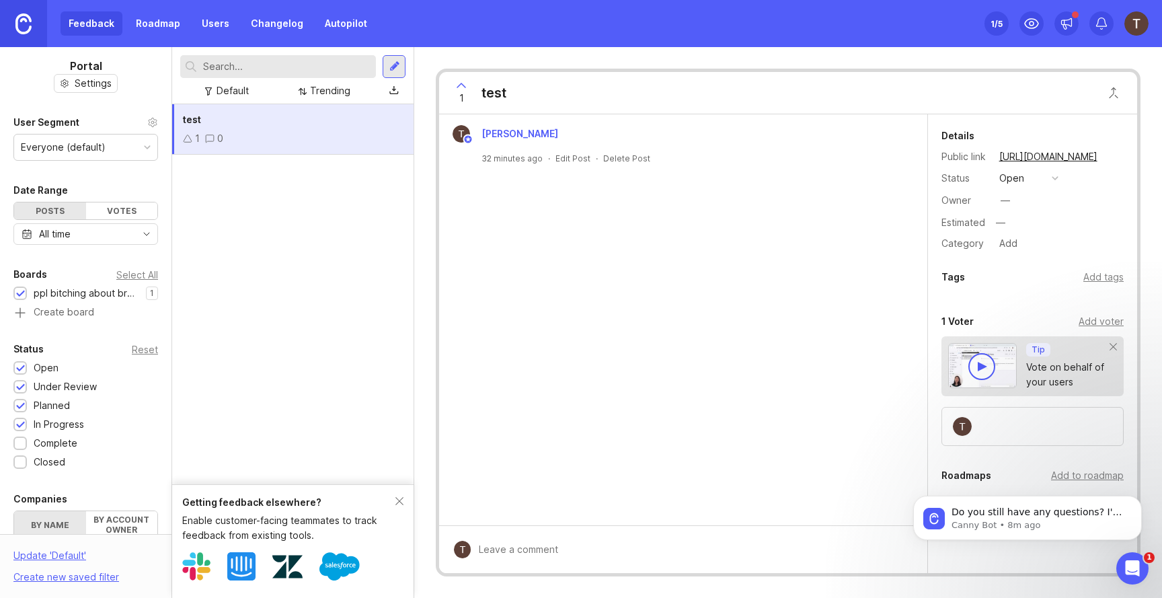
click at [499, 132] on span "[PERSON_NAME]" at bounding box center [519, 133] width 77 height 11
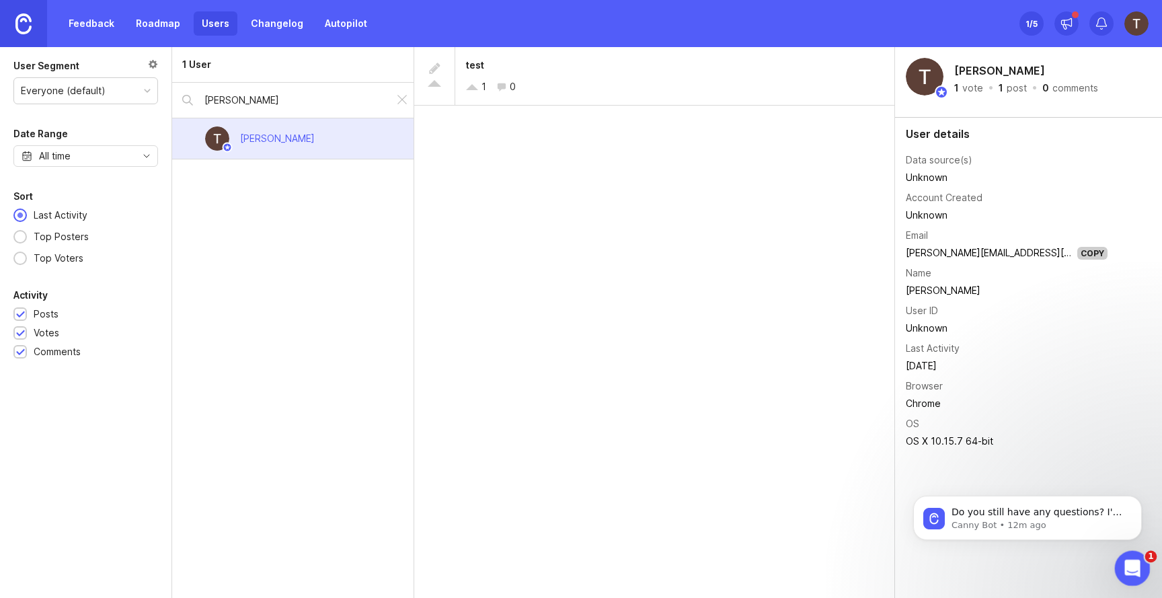
click at [1126, 566] on icon "Open Intercom Messenger" at bounding box center [1131, 566] width 22 height 22
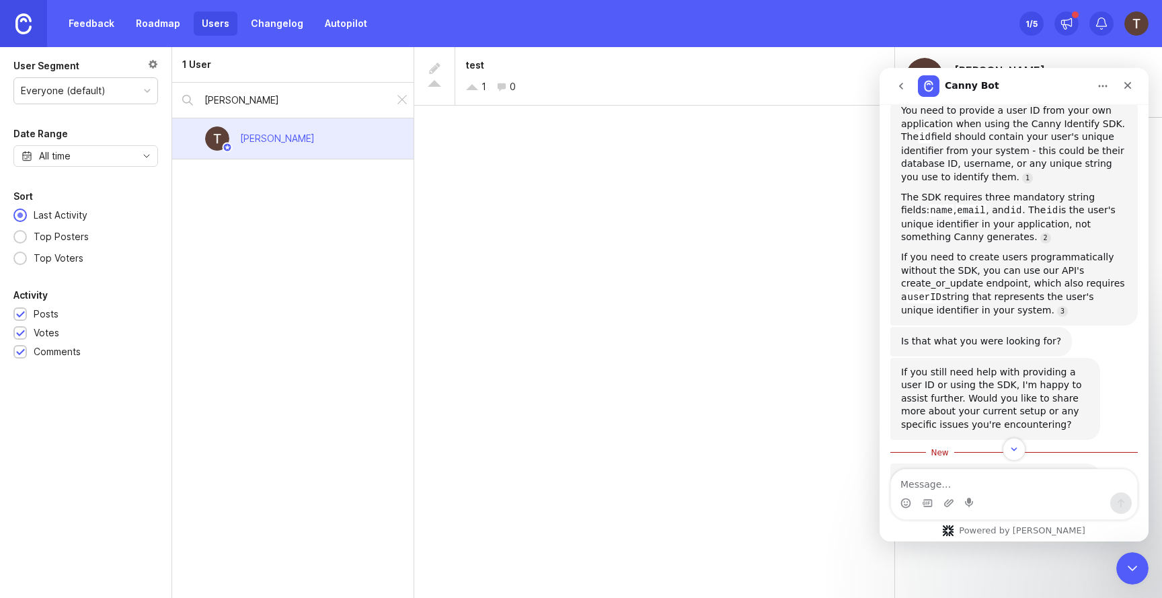
scroll to position [553, 0]
click at [24, 18] on img at bounding box center [23, 23] width 16 height 21
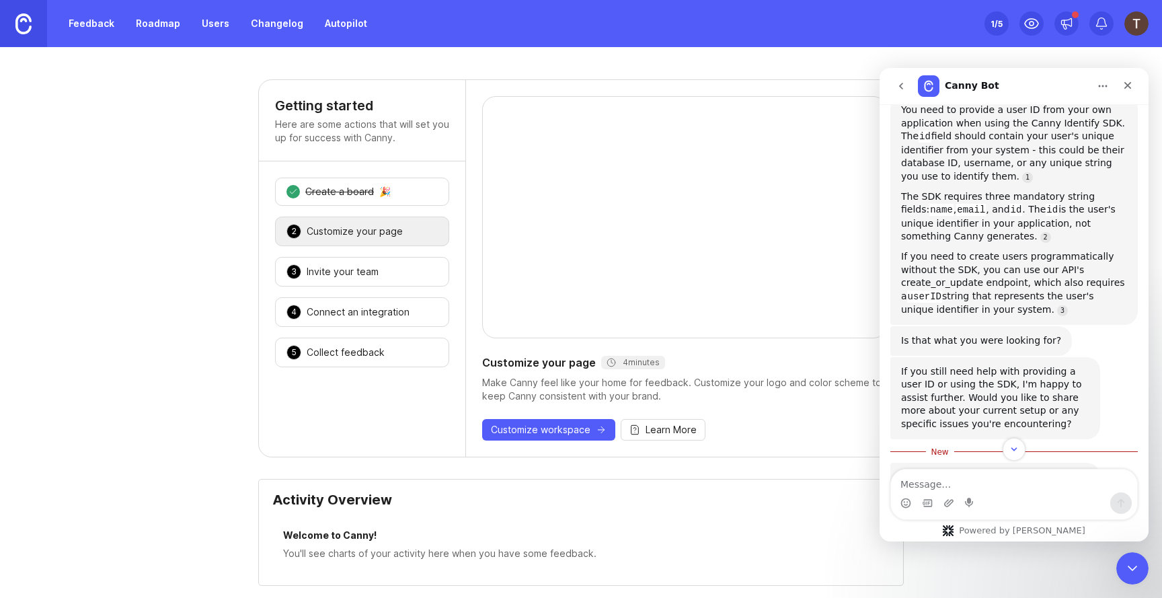
click at [379, 182] on div "1 Create a board 🎉" at bounding box center [362, 192] width 174 height 28
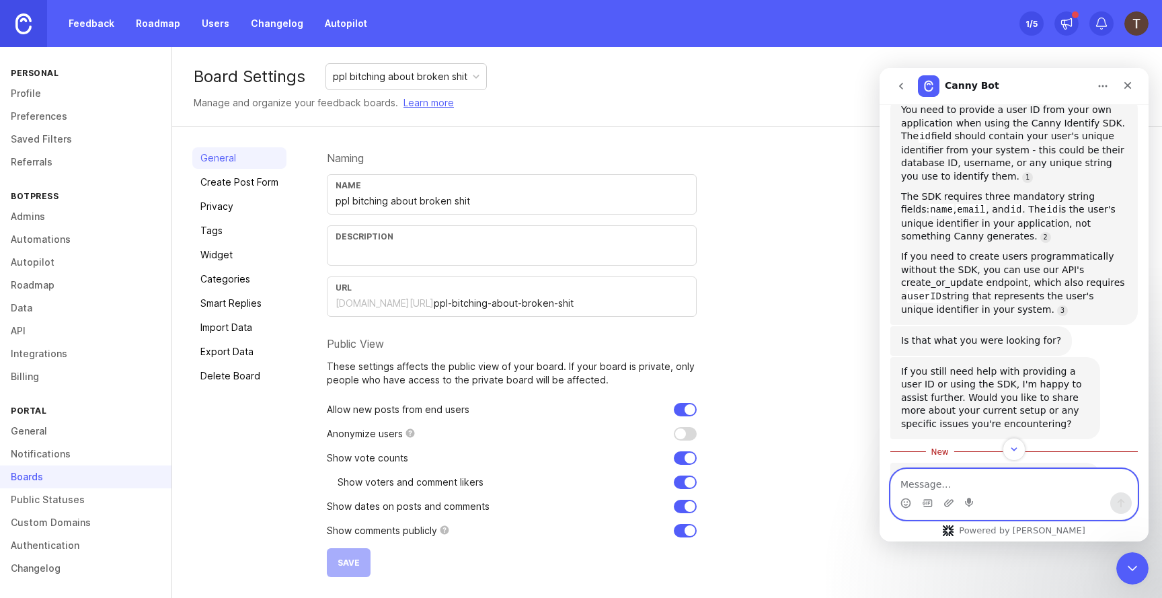
click at [974, 486] on textarea "Message…" at bounding box center [1014, 480] width 246 height 23
type textarea "where can i find my board id"
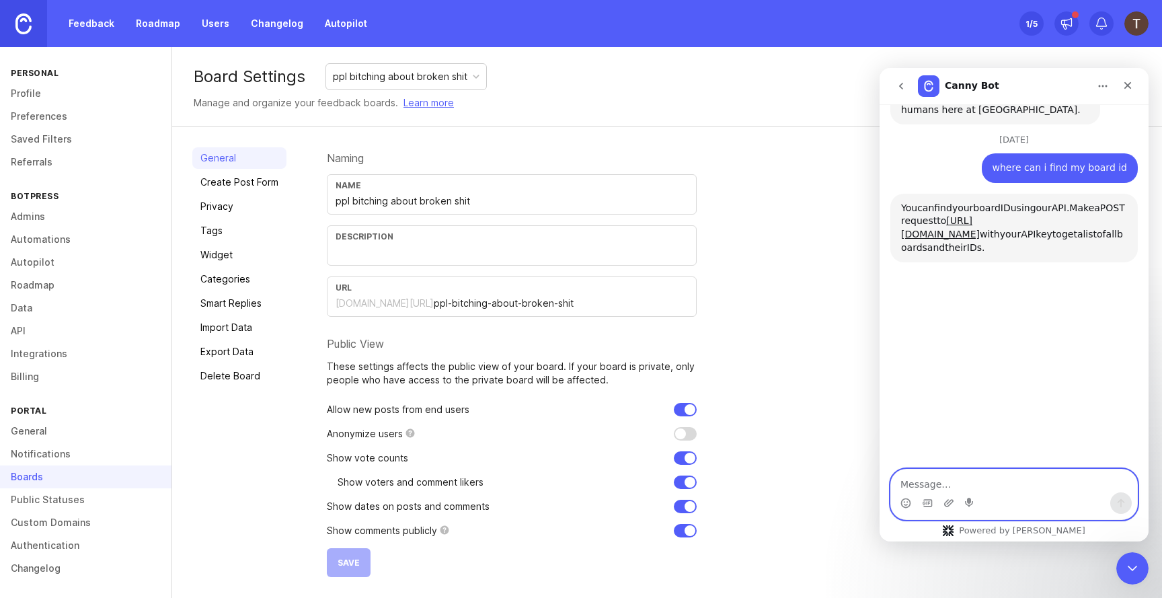
scroll to position [965, 0]
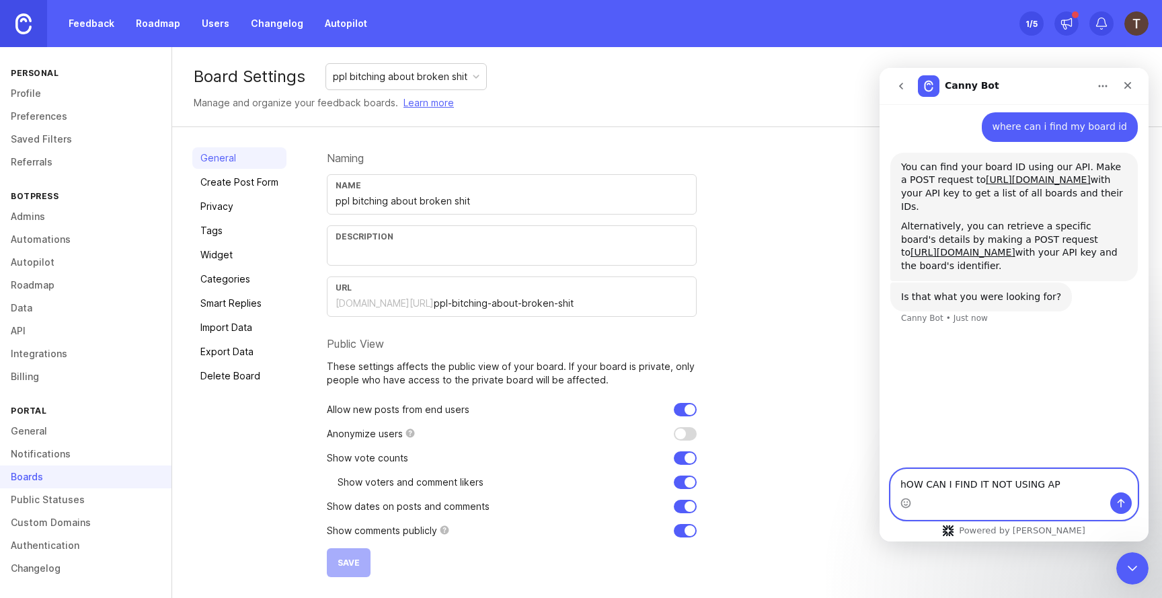
type textarea "hOW CAN I FIND IT NOT USING API"
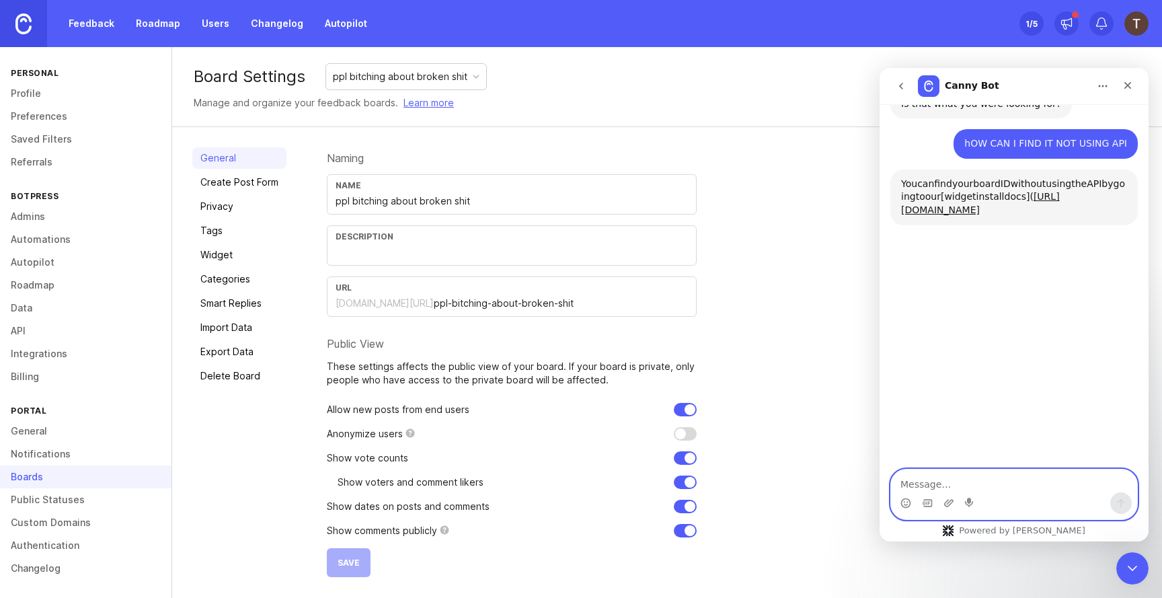
scroll to position [1175, 0]
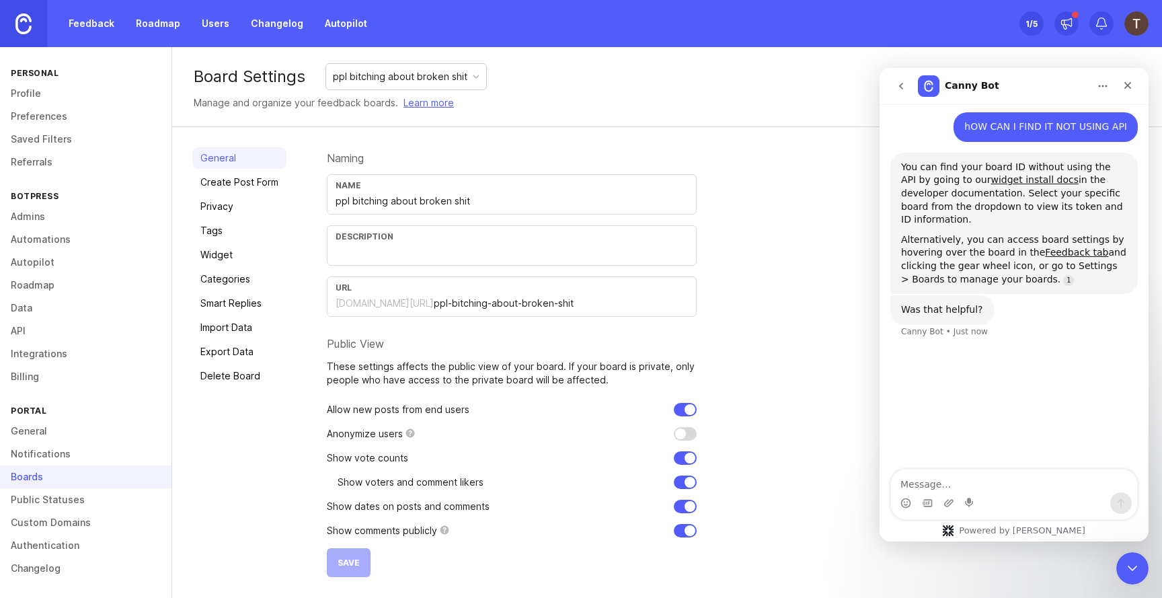
click at [75, 452] on link "Notifications" at bounding box center [85, 453] width 171 height 23
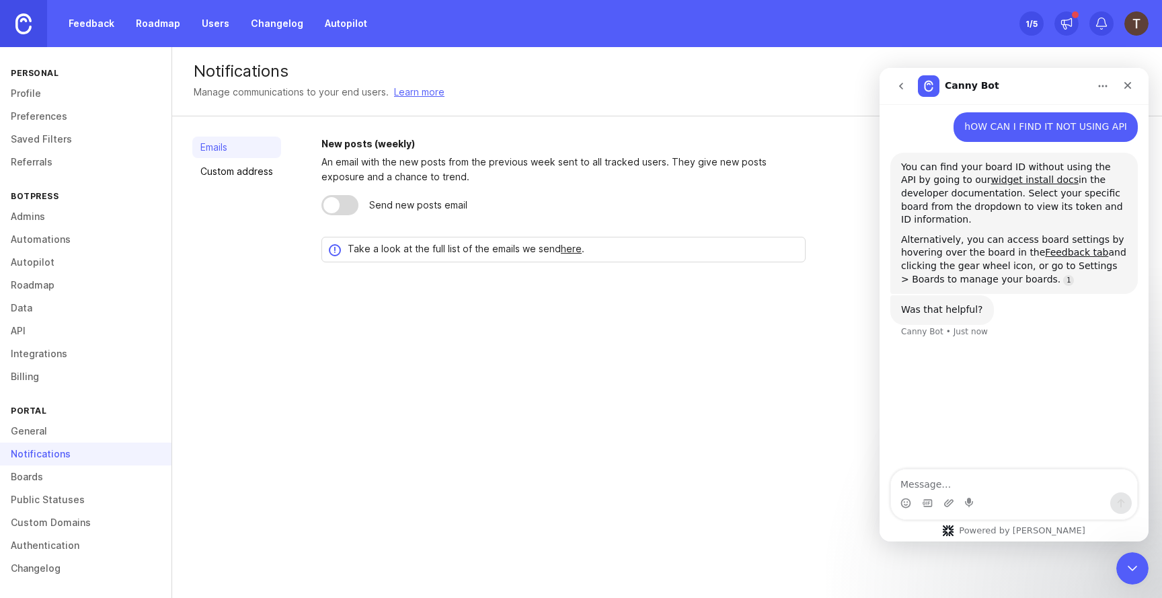
click at [44, 432] on link "General" at bounding box center [85, 431] width 171 height 23
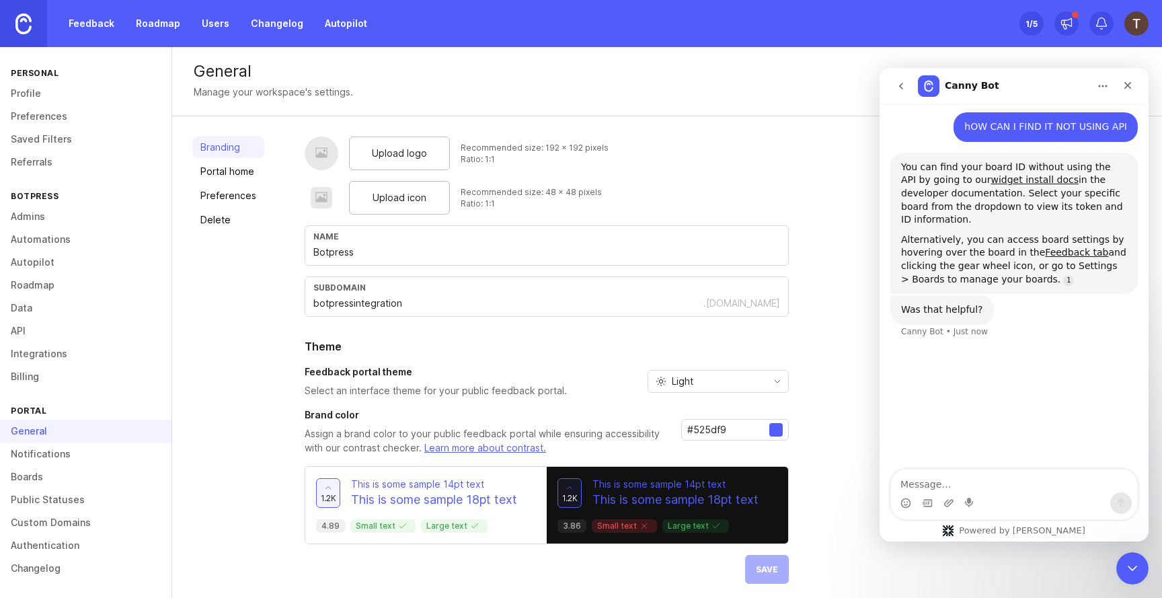
click at [70, 494] on link "Public Statuses" at bounding box center [85, 499] width 171 height 23
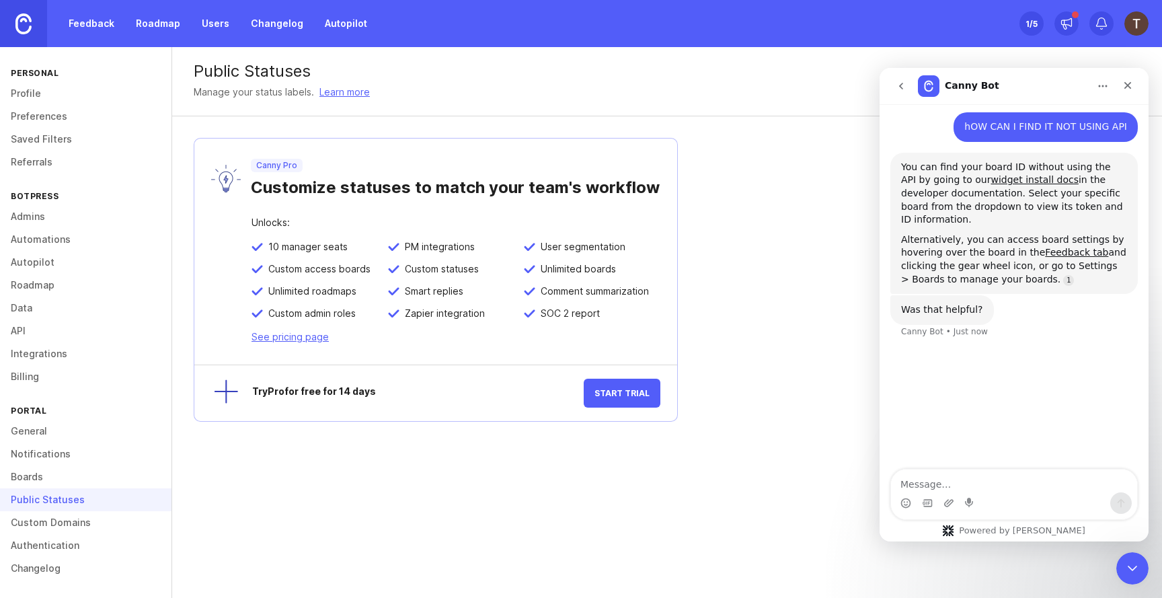
click at [28, 545] on link "Authentication" at bounding box center [85, 545] width 171 height 23
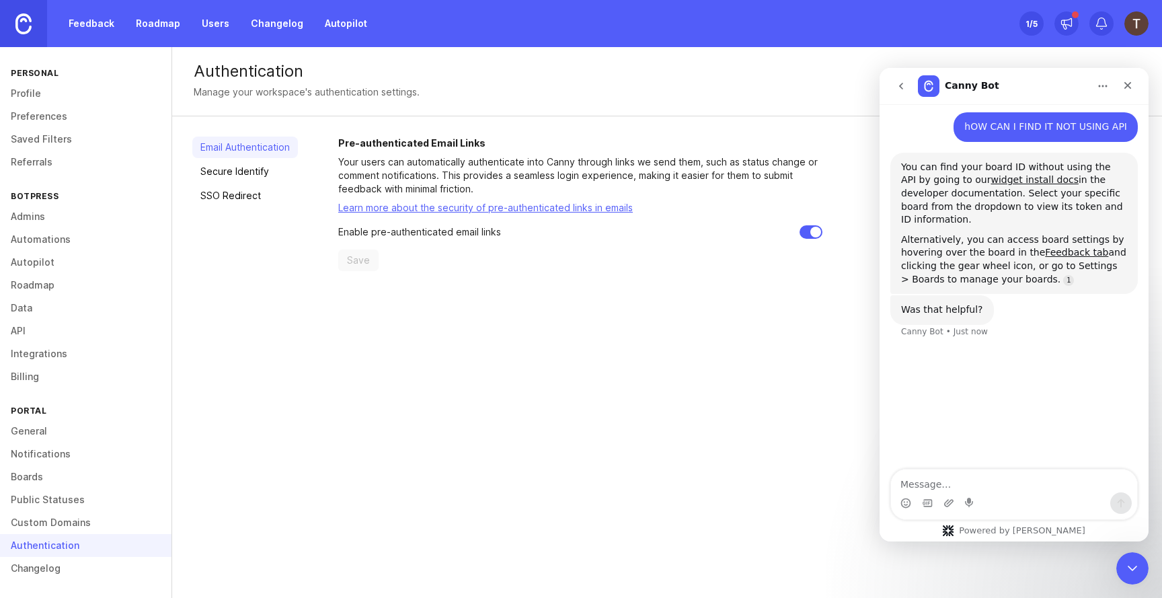
click at [28, 559] on link "Changelog" at bounding box center [85, 568] width 171 height 23
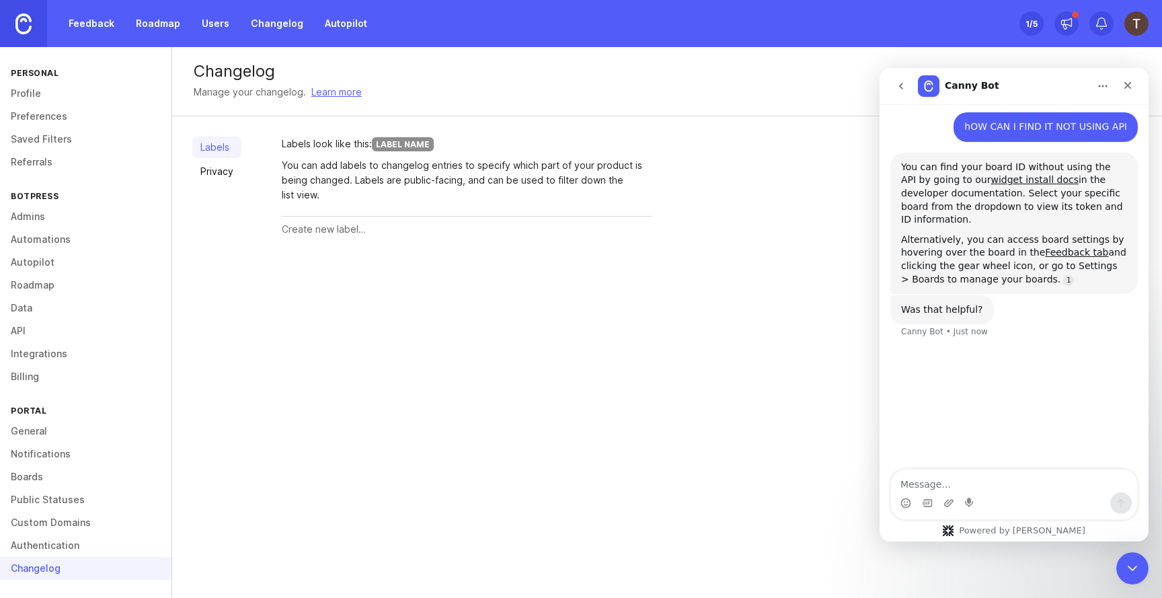
click at [71, 525] on link "Custom Domains" at bounding box center [85, 522] width 171 height 23
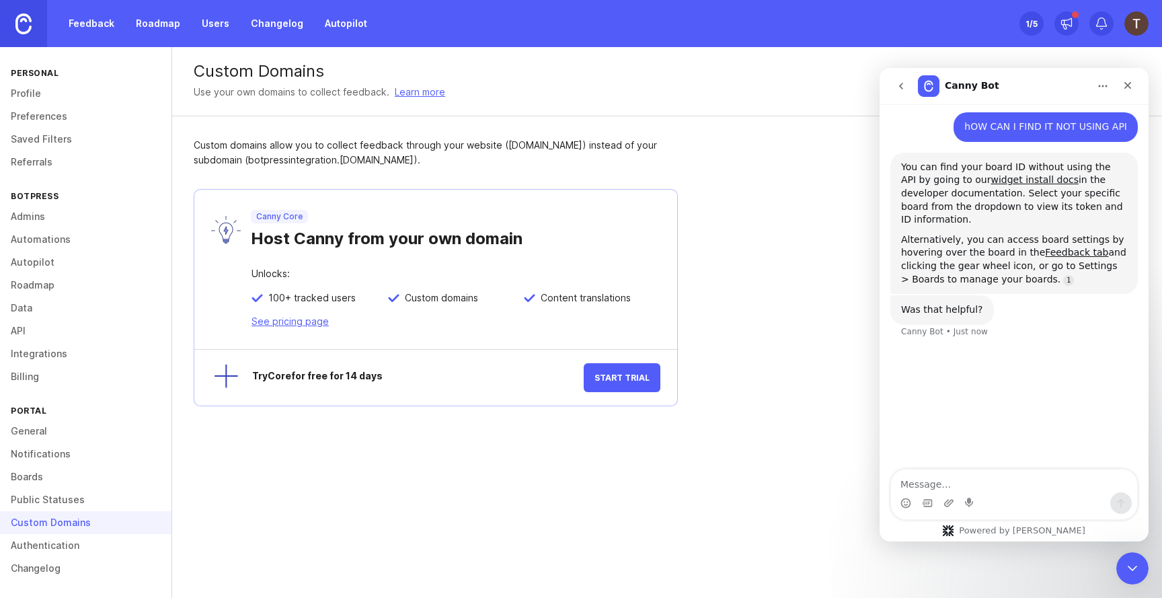
click at [52, 505] on link "Public Statuses" at bounding box center [85, 499] width 171 height 23
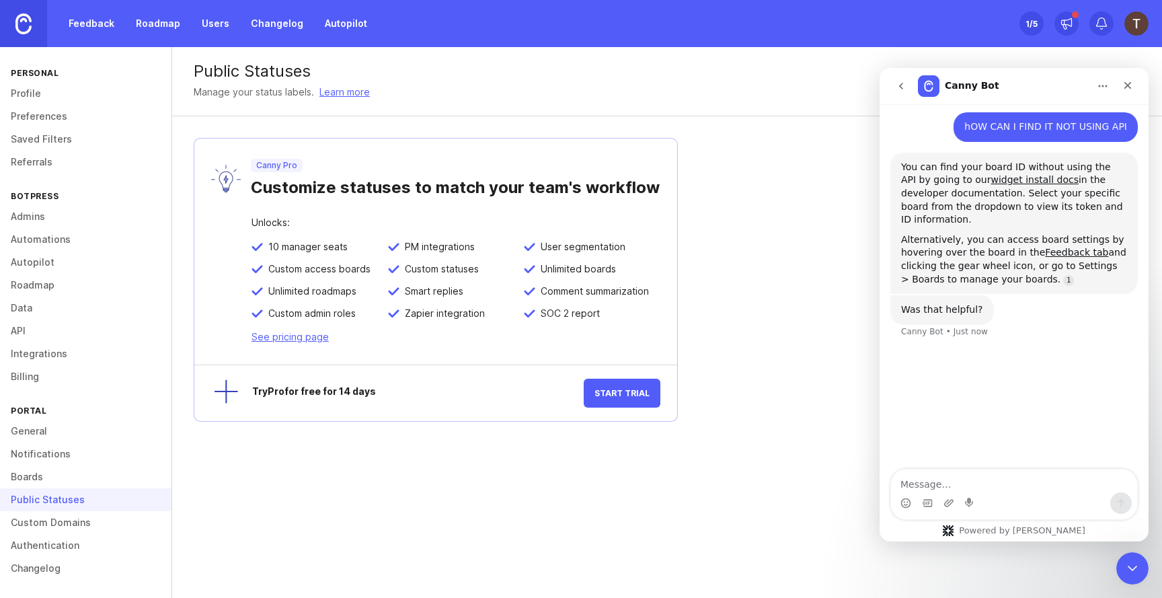
click at [38, 426] on link "General" at bounding box center [85, 431] width 171 height 23
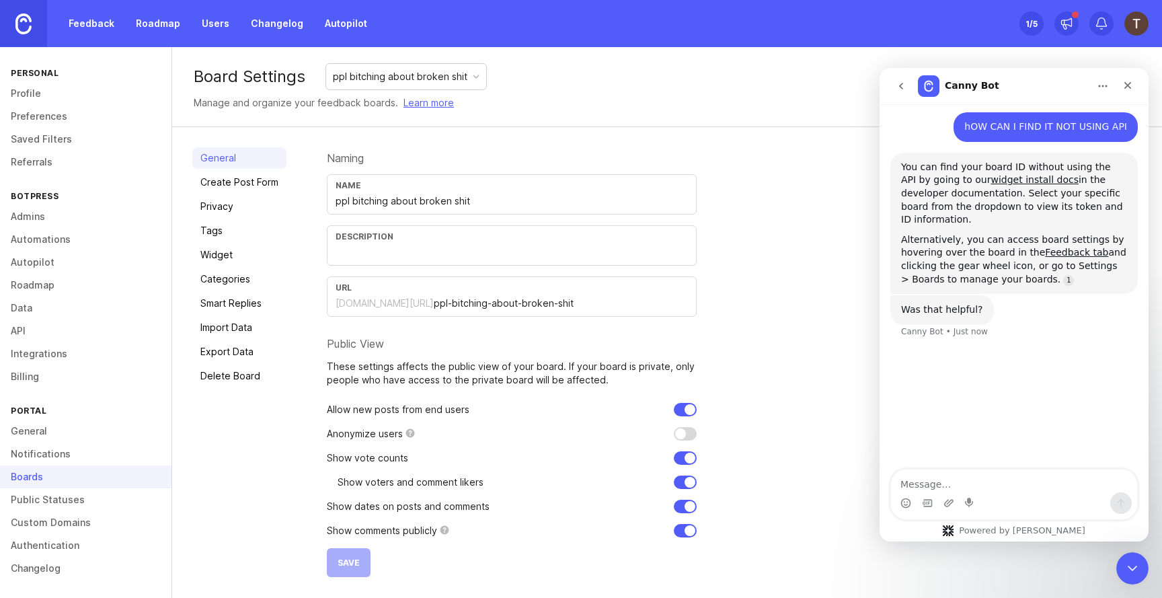
click at [423, 76] on div "ppl bitching about broken shit" at bounding box center [400, 76] width 134 height 15
drag, startPoint x: 467, startPoint y: 301, endPoint x: 700, endPoint y: 309, distance: 232.8
click at [700, 309] on div "Naming Name ppl bitching about broken shit Description URL botpressintegration.…" at bounding box center [734, 362] width 815 height 430
click at [1000, 174] on link "widget install docs" at bounding box center [1034, 179] width 87 height 11
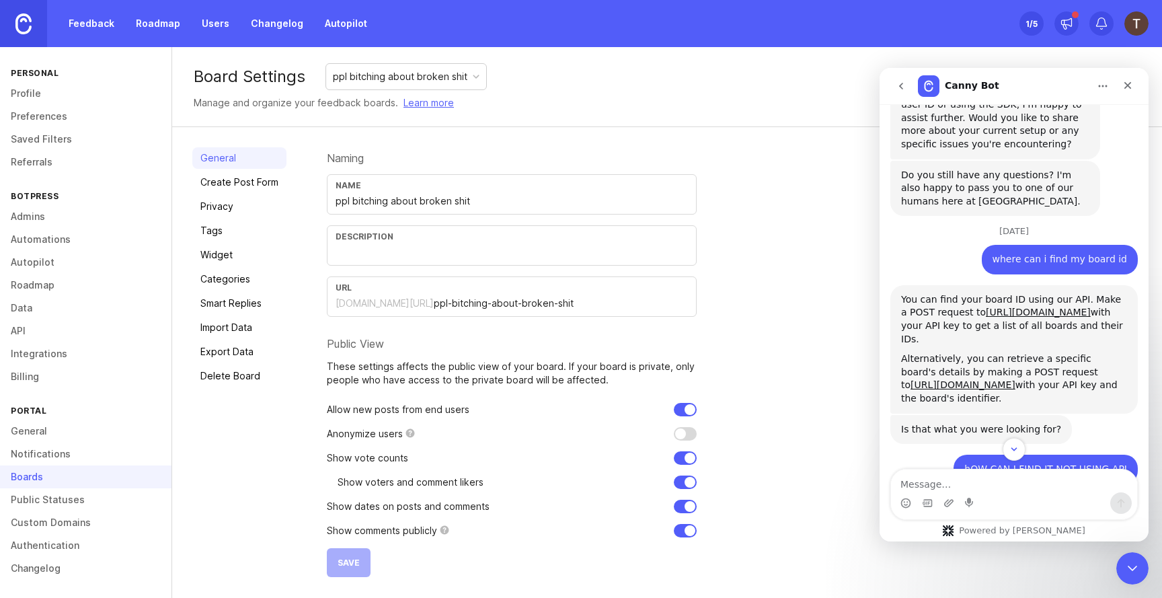
scroll to position [835, 0]
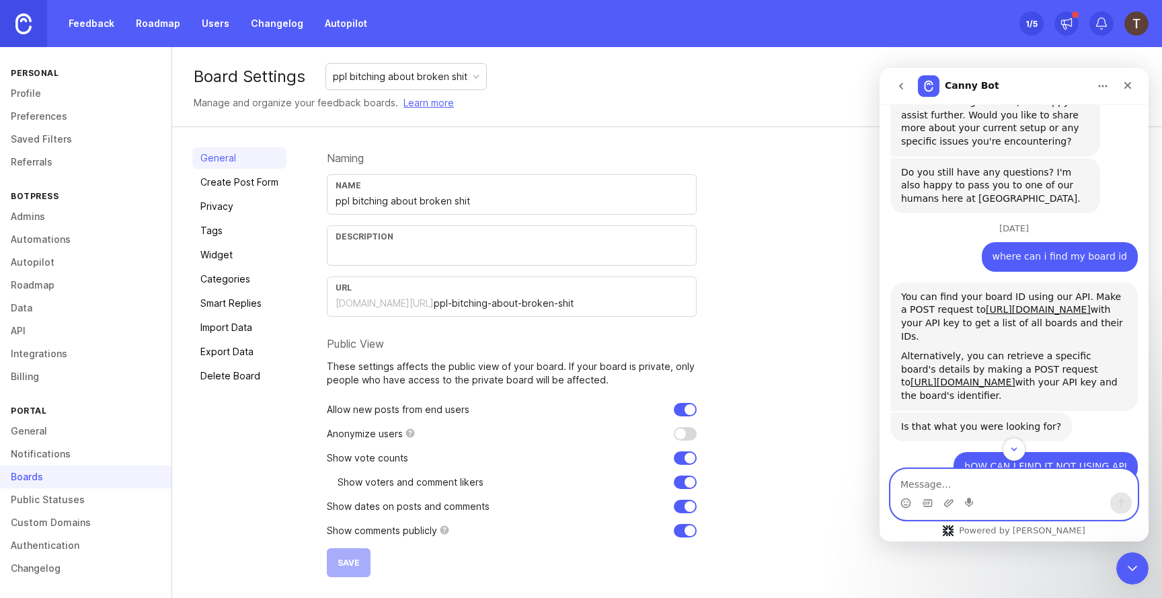
click at [934, 476] on textarea "Message…" at bounding box center [1014, 480] width 246 height 23
paste textarea "Error while executing integration action: Canny API error: invalid board id."
type textarea "Error while executing integration action: Canny API error: invalid board id."
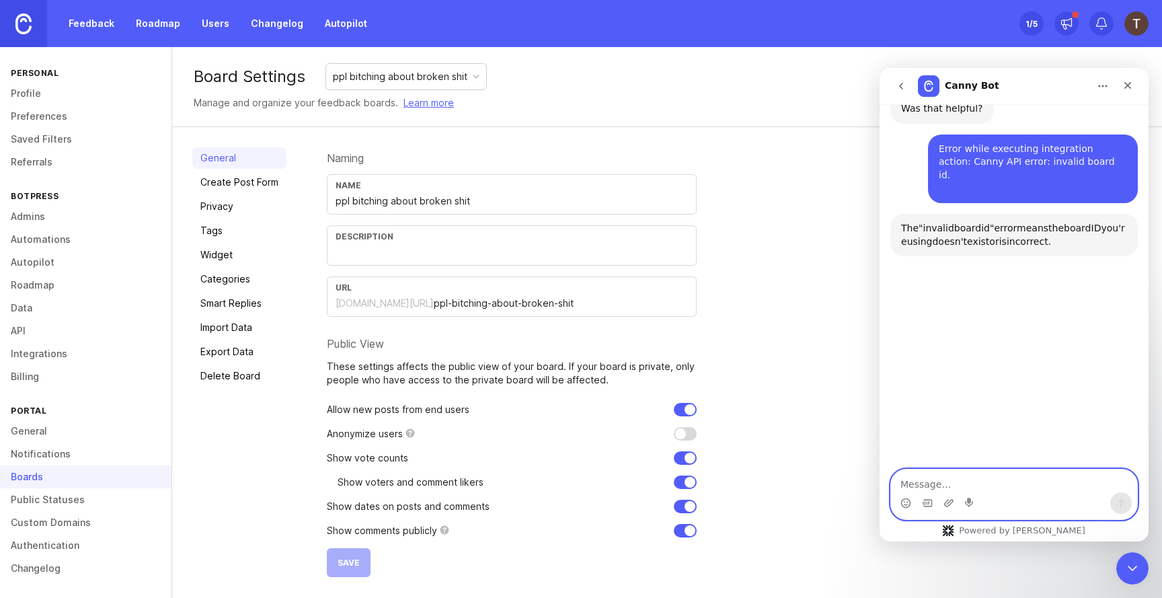
scroll to position [1398, 0]
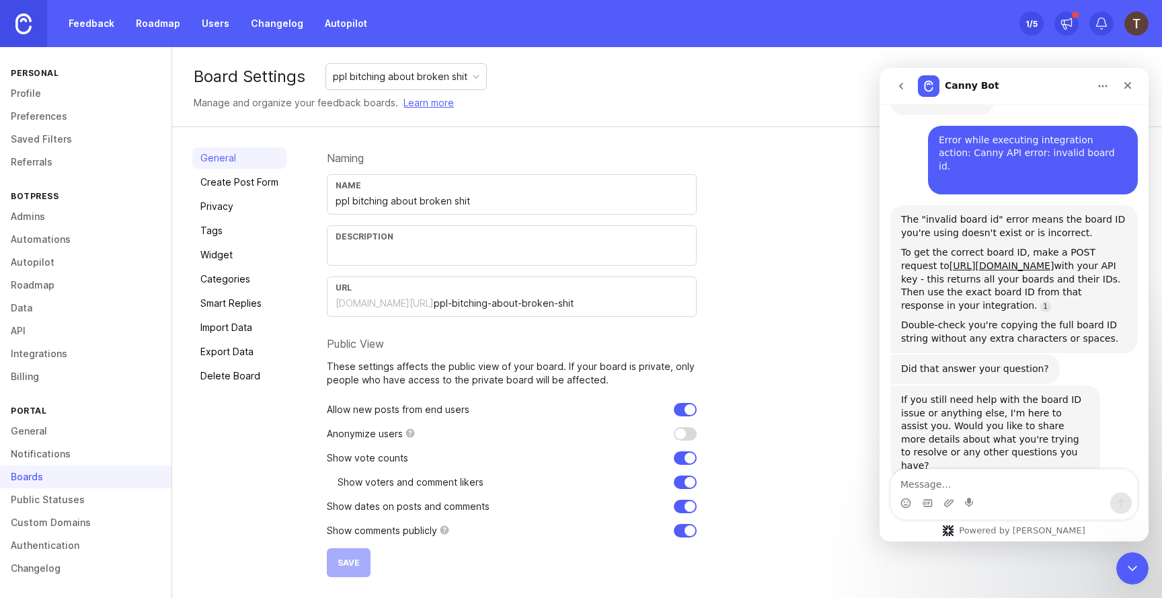
click at [25, 24] on img at bounding box center [23, 23] width 16 height 21
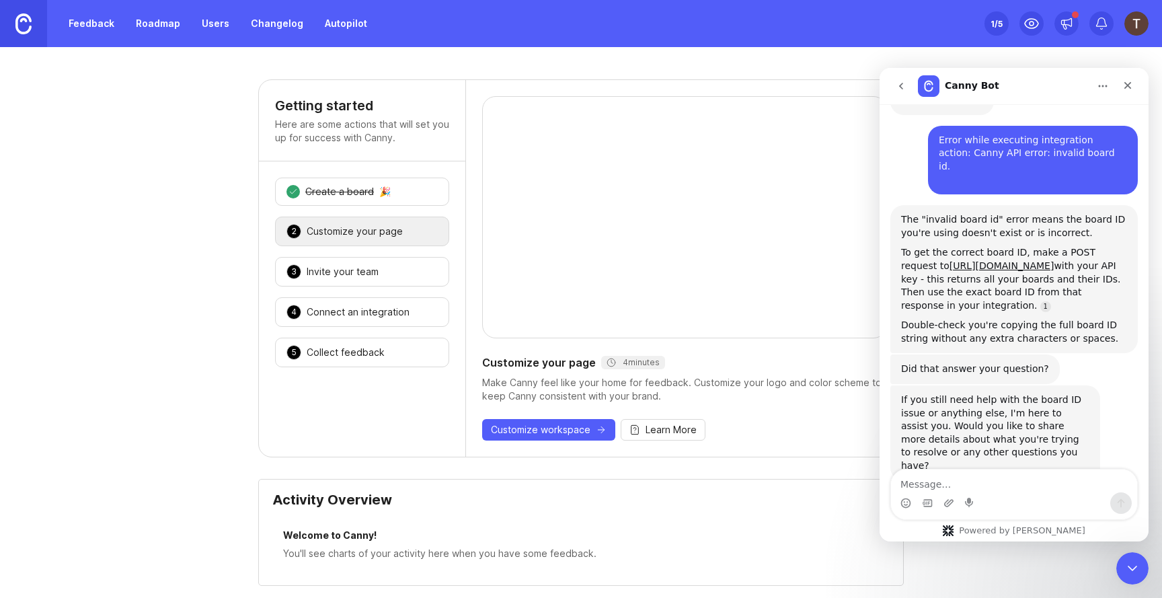
click at [403, 204] on div "1 Create a board 🎉" at bounding box center [362, 192] width 174 height 28
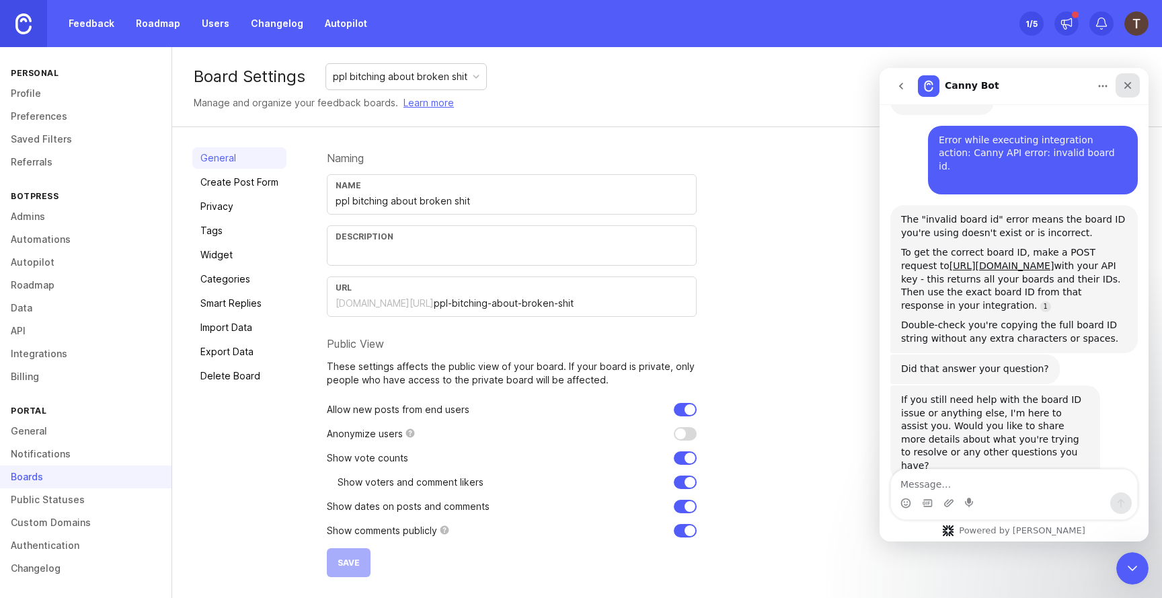
click at [1132, 87] on icon "Close" at bounding box center [1127, 85] width 11 height 11
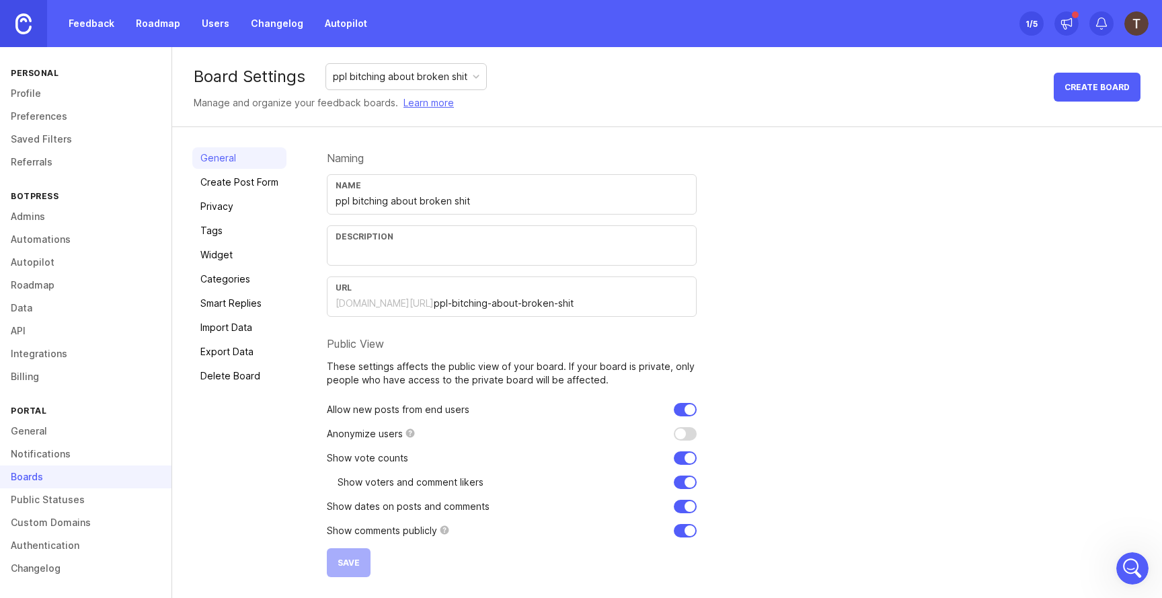
click at [26, 26] on img at bounding box center [23, 23] width 16 height 21
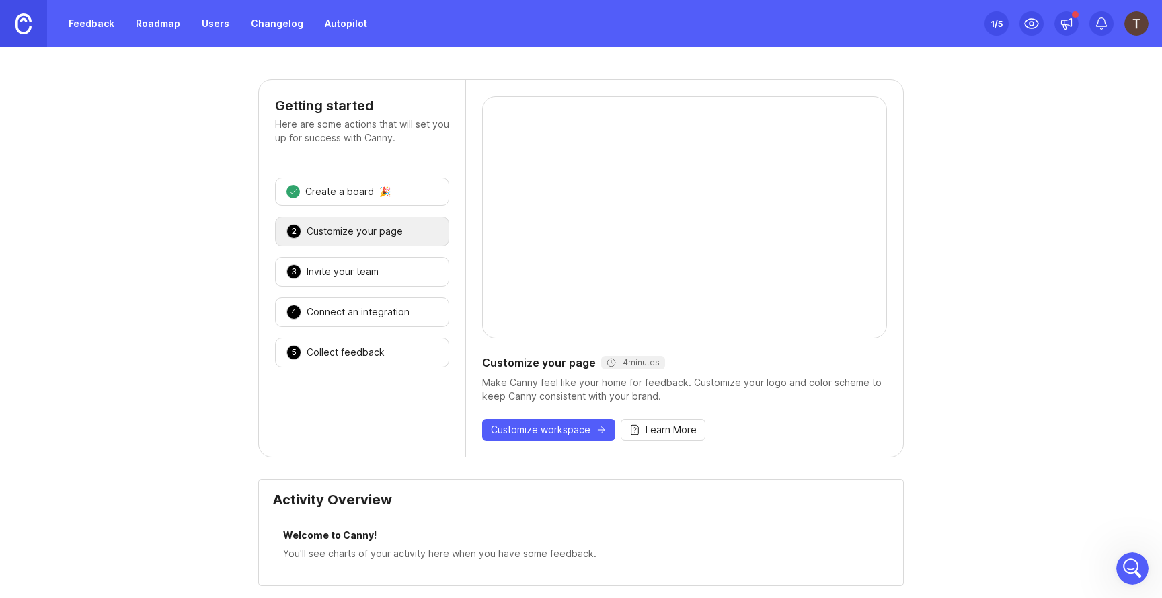
click at [366, 196] on div "Create a board" at bounding box center [339, 191] width 69 height 13
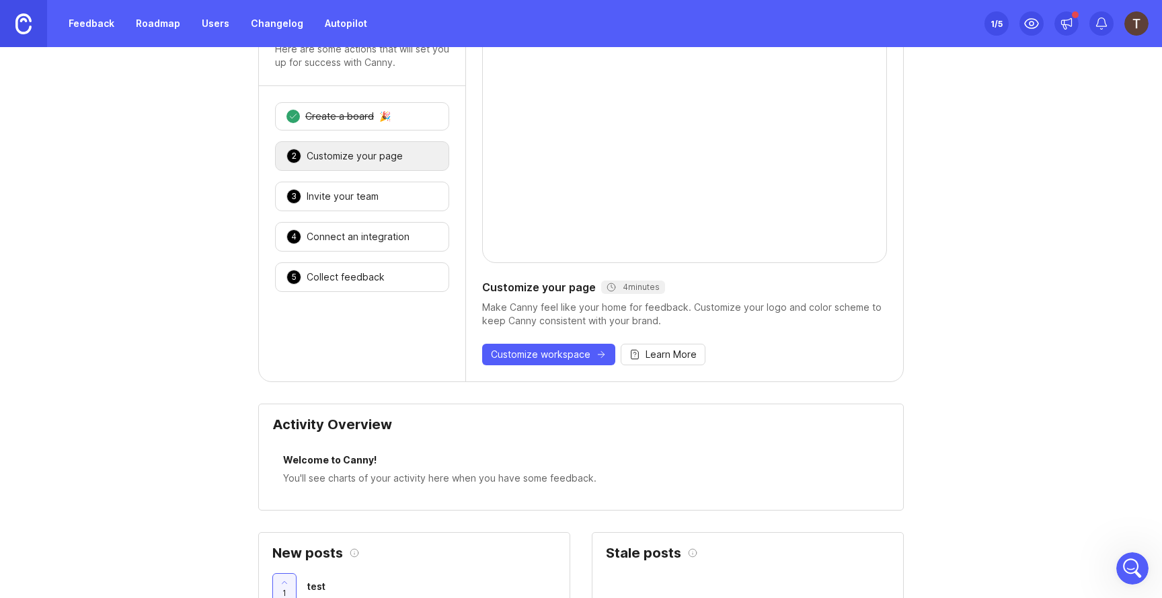
scroll to position [87, 0]
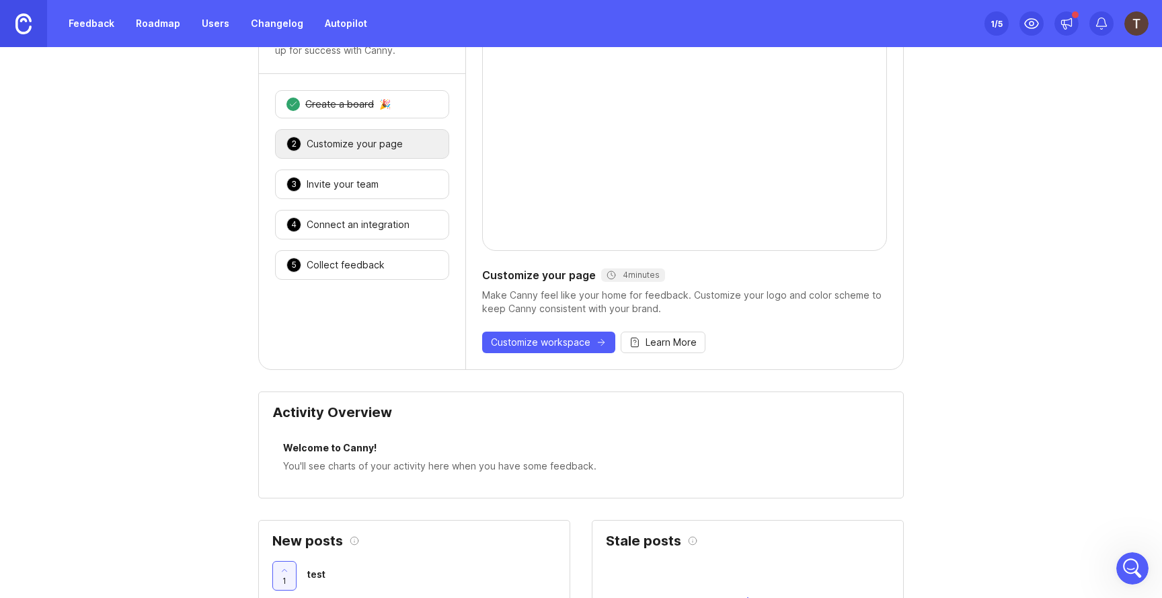
click at [364, 107] on div "Create a board" at bounding box center [339, 104] width 69 height 13
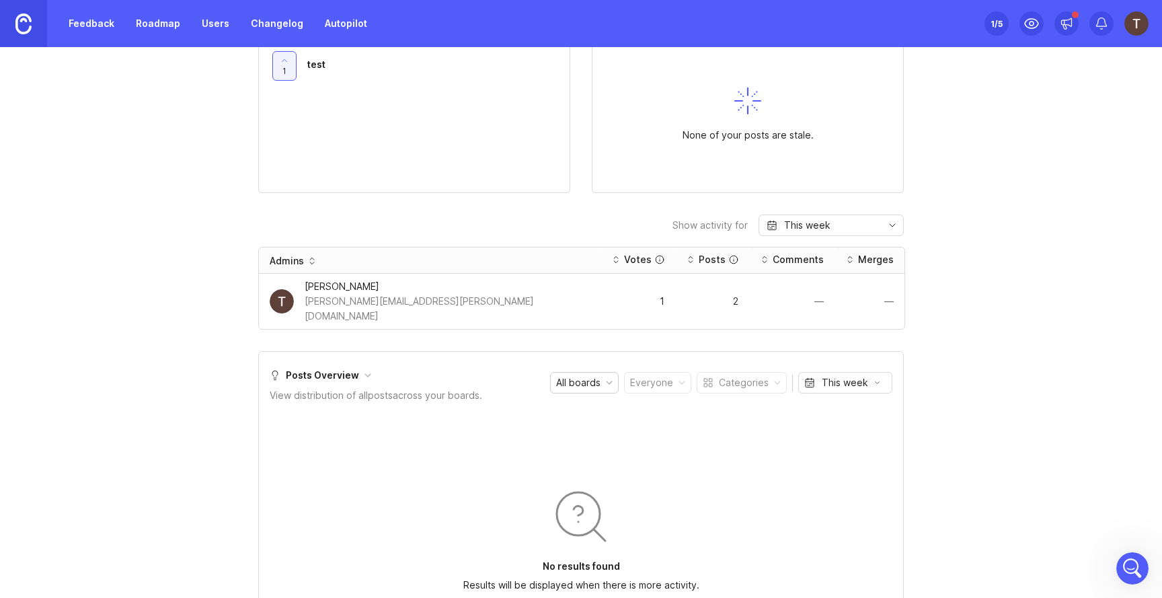
scroll to position [595, 0]
click at [342, 287] on div "[PERSON_NAME]" at bounding box center [447, 288] width 285 height 15
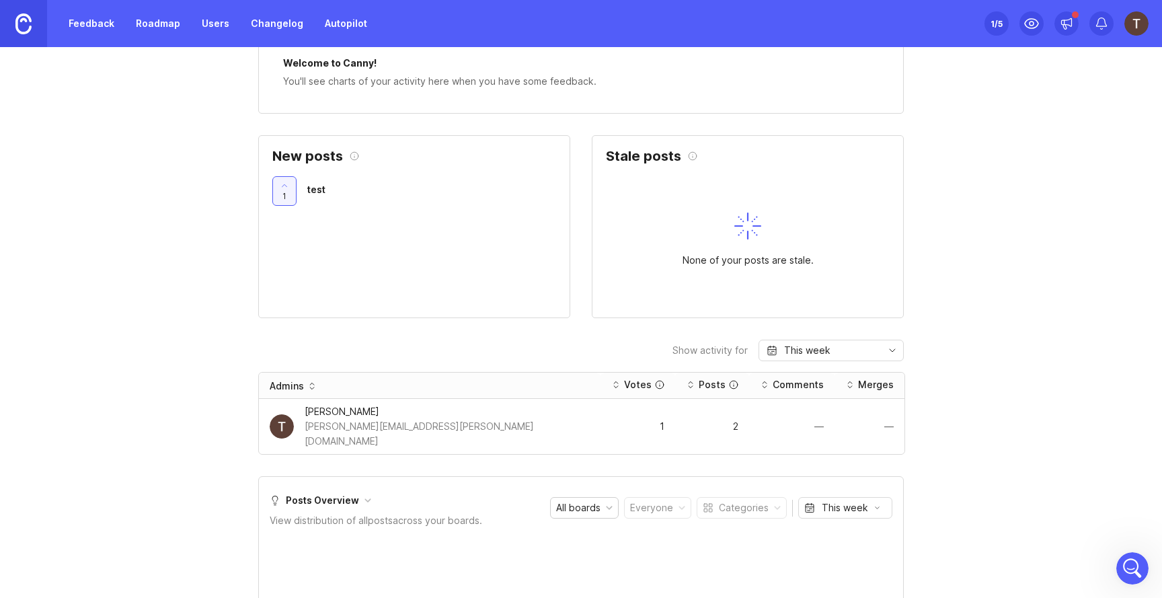
scroll to position [490, 0]
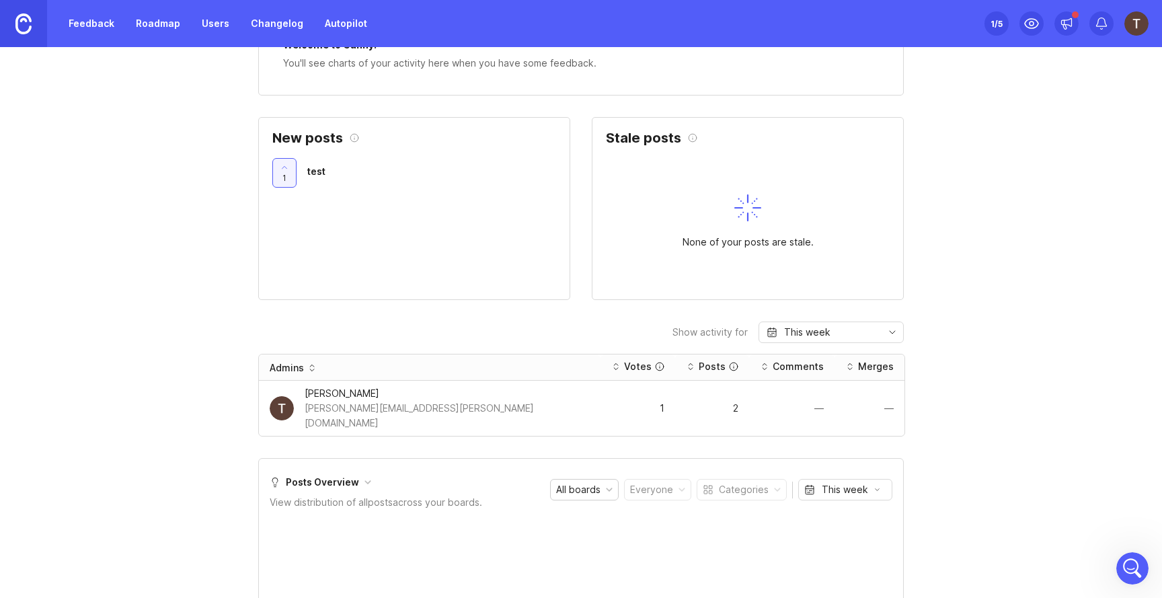
click at [688, 403] on div "2" at bounding box center [712, 407] width 52 height 9
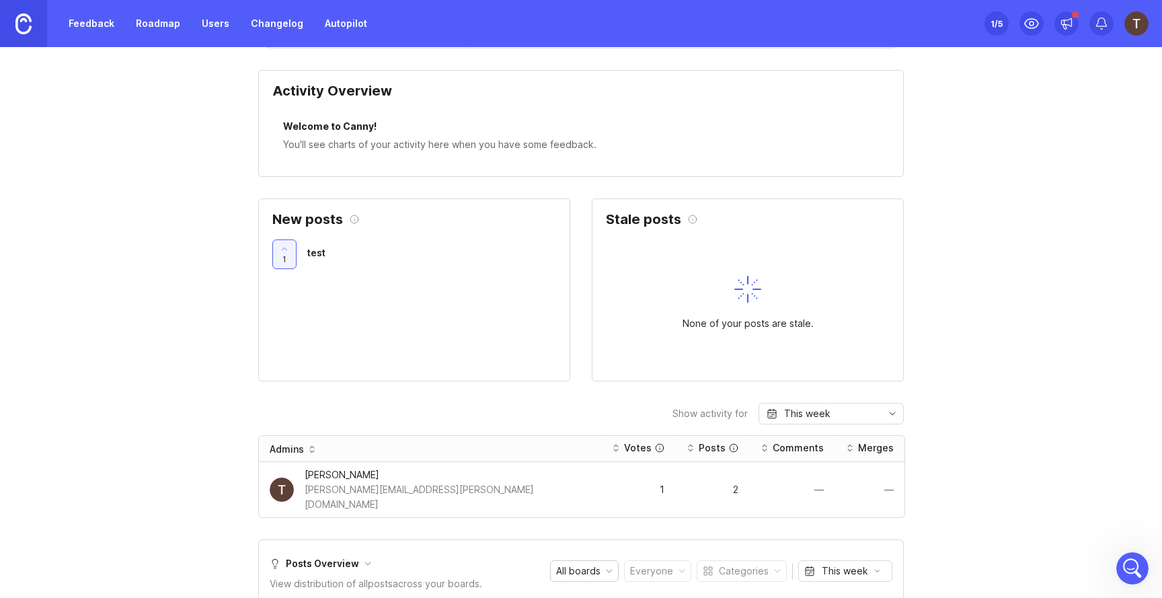
scroll to position [417, 0]
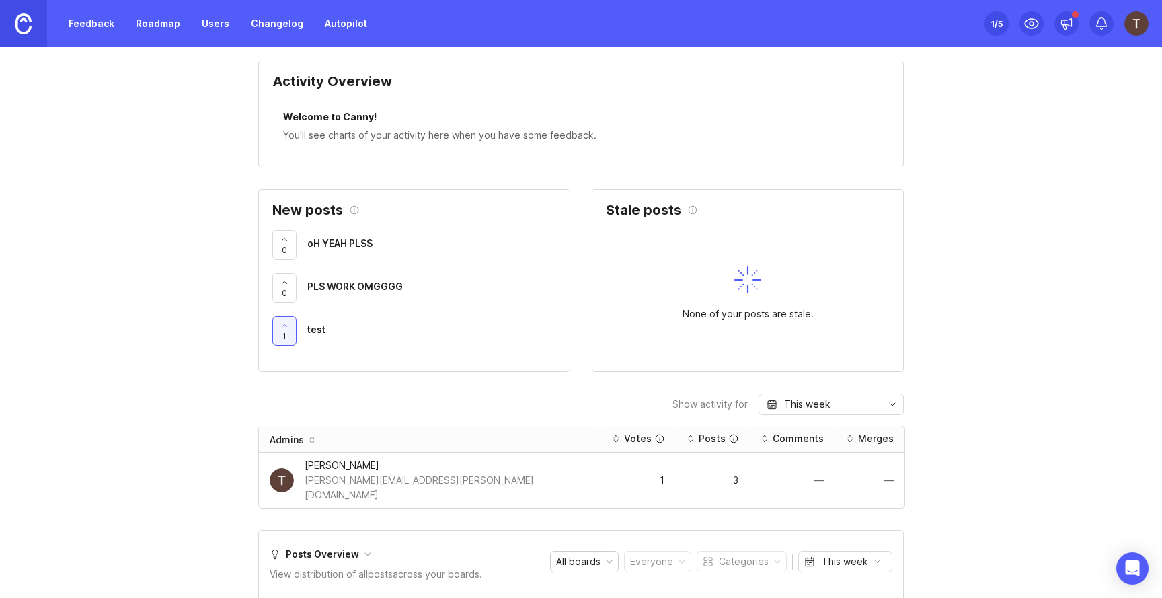
scroll to position [424, 0]
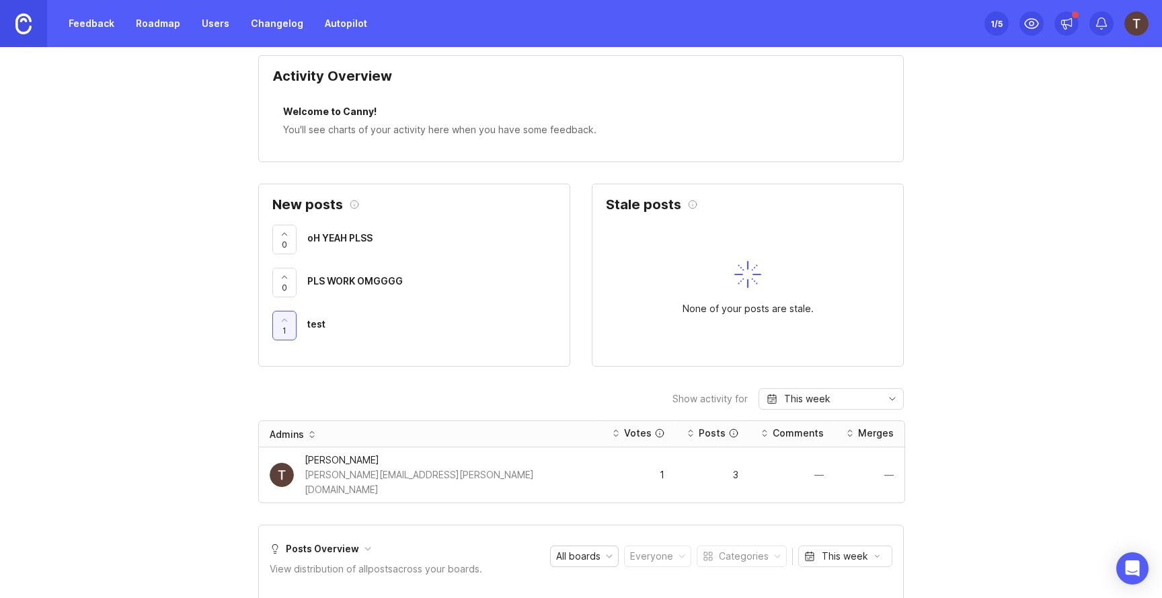
click at [350, 235] on span "oH YEAH PLSS" at bounding box center [339, 237] width 65 height 11
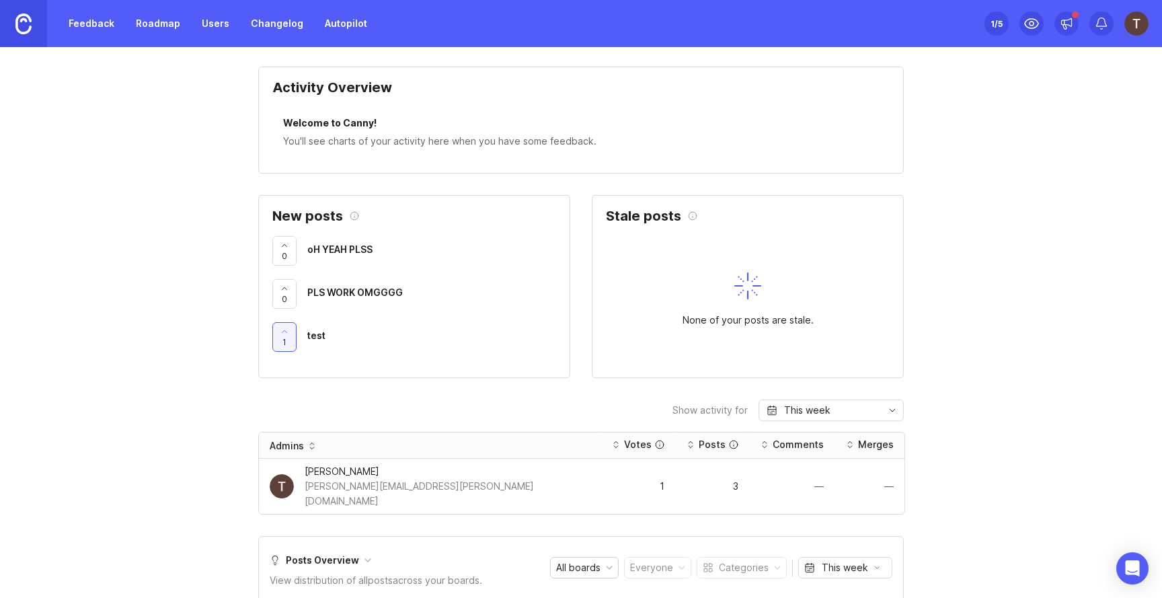
scroll to position [472, 0]
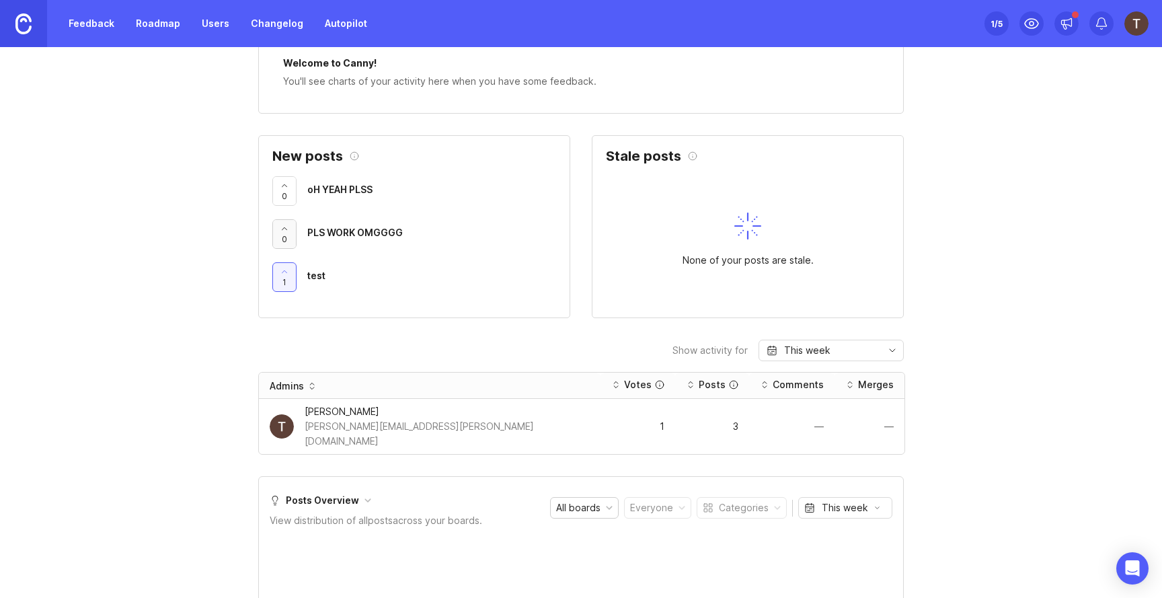
click at [288, 233] on div at bounding box center [284, 234] width 23 height 28
click at [288, 197] on div at bounding box center [284, 191] width 23 height 28
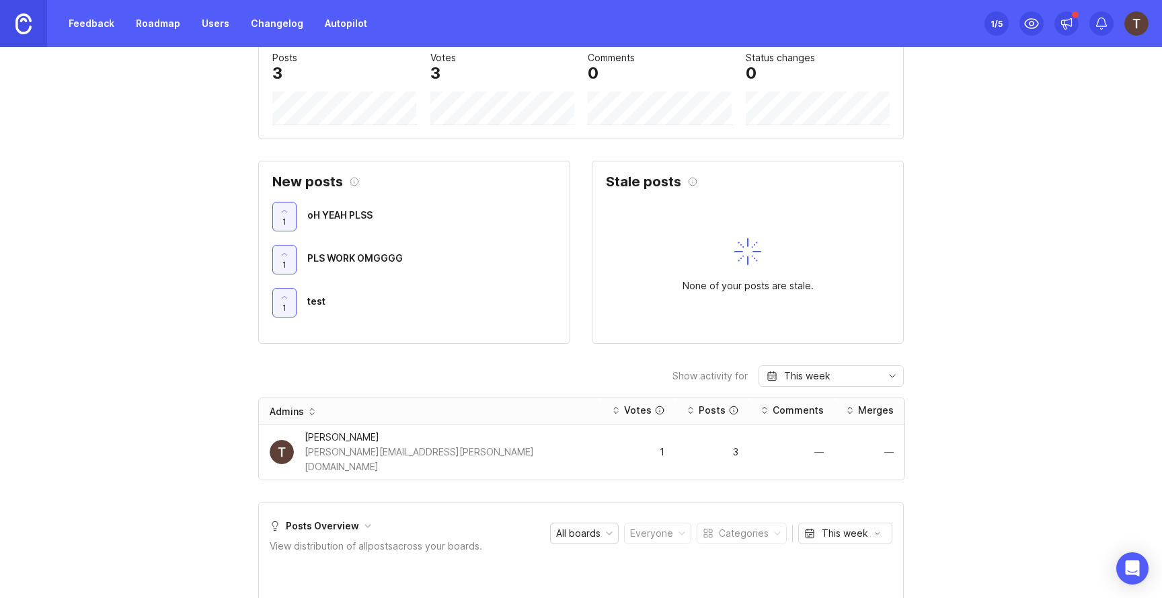
click at [284, 194] on div "1 oH YEAH PLSS 1 PLS WORK OMGGGG 1 test" at bounding box center [414, 259] width 284 height 143
click at [284, 198] on div "1 oH YEAH PLSS 1 PLS WORK OMGGGG 1 test" at bounding box center [414, 259] width 284 height 143
click at [284, 216] on span "1" at bounding box center [284, 221] width 4 height 11
click at [284, 244] on div "0 oH YEAH PLSS 1 PLS WORK OMGGGG 1 test" at bounding box center [414, 259] width 284 height 143
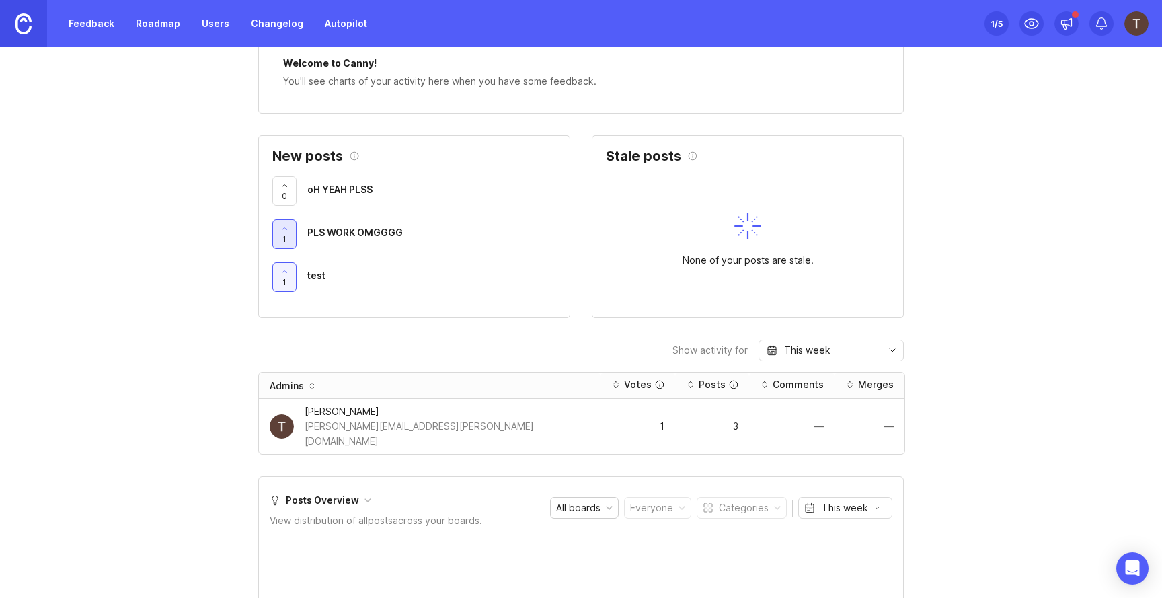
click at [282, 237] on div at bounding box center [284, 234] width 23 height 28
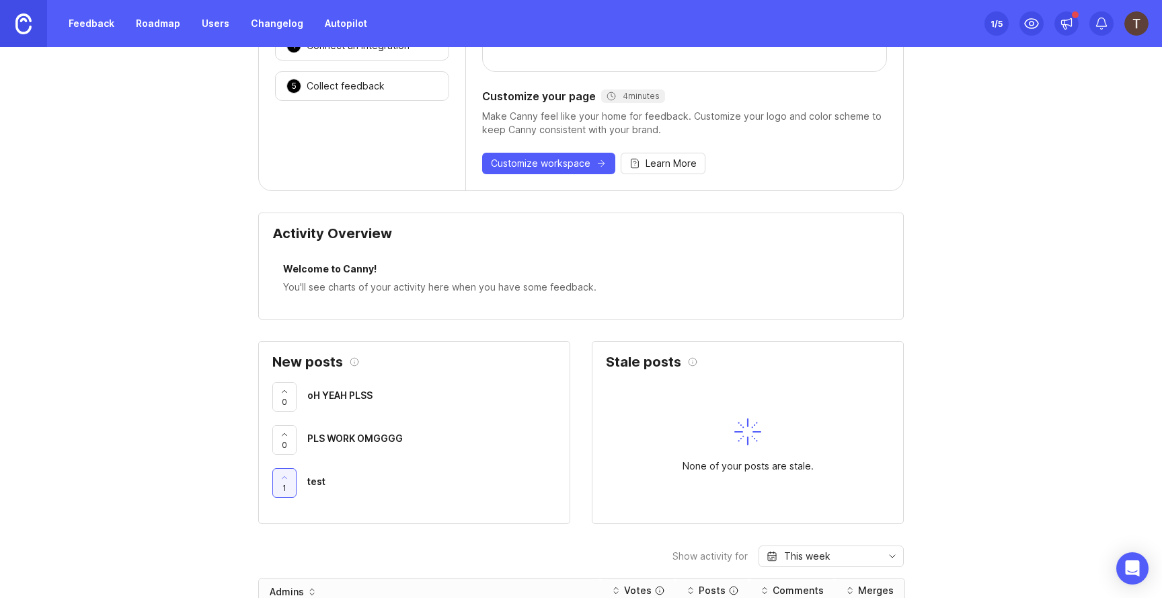
scroll to position [0, 0]
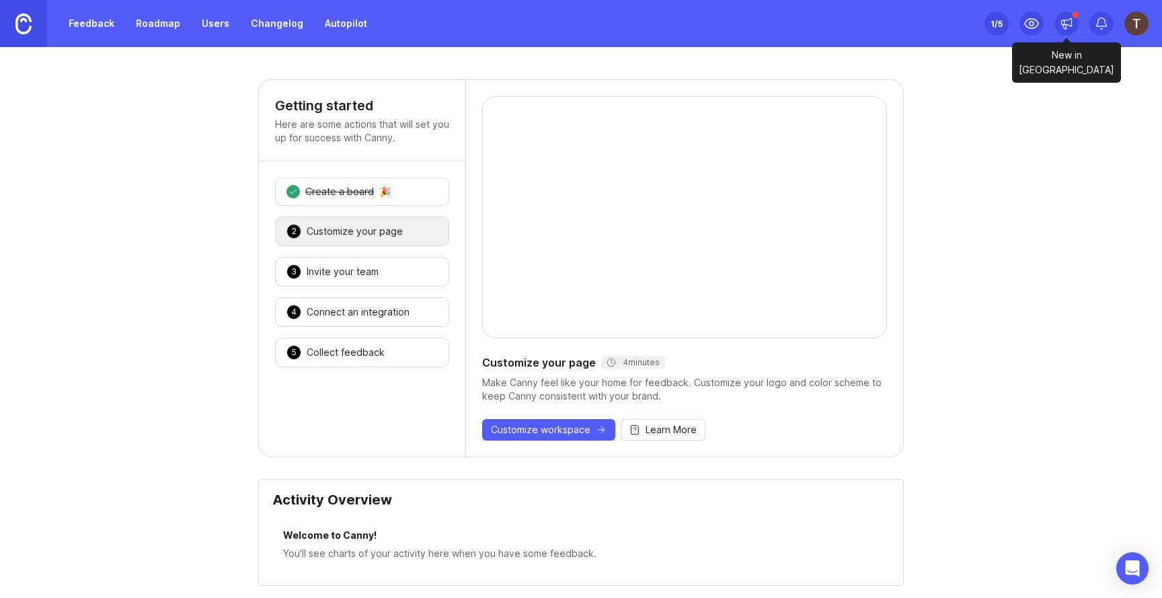
click at [1064, 26] on icon at bounding box center [1064, 27] width 3 height 5
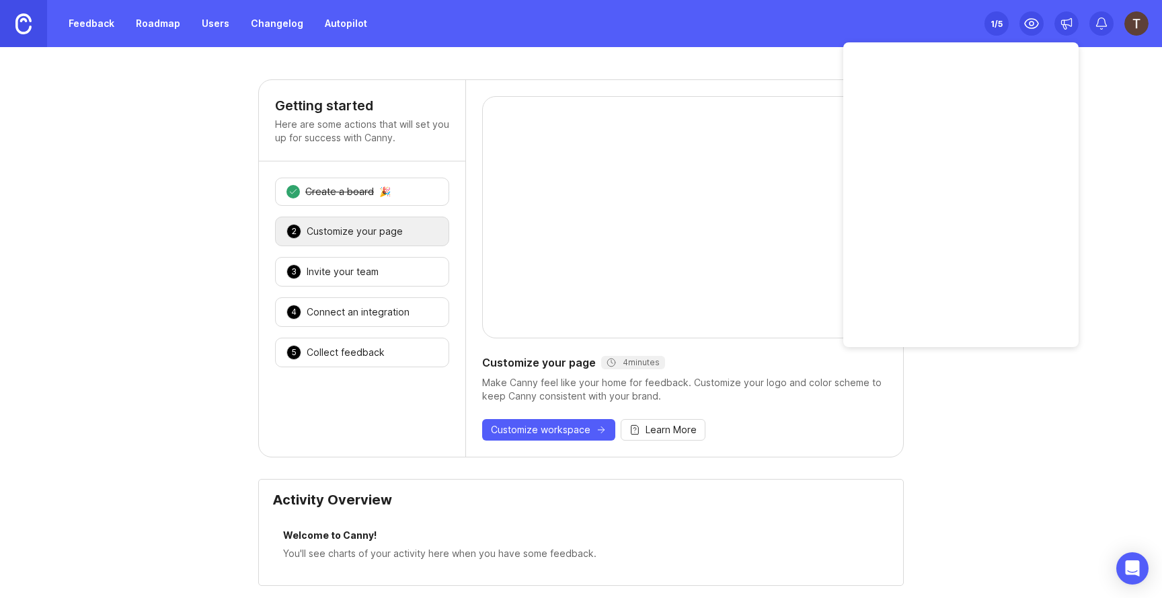
click at [1130, 20] on img at bounding box center [1136, 23] width 24 height 24
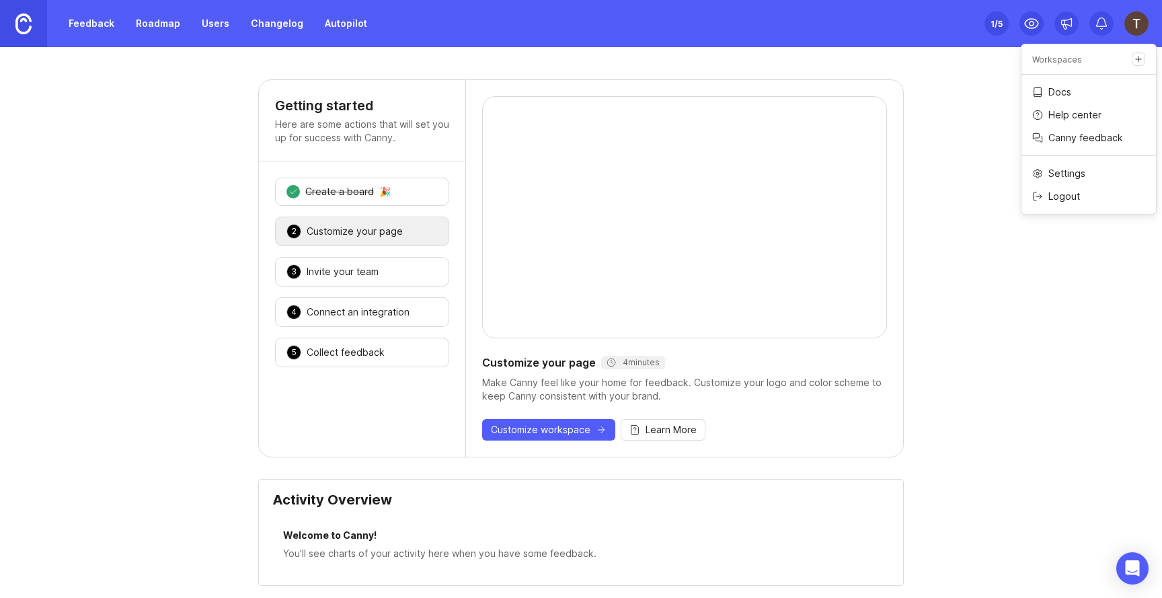
click at [1003, 24] on div "Set up Canny 1 /5" at bounding box center [996, 23] width 24 height 19
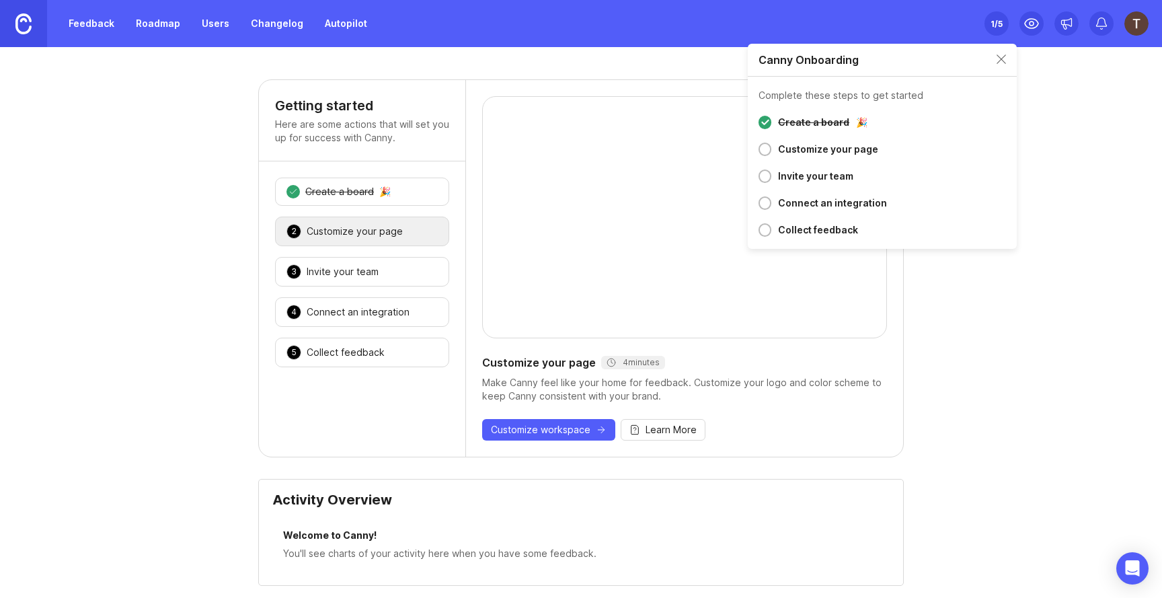
click at [223, 22] on link "Users" at bounding box center [216, 23] width 44 height 24
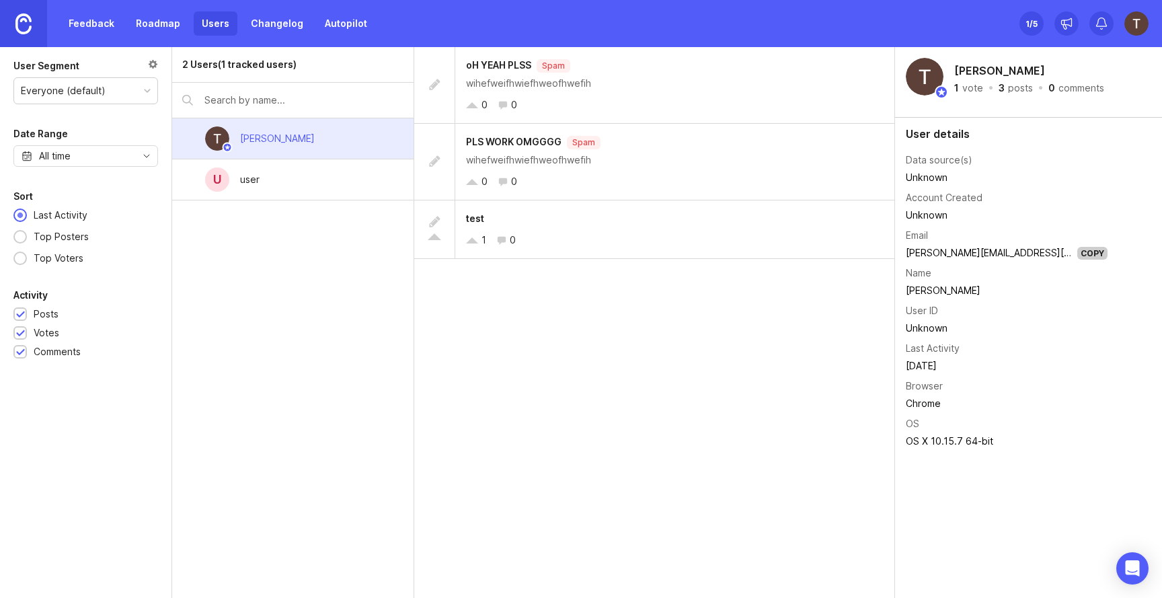
click at [298, 181] on div "u user" at bounding box center [292, 179] width 241 height 41
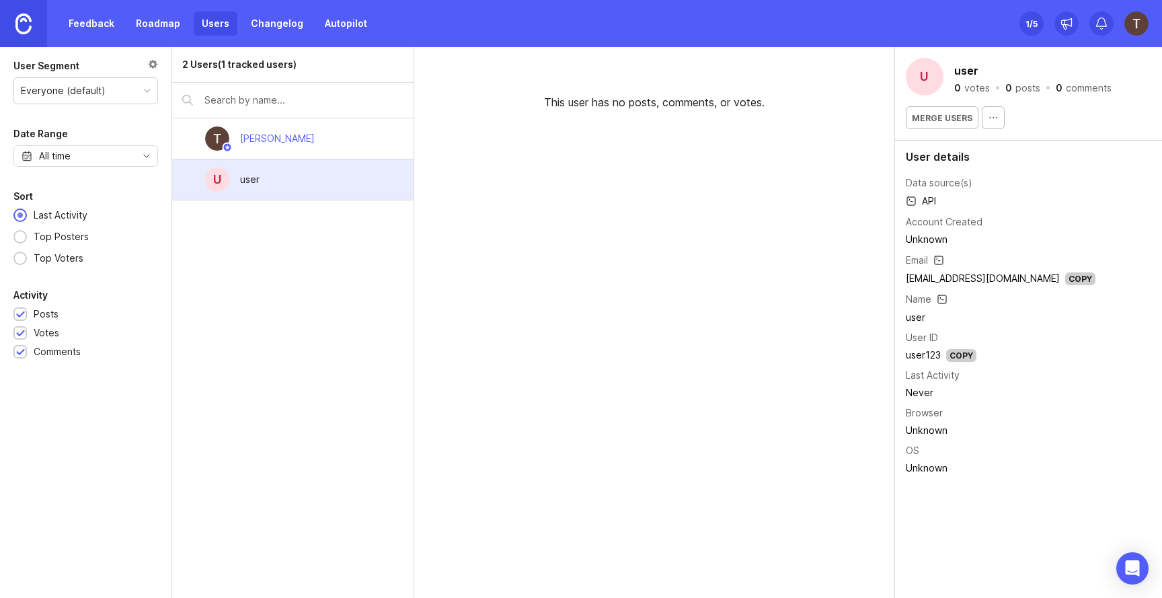
click at [307, 141] on div "[PERSON_NAME]" at bounding box center [277, 139] width 96 height 30
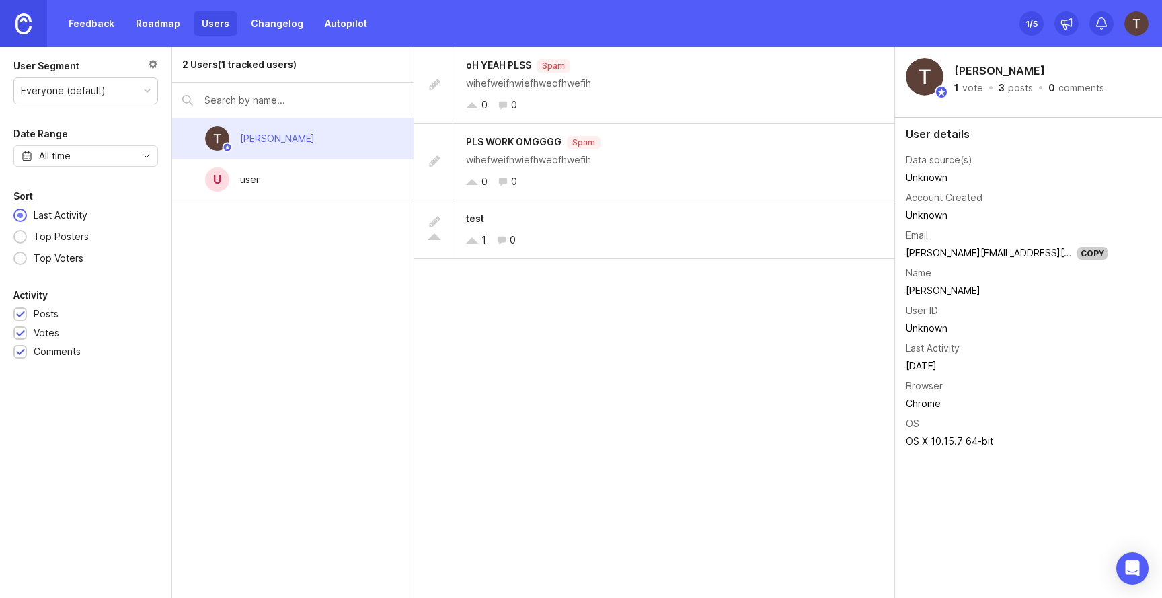
click at [367, 188] on div "u user" at bounding box center [292, 179] width 241 height 41
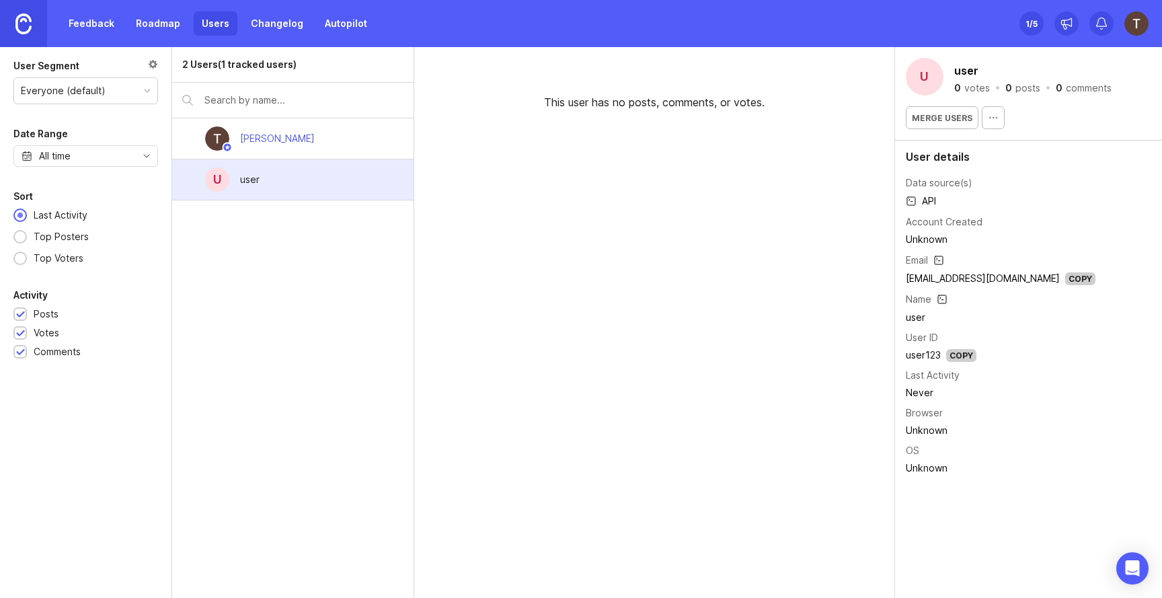
click at [342, 145] on div "[PERSON_NAME]" at bounding box center [292, 138] width 241 height 41
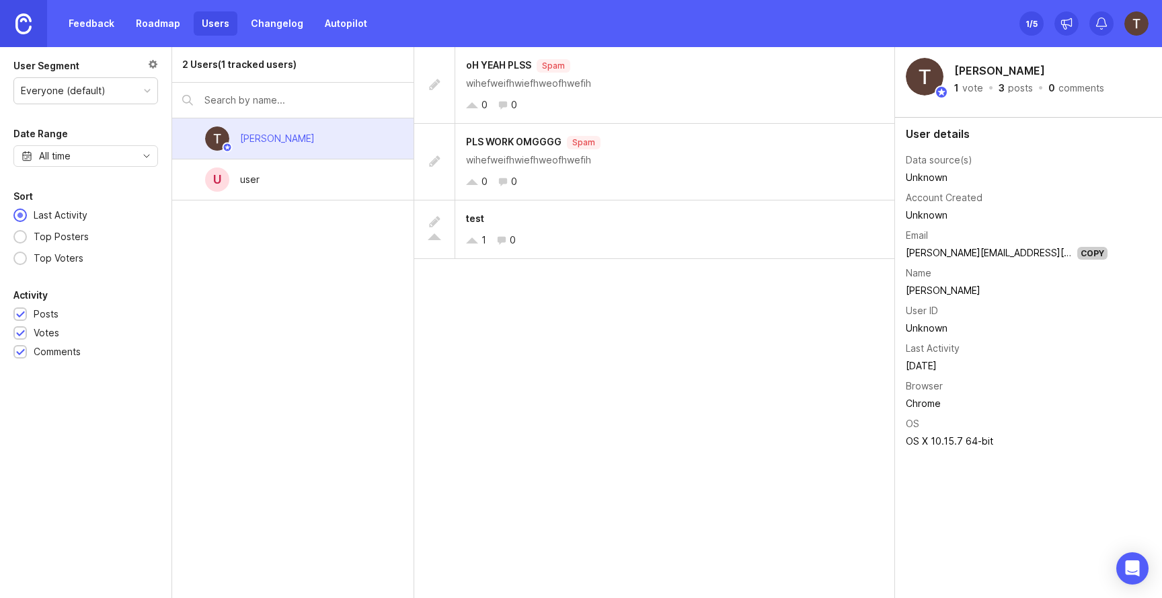
click at [154, 13] on link "Roadmap" at bounding box center [158, 23] width 61 height 24
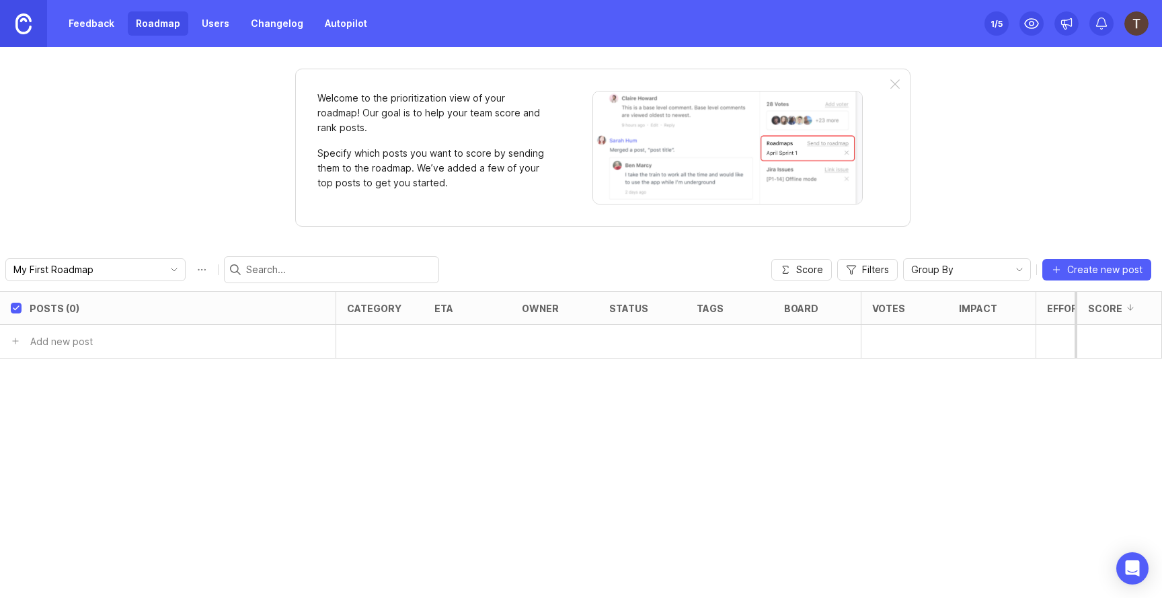
click at [92, 24] on link "Feedback" at bounding box center [92, 23] width 62 height 24
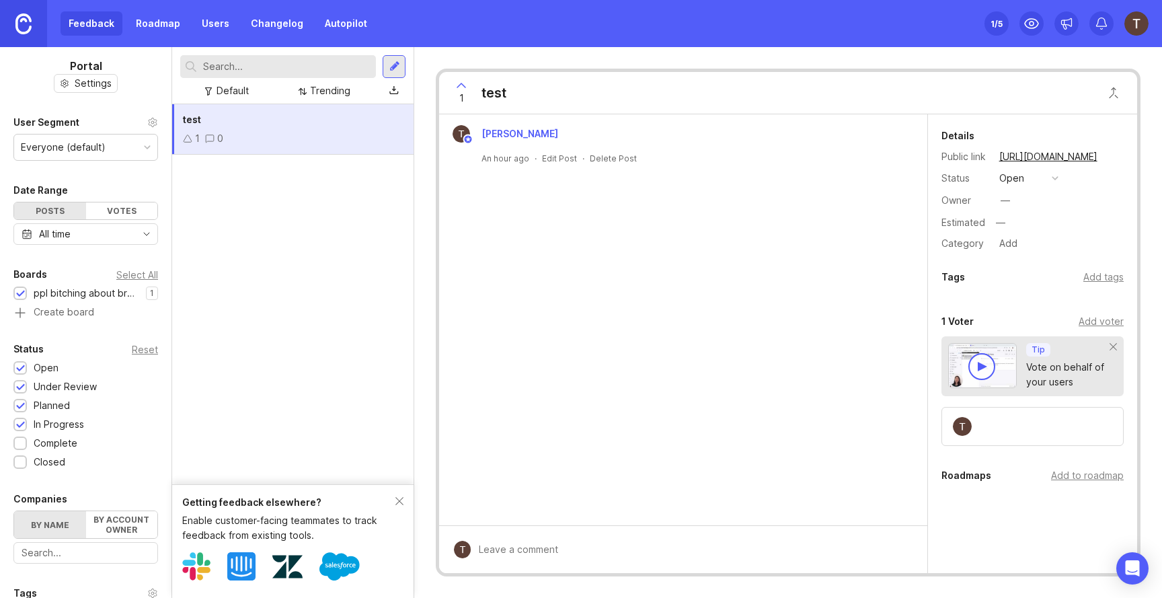
click at [24, 28] on img at bounding box center [23, 23] width 16 height 21
